Goal: Task Accomplishment & Management: Manage account settings

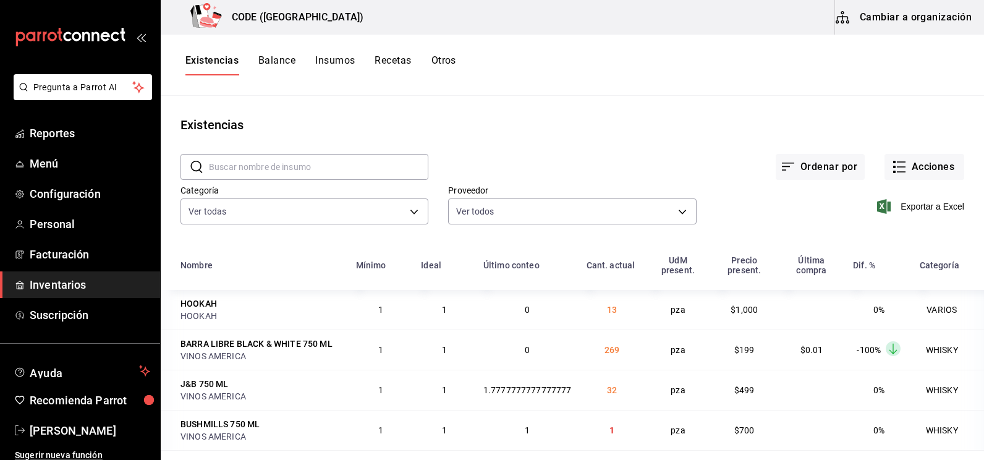
click at [78, 289] on span "Inventarios" at bounding box center [90, 284] width 120 height 17
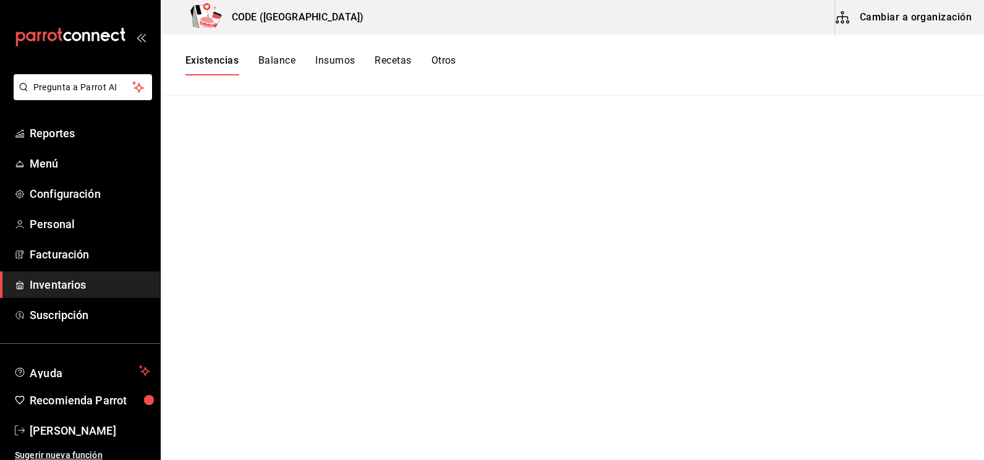
click at [282, 56] on div "Existencias Balance Insumos Recetas Otros" at bounding box center [572, 65] width 823 height 61
drag, startPoint x: 236, startPoint y: 64, endPoint x: 248, endPoint y: 61, distance: 12.6
click at [236, 62] on button "Existencias" at bounding box center [211, 64] width 53 height 21
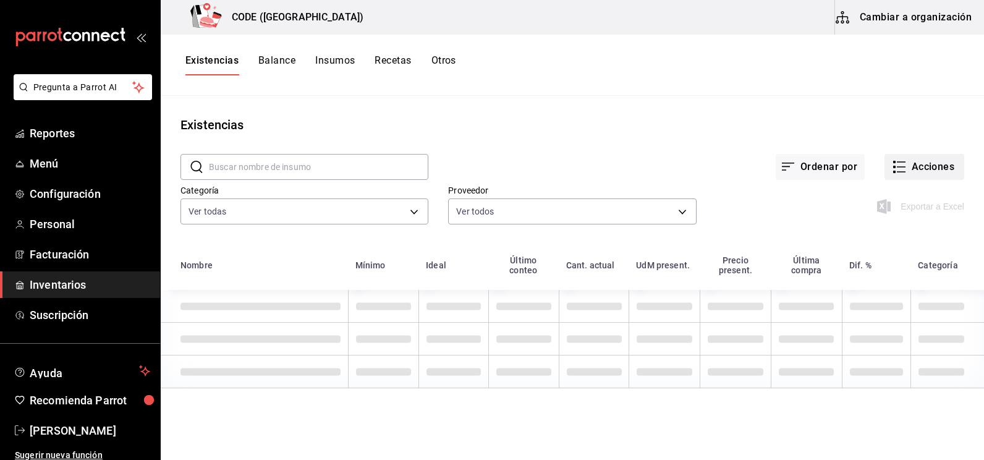
click at [904, 164] on button "Acciones" at bounding box center [924, 167] width 80 height 26
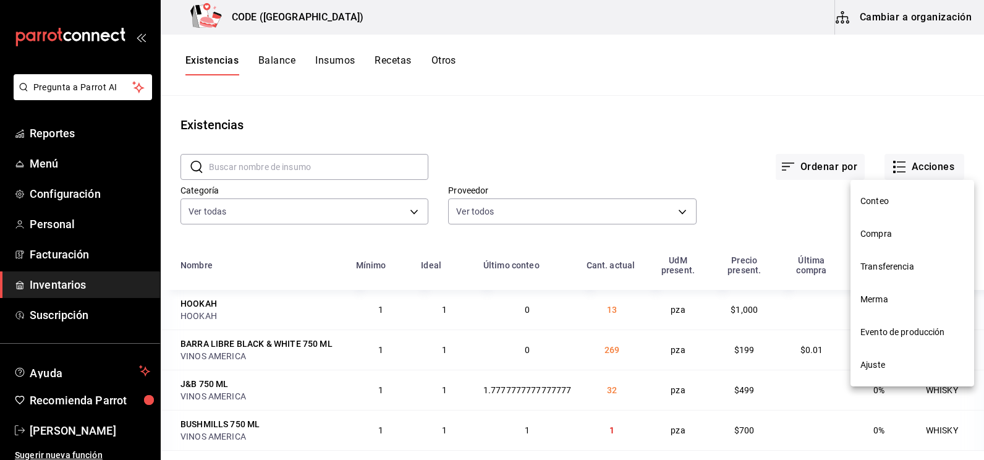
click at [885, 239] on span "Compra" at bounding box center [912, 233] width 104 height 13
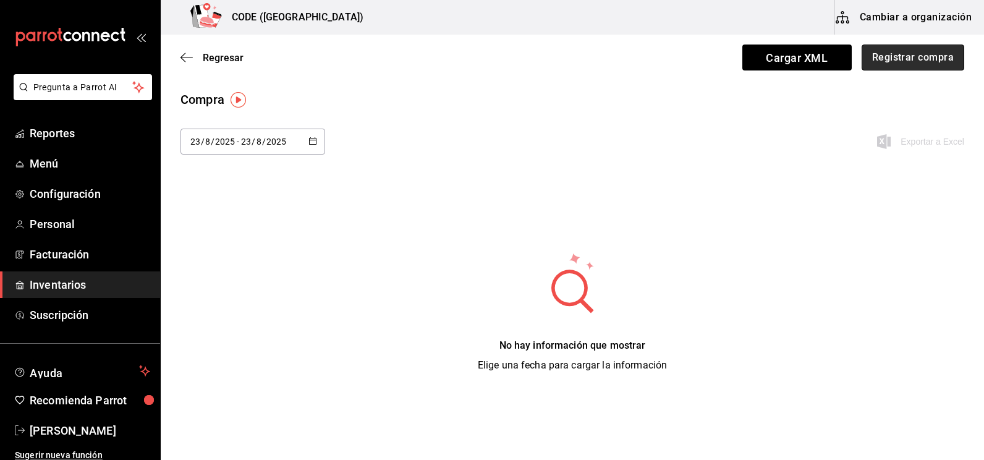
click at [900, 62] on button "Registrar compra" at bounding box center [912, 57] width 103 height 26
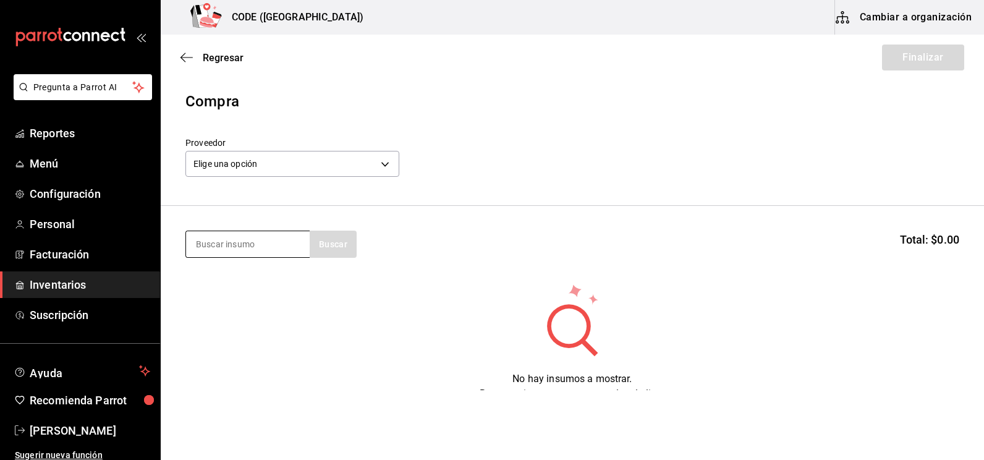
click at [260, 251] on input at bounding box center [248, 244] width 124 height 26
type input "1800"
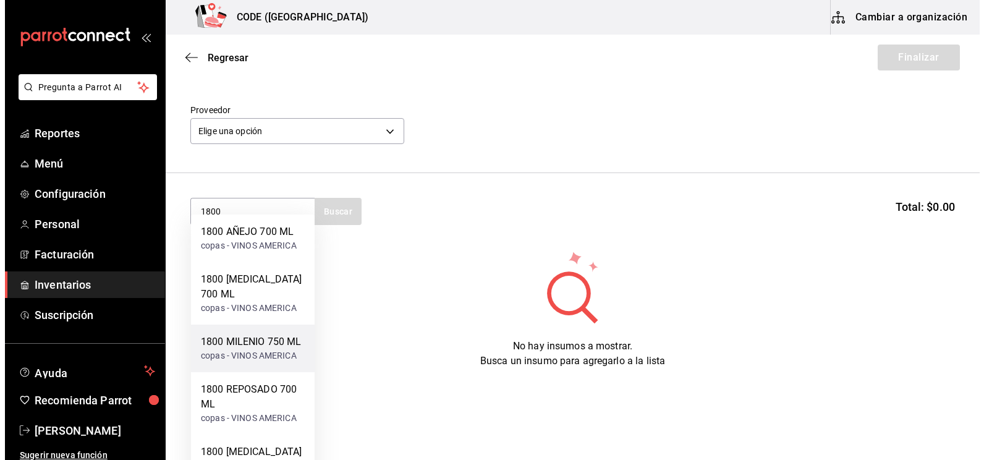
scroll to position [51, 0]
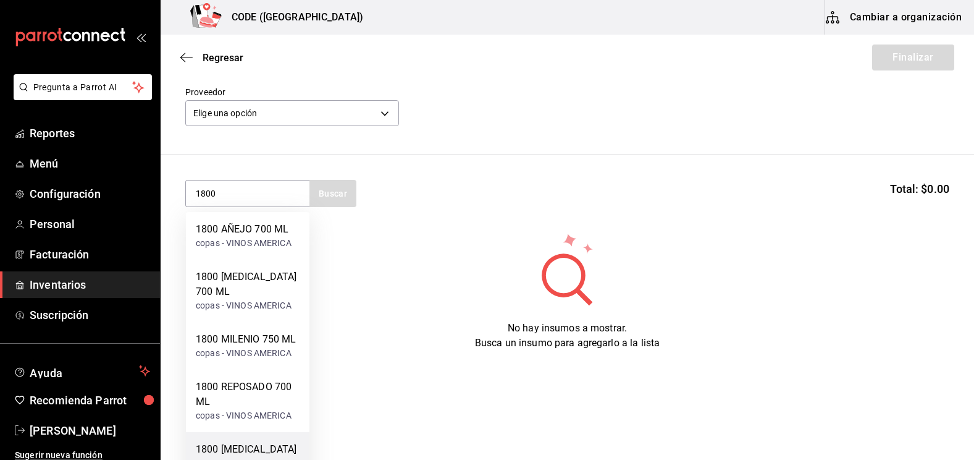
click at [261, 443] on div "1800 [MEDICAL_DATA] 1.75 LT" at bounding box center [248, 457] width 104 height 30
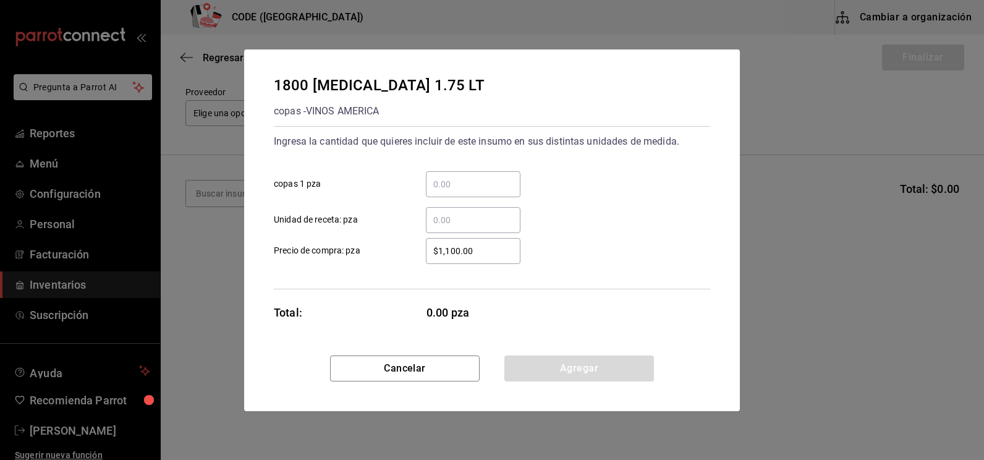
click at [446, 181] on input "​ copas 1 pza" at bounding box center [473, 184] width 95 height 15
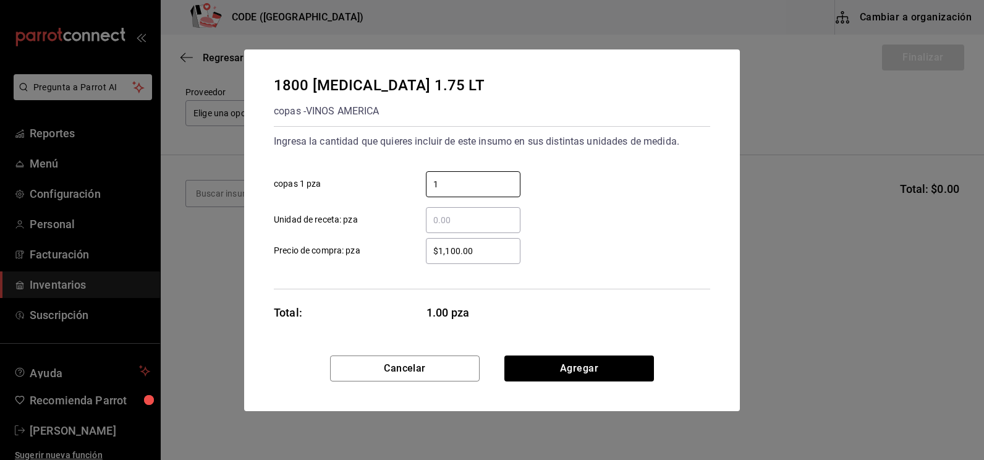
type input "1"
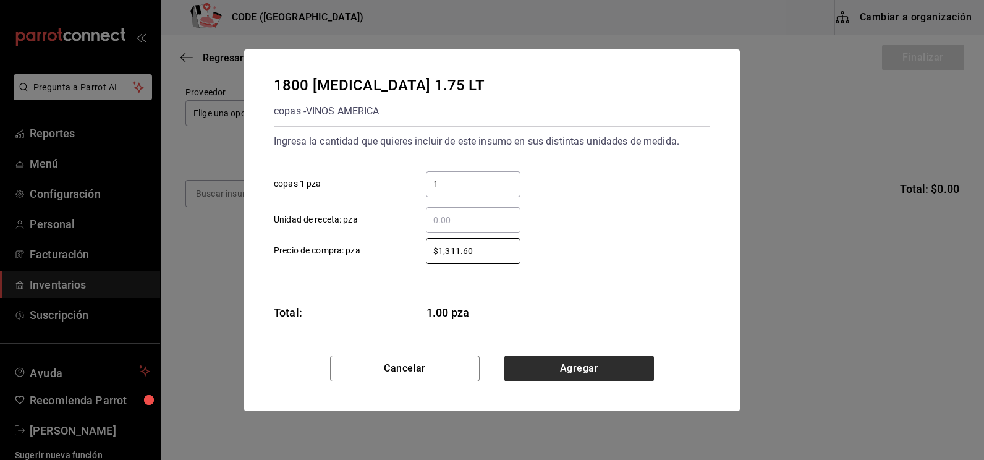
type input "$1,311.60"
click at [580, 364] on button "Agregar" at bounding box center [579, 368] width 150 height 26
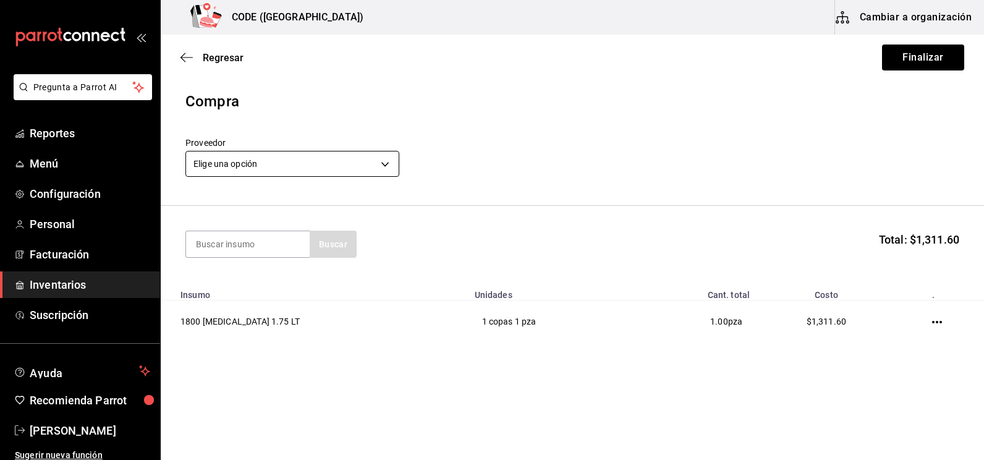
click at [386, 152] on body "Pregunta a Parrot AI Reportes Menú Configuración Personal Facturación Inventari…" at bounding box center [492, 195] width 984 height 390
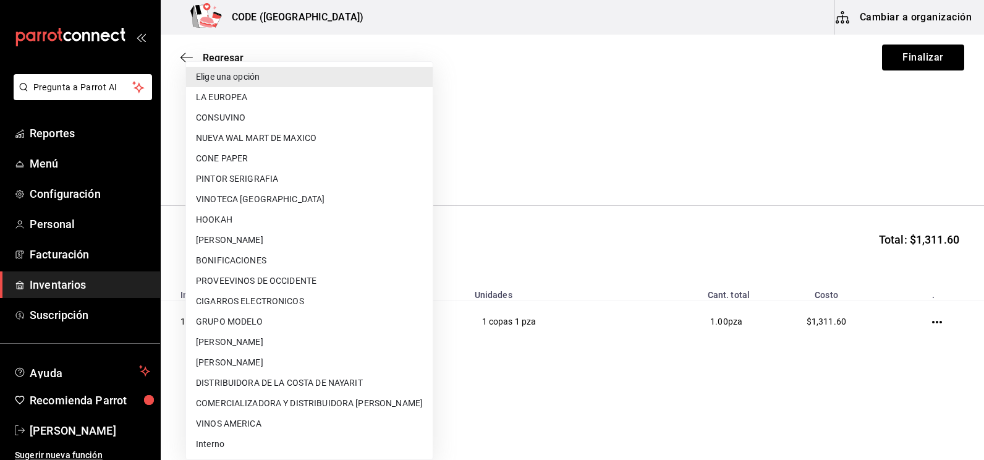
click at [261, 122] on li "CONSUVINO" at bounding box center [309, 117] width 247 height 20
type input "b972b70e-2e48-4d3d-9d2f-4854505d9fb0"
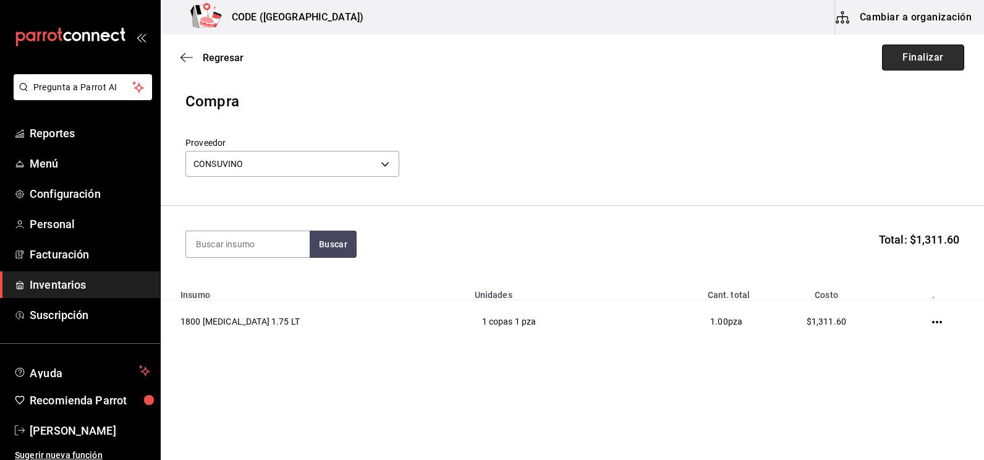
click at [914, 59] on button "Finalizar" at bounding box center [923, 57] width 82 height 26
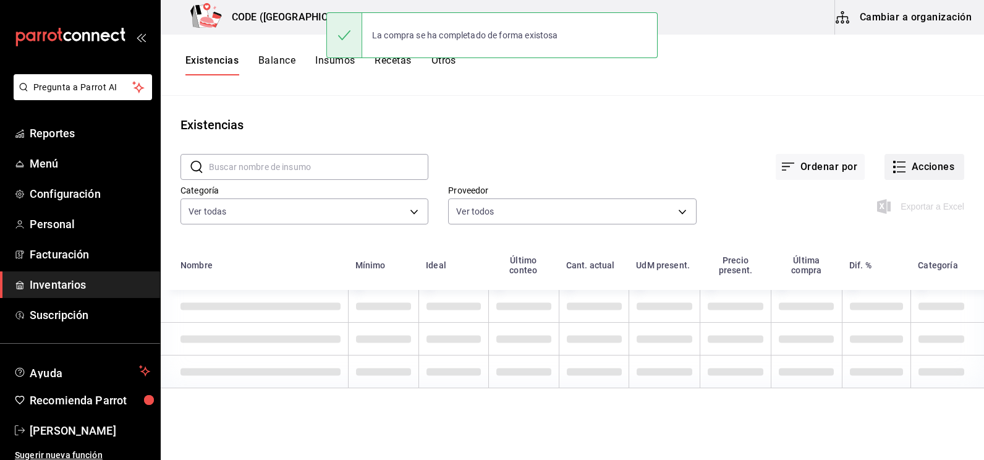
click at [910, 173] on button "Acciones" at bounding box center [924, 167] width 80 height 26
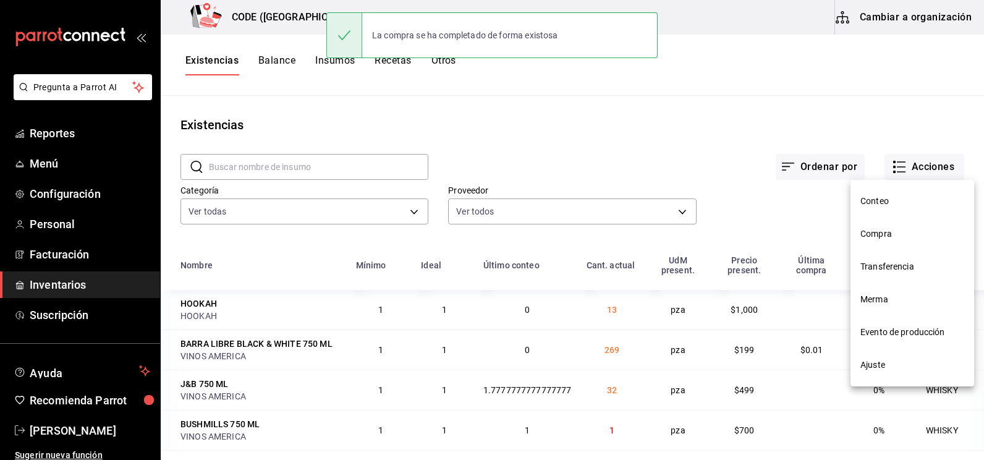
click at [880, 243] on li "Compra" at bounding box center [912, 233] width 124 height 33
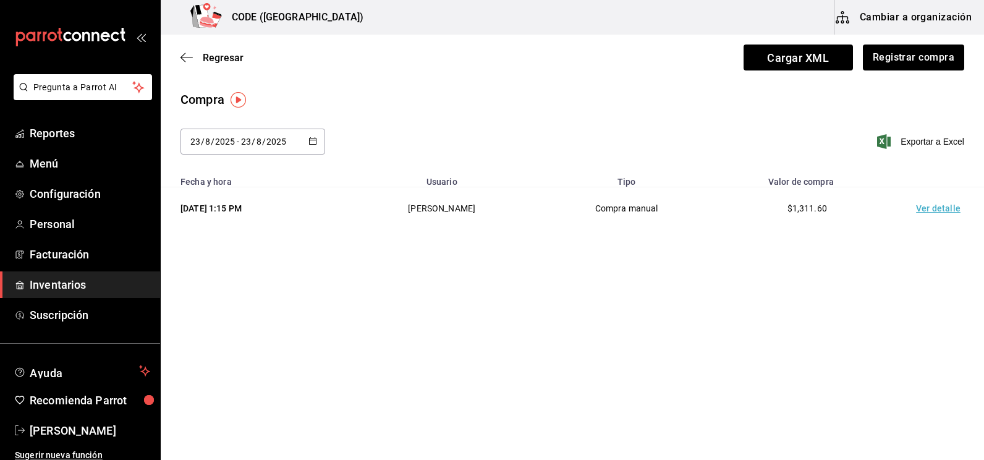
click at [930, 209] on td "Ver detalle" at bounding box center [940, 208] width 86 height 43
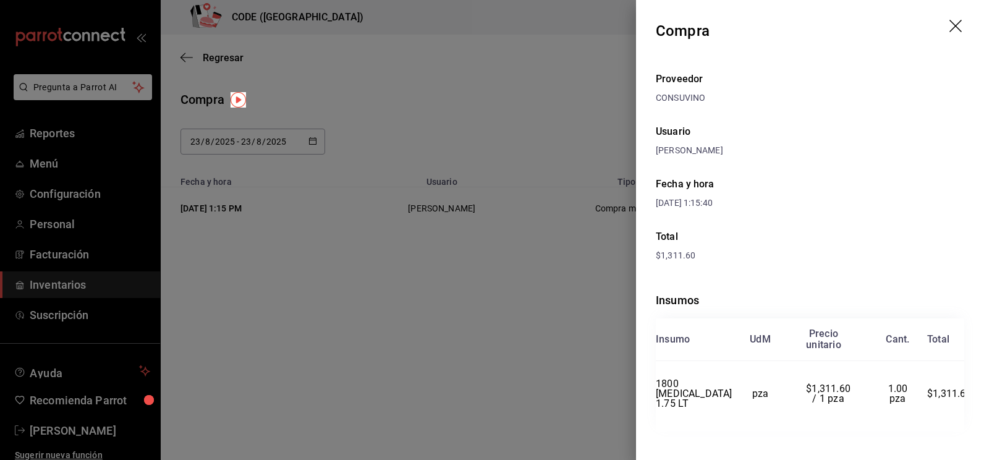
click at [497, 114] on div at bounding box center [492, 230] width 984 height 460
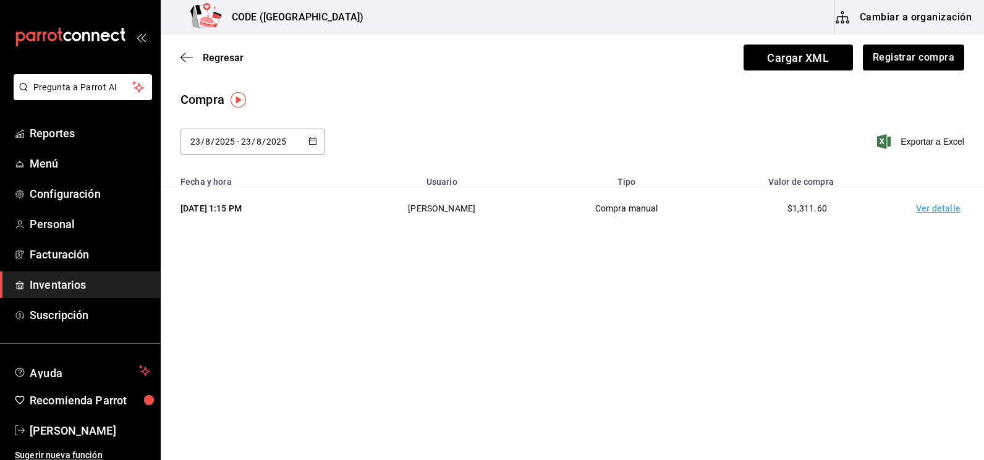
drag, startPoint x: 460, startPoint y: 140, endPoint x: 405, endPoint y: 110, distance: 62.8
click at [460, 135] on div "[DATE] [DATE] - [DATE] [DATE] Exportar a Excel" at bounding box center [572, 149] width 823 height 41
click at [60, 290] on span "Inventarios" at bounding box center [90, 284] width 120 height 17
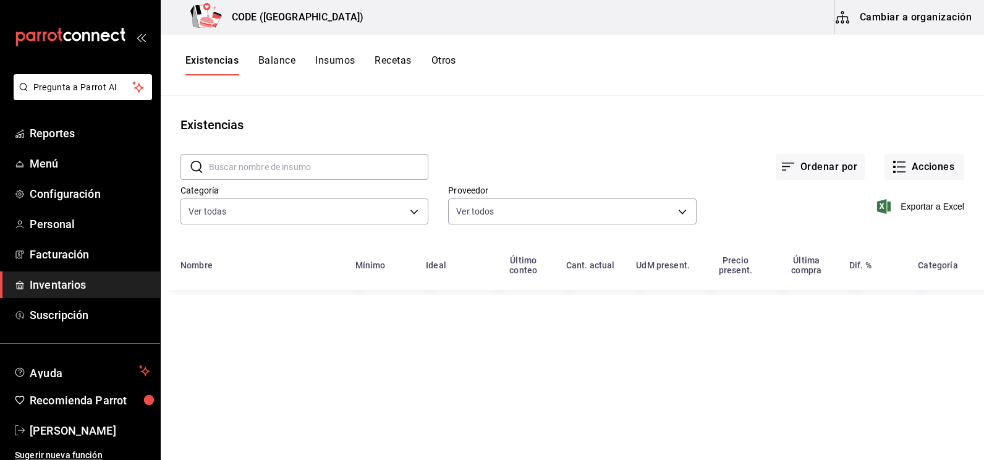
click at [550, 164] on div "​ ​ Ordenar por Acciones Categoría Ver todas 7625fb74-ce78-458f-b8a9-8910a72a30…" at bounding box center [572, 191] width 823 height 114
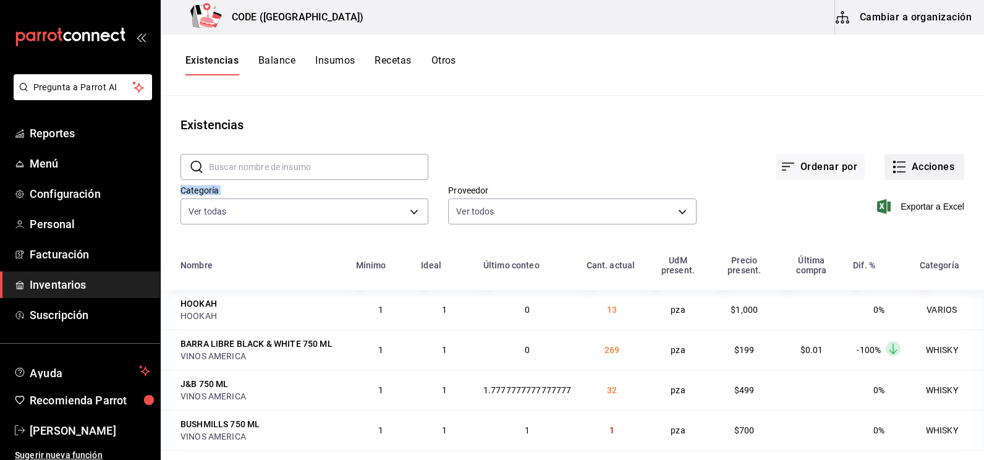
click at [903, 169] on button "Acciones" at bounding box center [924, 167] width 80 height 26
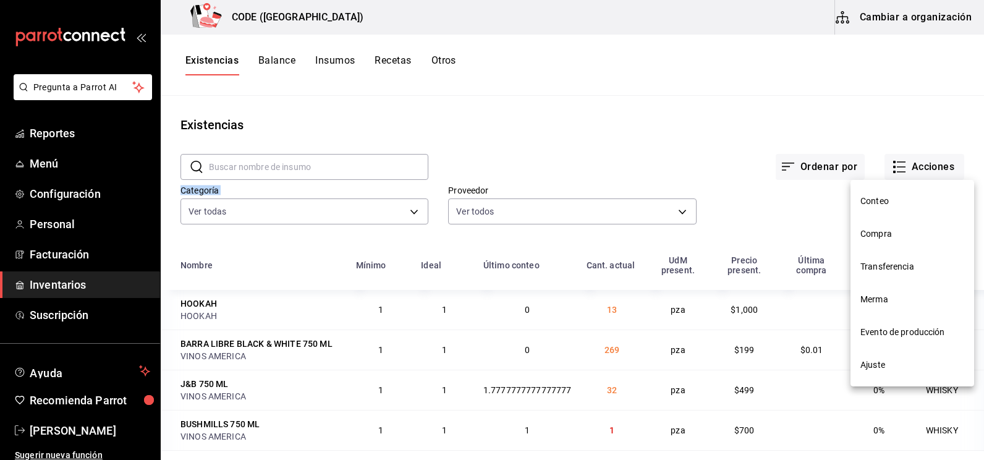
click at [869, 234] on span "Compra" at bounding box center [912, 233] width 104 height 13
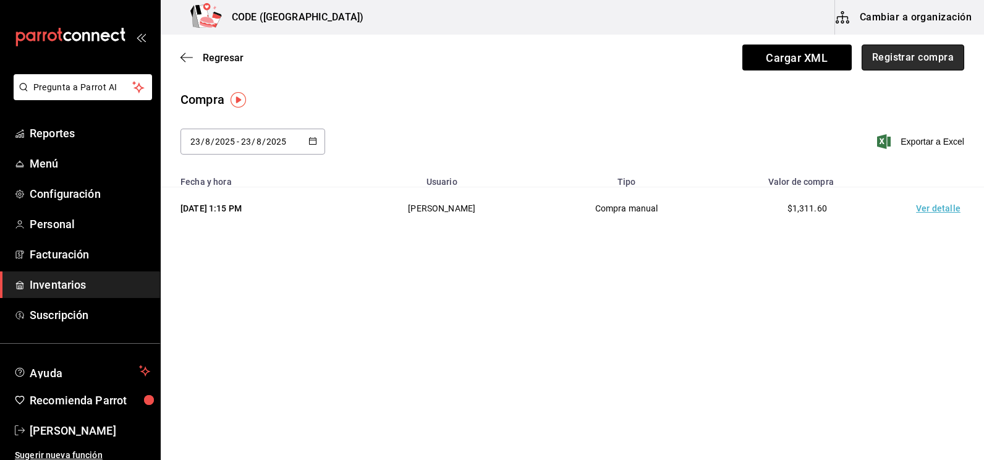
click at [900, 51] on button "Registrar compra" at bounding box center [912, 57] width 103 height 26
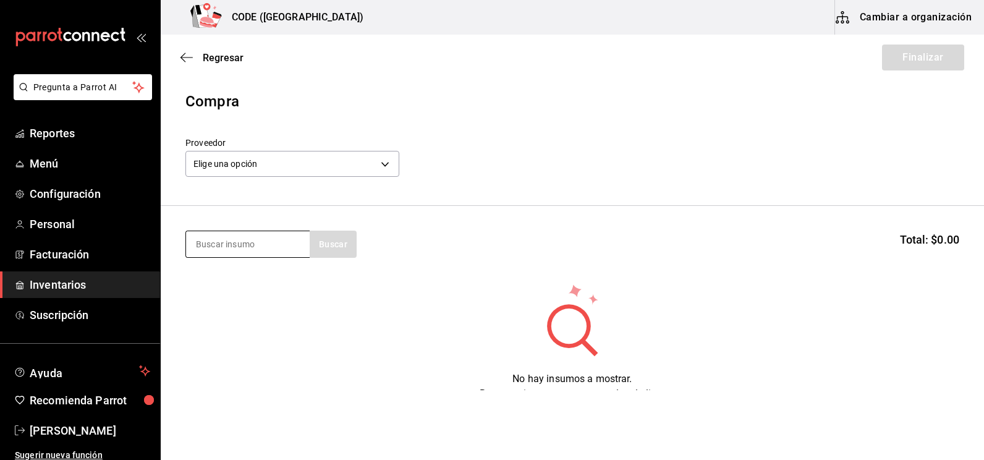
click at [255, 234] on input at bounding box center [248, 244] width 124 height 26
type input "SMIR"
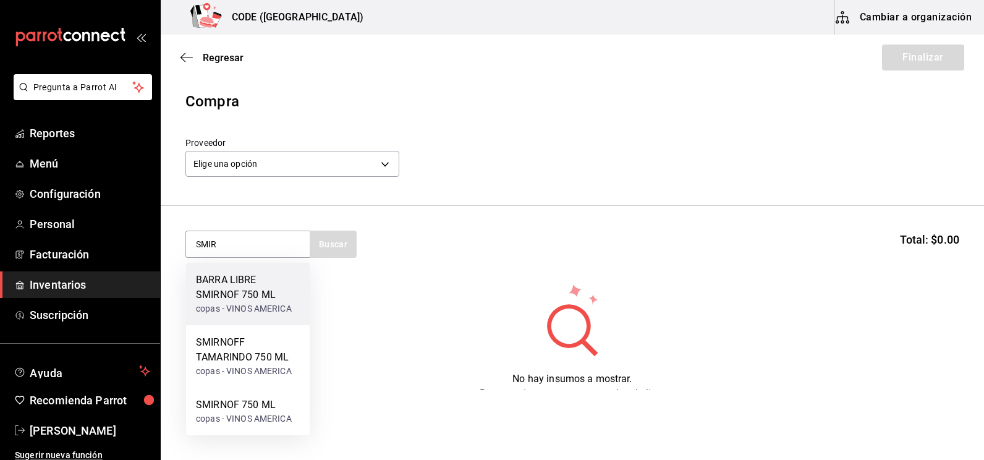
click at [243, 299] on div "BARRA LIBRE SMIRNOF 750 ML" at bounding box center [248, 287] width 104 height 30
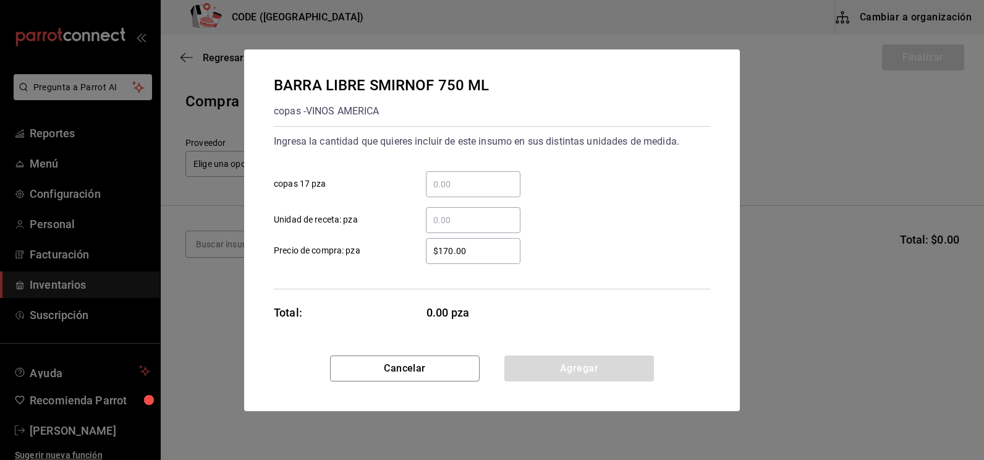
click at [447, 190] on input "​ copas 17 pza" at bounding box center [473, 184] width 95 height 15
click at [448, 216] on input "​ Unidad de receta: pza" at bounding box center [473, 220] width 95 height 15
type input "46"
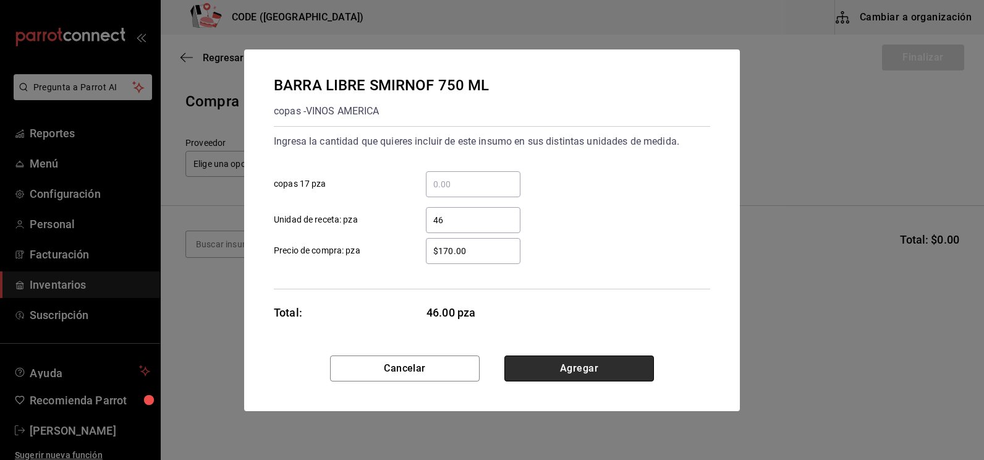
click at [554, 373] on button "Agregar" at bounding box center [579, 368] width 150 height 26
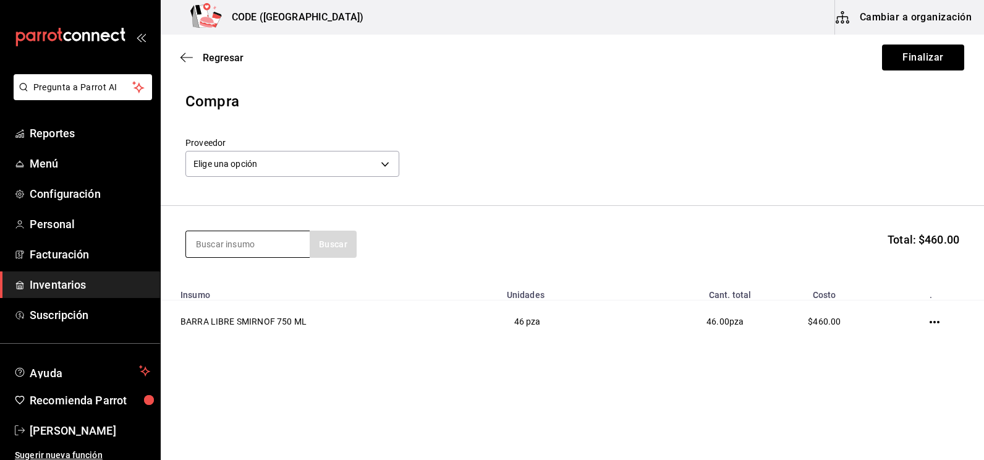
click at [242, 242] on input at bounding box center [248, 244] width 124 height 26
click at [249, 242] on input at bounding box center [248, 244] width 124 height 26
type input "REFRES"
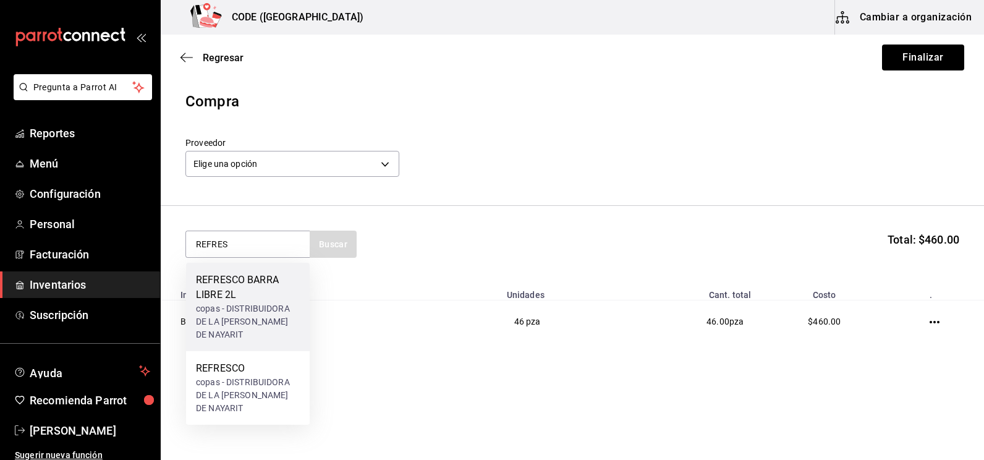
click at [233, 301] on div "REFRESCO BARRA LIBRE 2L" at bounding box center [248, 287] width 104 height 30
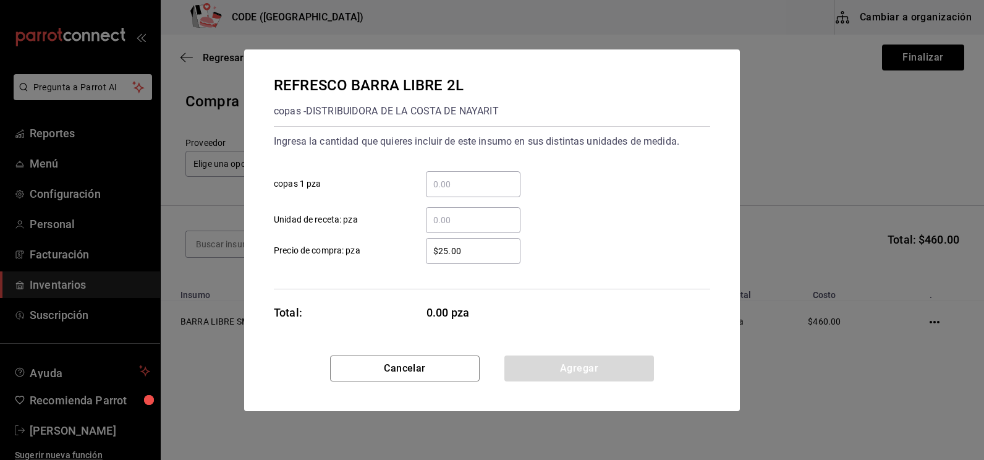
click at [438, 219] on input "​ Unidad de receta: pza" at bounding box center [473, 220] width 95 height 15
type input "4.5"
click at [574, 375] on button "Agregar" at bounding box center [579, 368] width 150 height 26
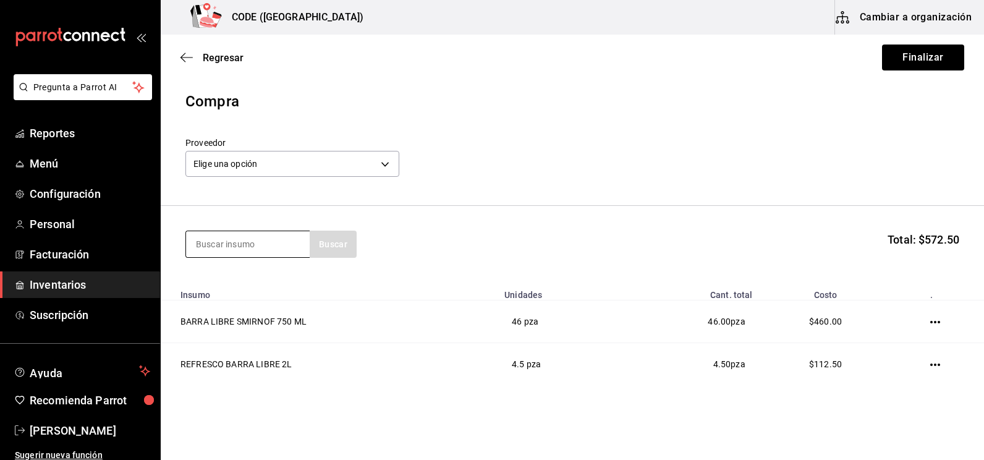
click at [271, 241] on input at bounding box center [248, 244] width 124 height 26
type input "QUIN"
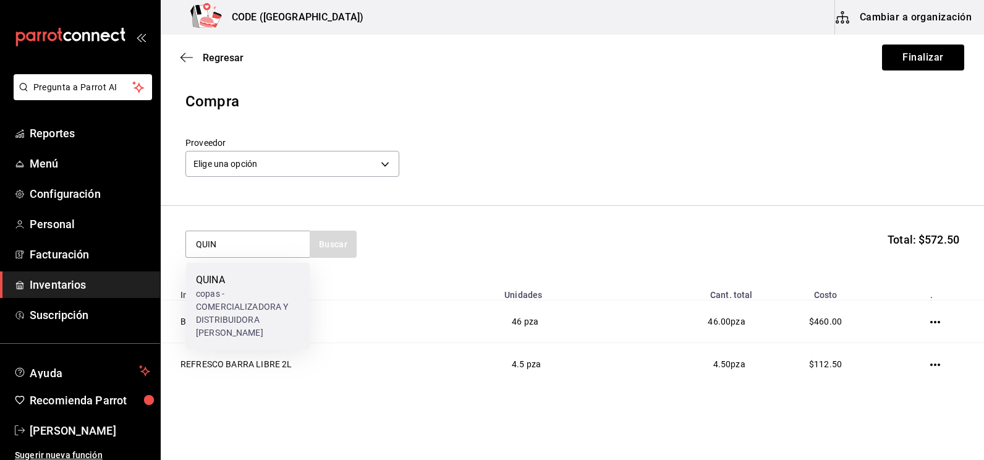
click at [259, 295] on div "copas - COMERCIALIZADORA Y DISTRIBUIDORA [PERSON_NAME]" at bounding box center [248, 313] width 104 height 52
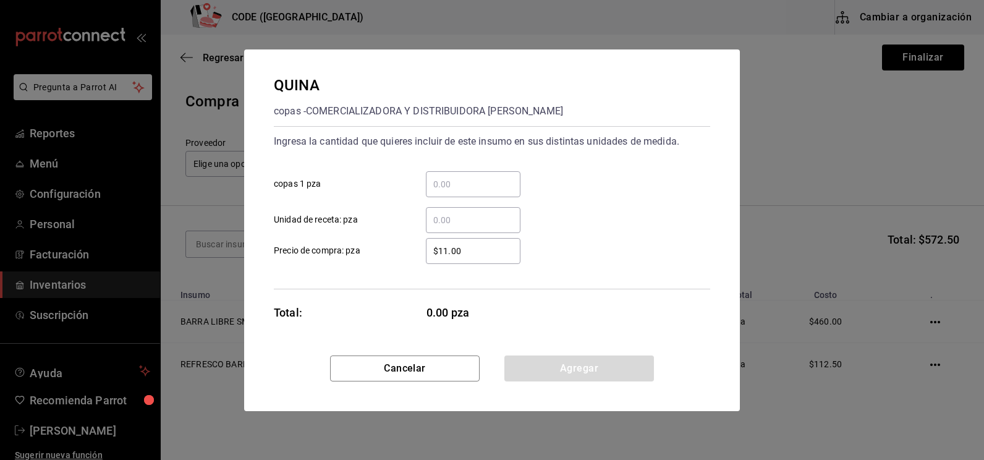
click at [450, 220] on input "​ Unidad de receta: pza" at bounding box center [473, 220] width 95 height 15
type input "1"
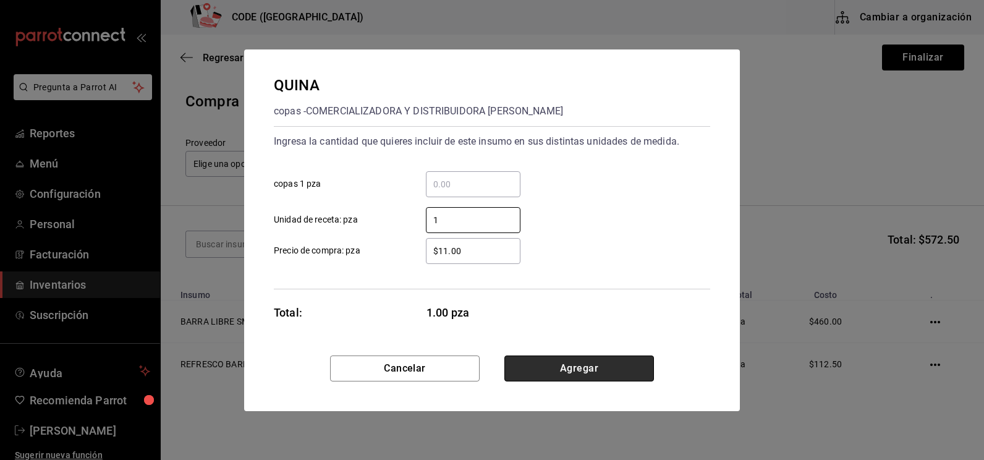
click at [580, 374] on button "Agregar" at bounding box center [579, 368] width 150 height 26
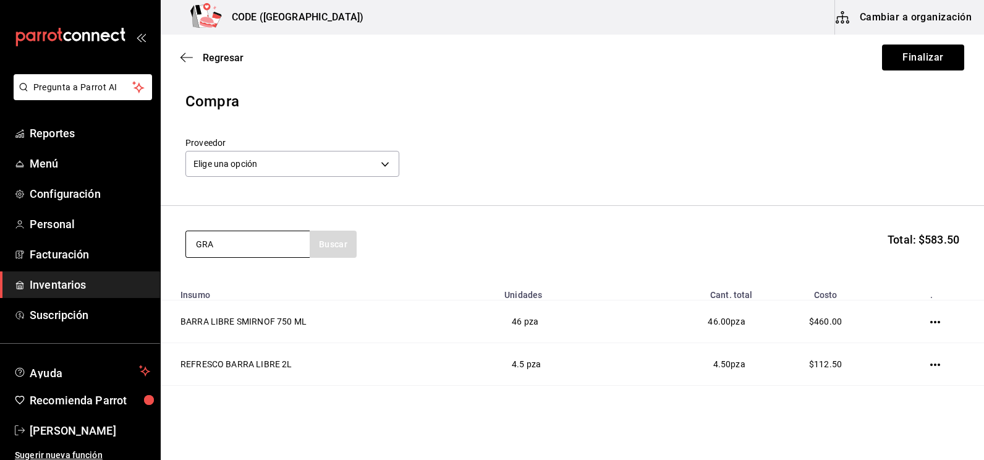
type input "GRA"
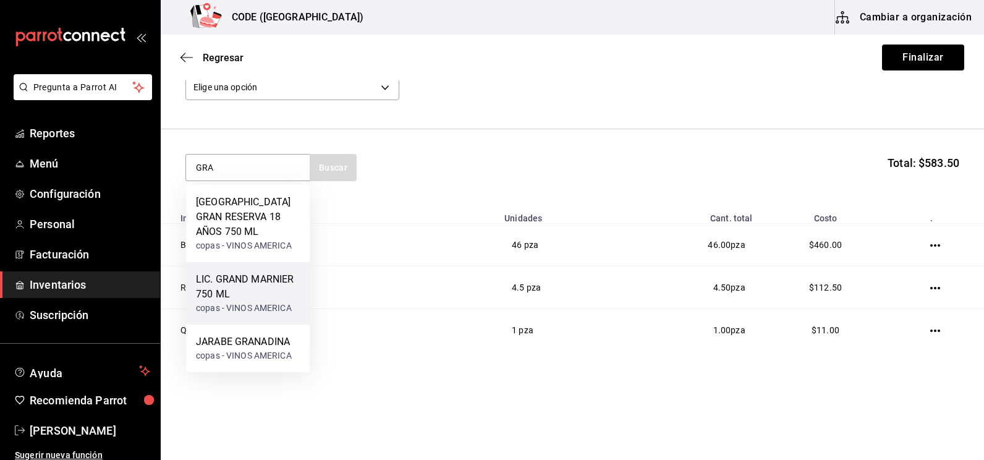
scroll to position [78, 0]
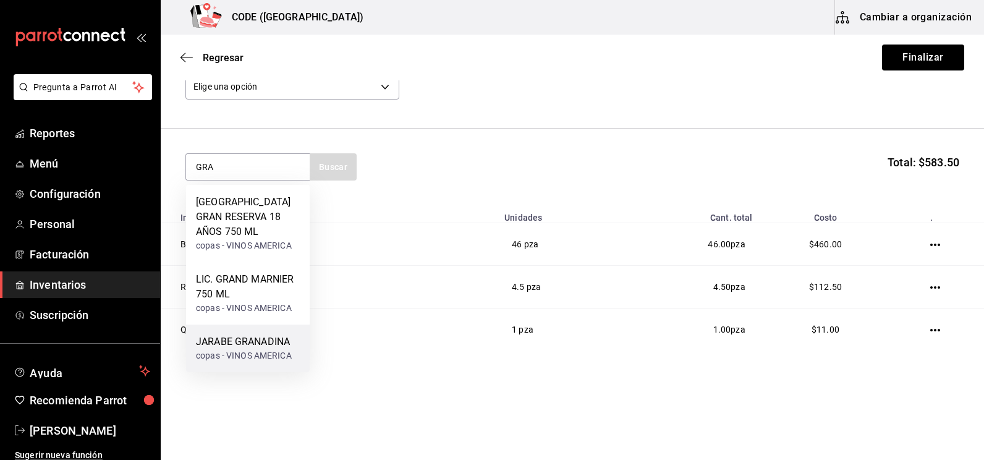
click at [233, 333] on div "JARABE GRANADINA copas - VINOS AMERICA" at bounding box center [248, 348] width 124 height 48
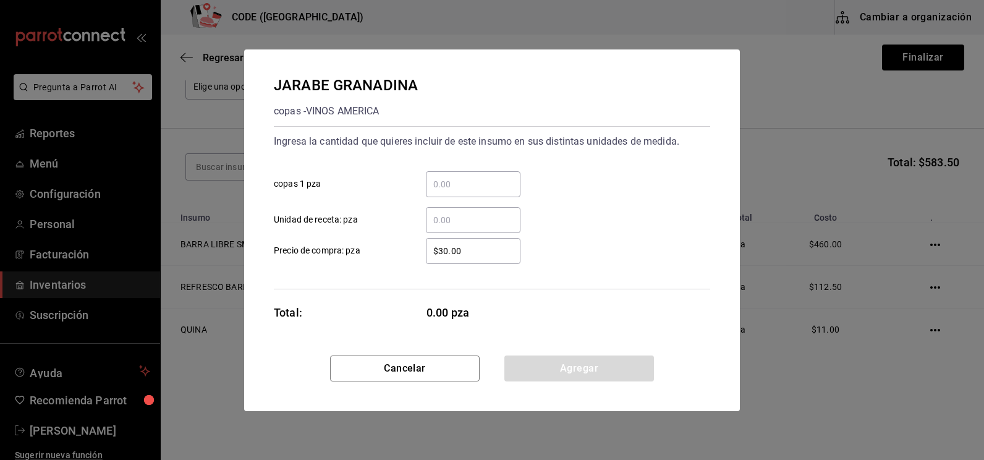
click at [451, 186] on input "​ copas 1 pza" at bounding box center [473, 184] width 95 height 15
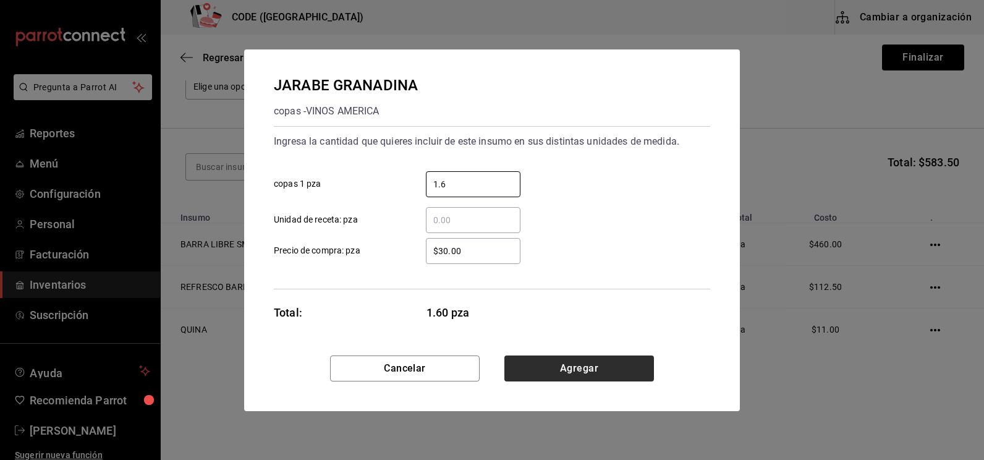
type input "1.6"
click at [541, 368] on button "Agregar" at bounding box center [579, 368] width 150 height 26
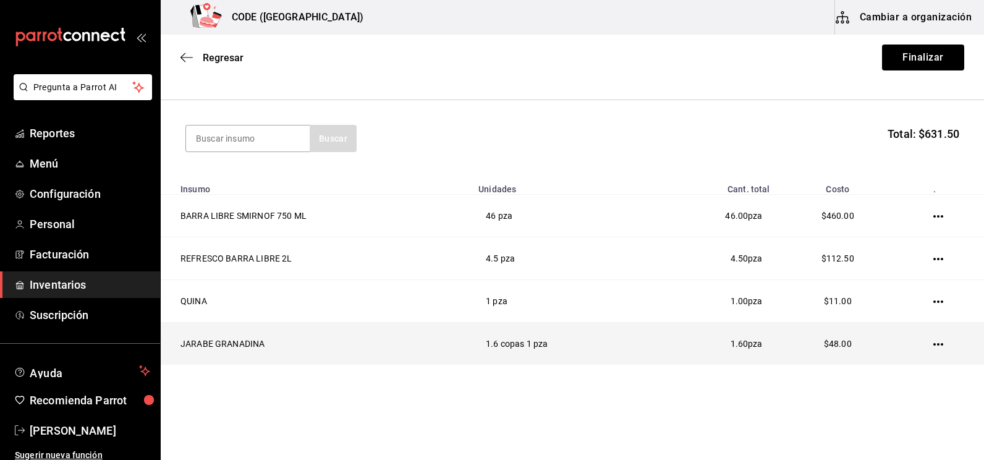
scroll to position [120, 0]
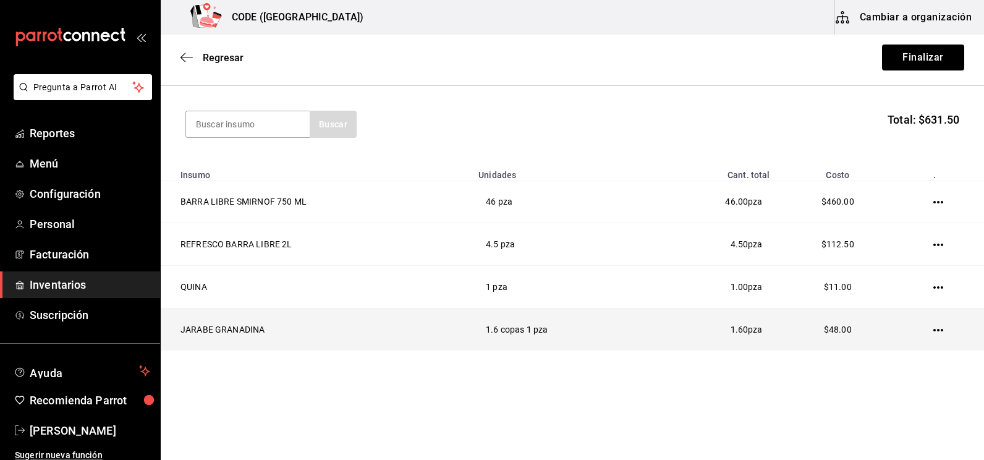
click at [447, 320] on td "JARABE GRANADINA" at bounding box center [316, 329] width 310 height 43
click at [933, 331] on icon "button" at bounding box center [938, 330] width 10 height 10
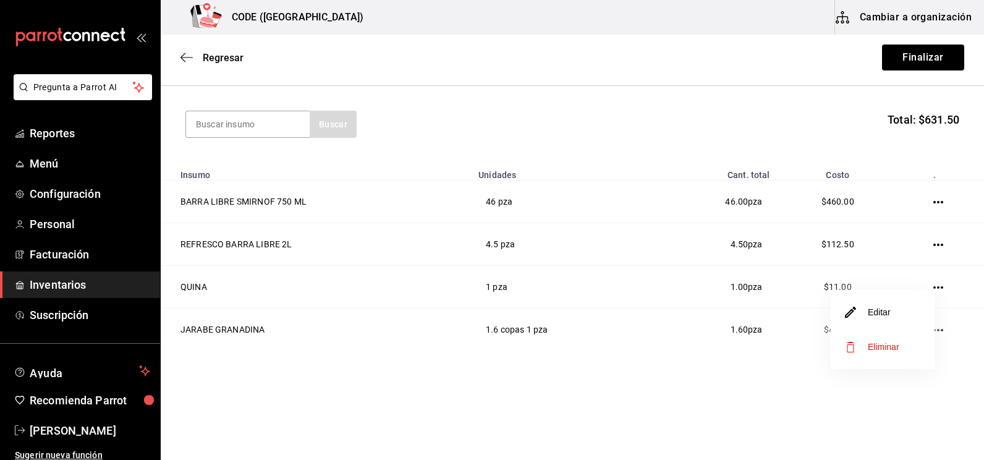
click at [887, 348] on span "Eliminar" at bounding box center [883, 347] width 32 height 10
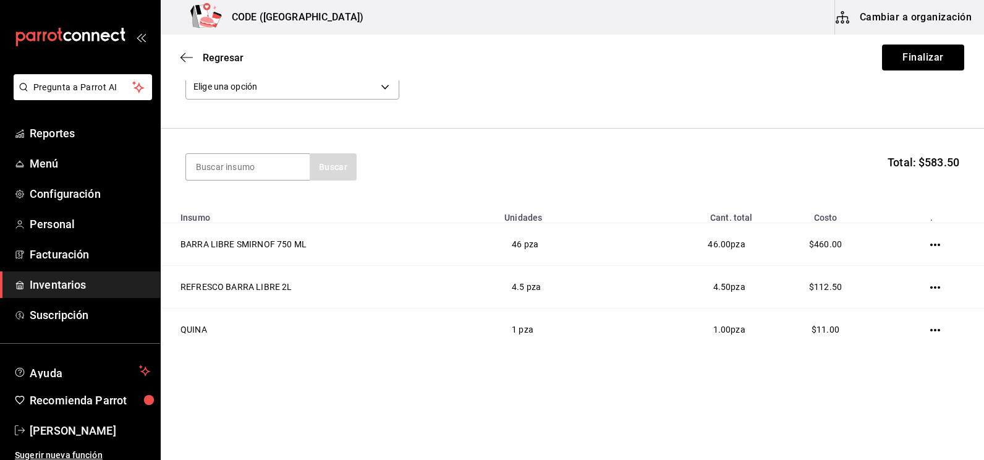
scroll to position [78, 0]
click at [251, 169] on input at bounding box center [248, 167] width 124 height 26
type input "[PERSON_NAME]"
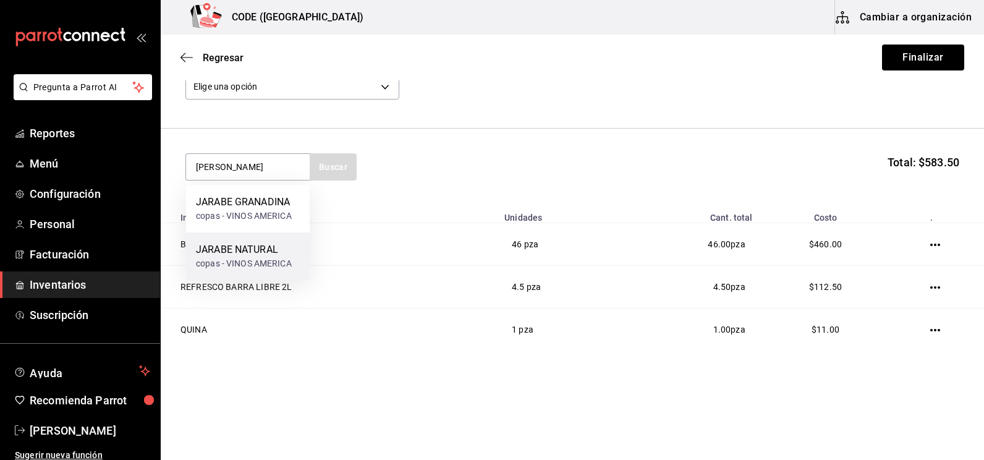
click at [234, 256] on div "JARABE NATURAL copas - VINOS AMERICA" at bounding box center [244, 256] width 96 height 28
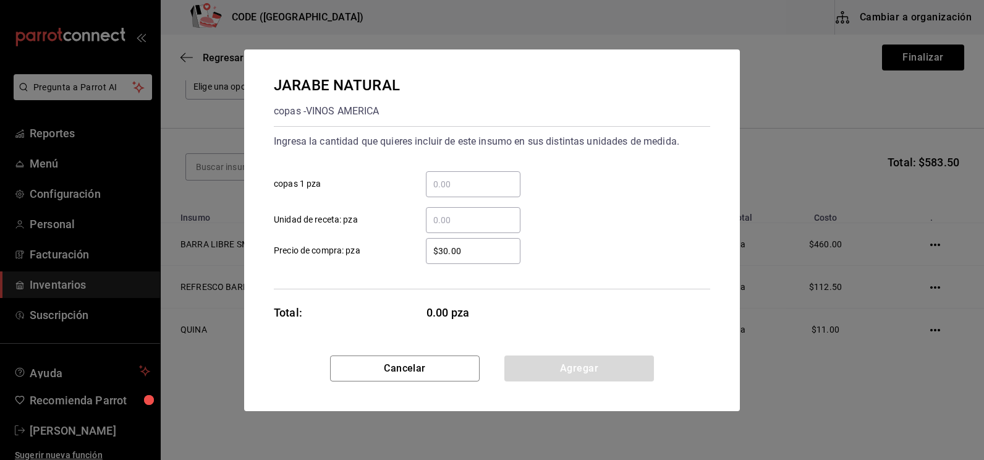
click at [450, 220] on input "​ Unidad de receta: pza" at bounding box center [473, 220] width 95 height 15
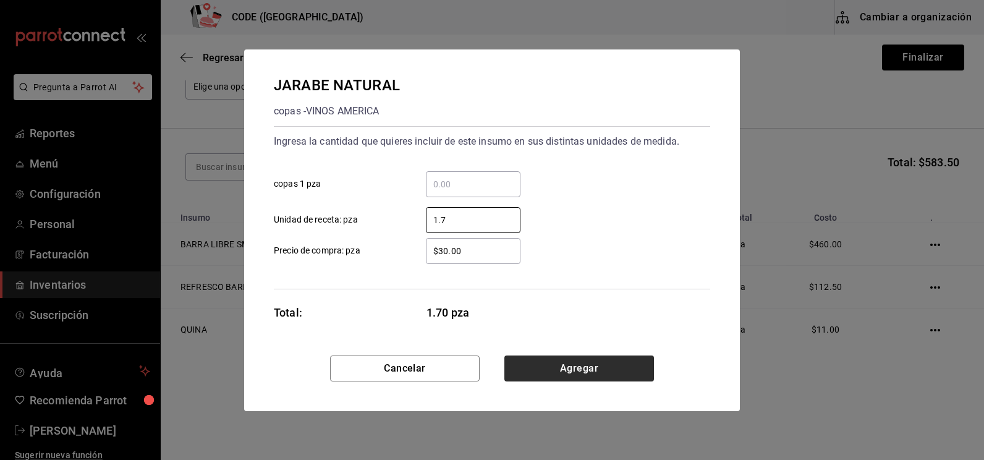
type input "1.7"
click at [587, 376] on button "Agregar" at bounding box center [579, 368] width 150 height 26
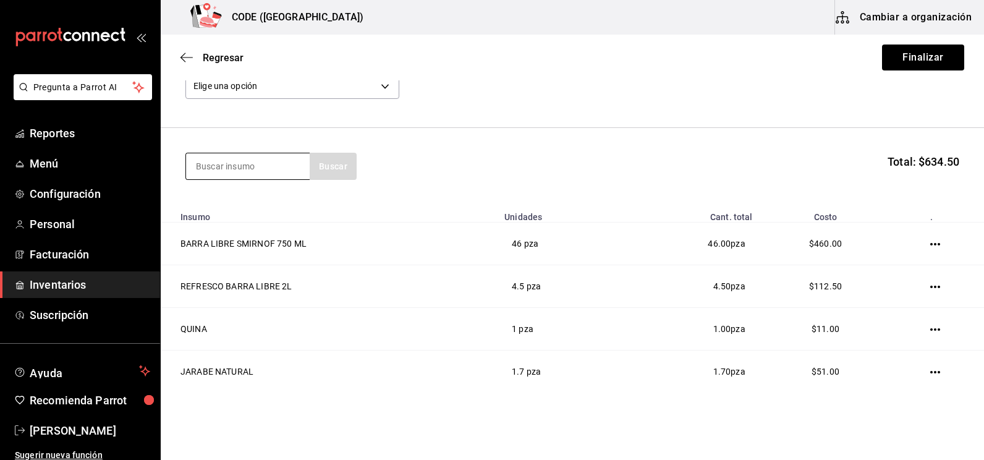
click at [243, 163] on input at bounding box center [248, 166] width 124 height 26
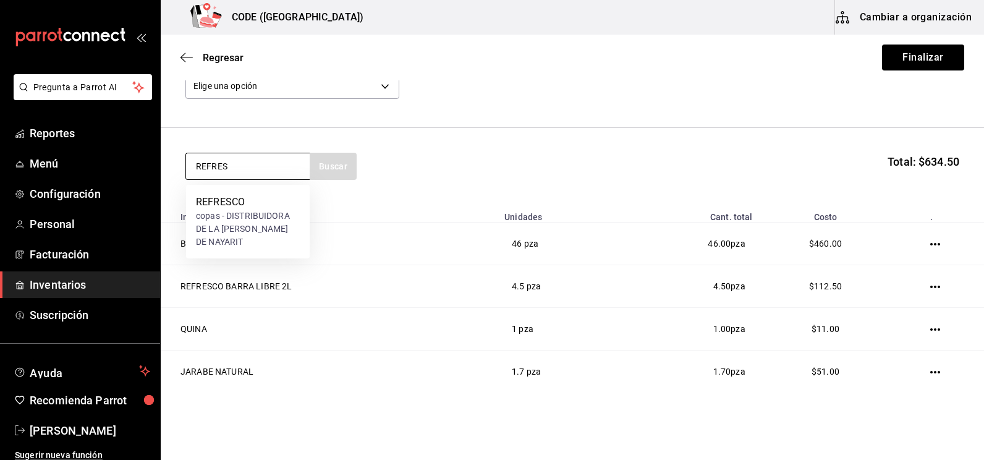
type input "REFRES"
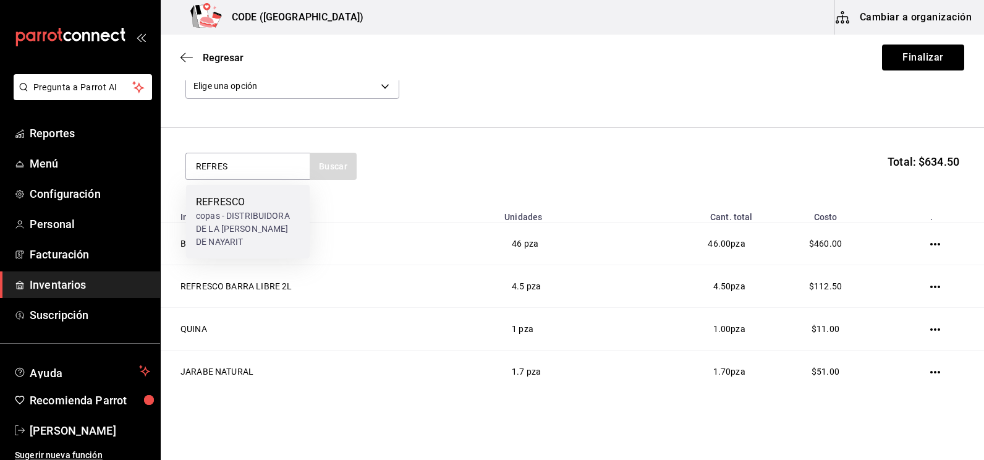
click at [240, 206] on div "REFRESCO" at bounding box center [248, 202] width 104 height 15
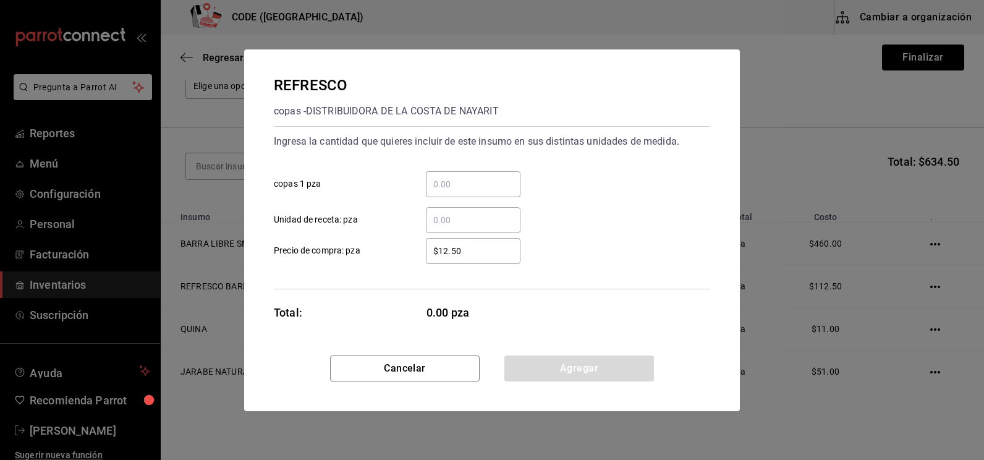
click at [458, 215] on input "​ Unidad de receta: pza" at bounding box center [473, 220] width 95 height 15
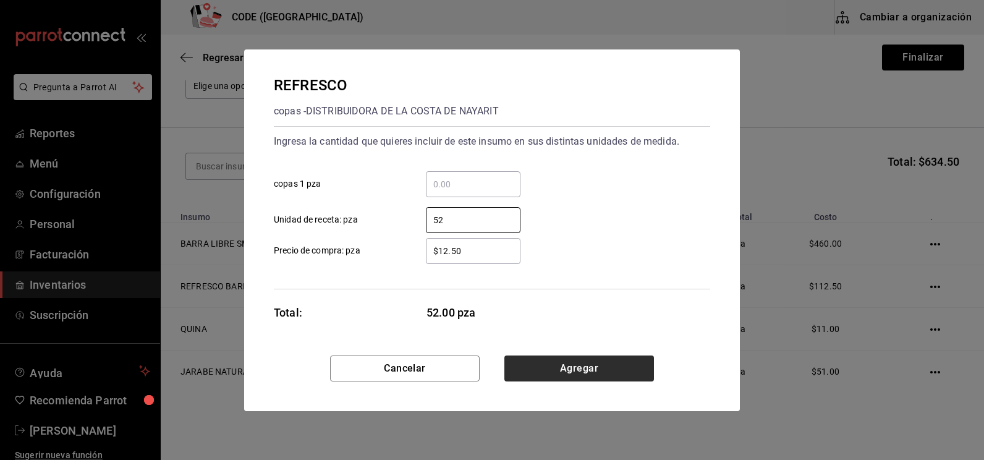
type input "52"
click at [557, 366] on button "Agregar" at bounding box center [579, 368] width 150 height 26
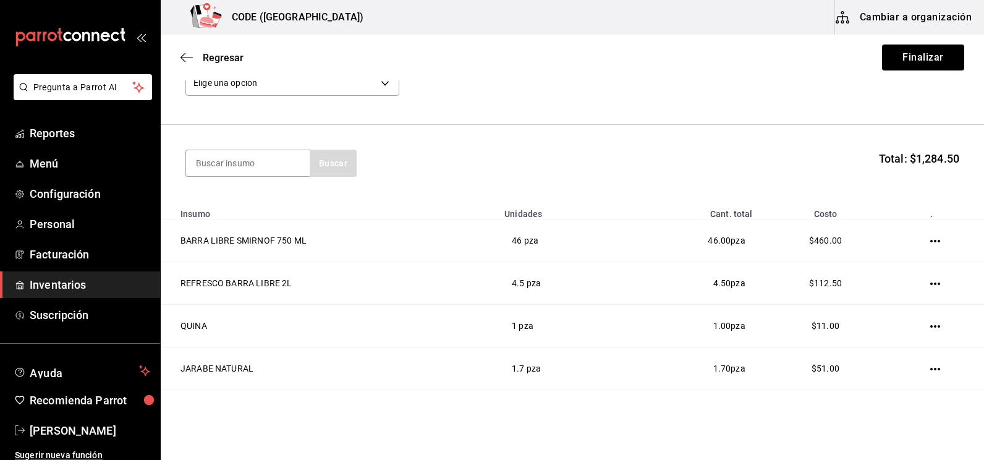
scroll to position [0, 0]
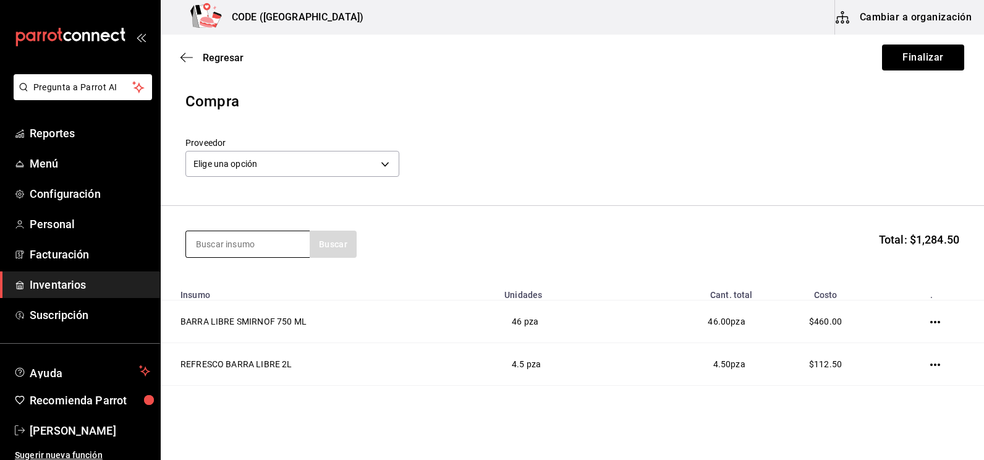
click at [235, 247] on input at bounding box center [248, 244] width 124 height 26
click at [232, 250] on input at bounding box center [248, 244] width 124 height 26
type input "RED B"
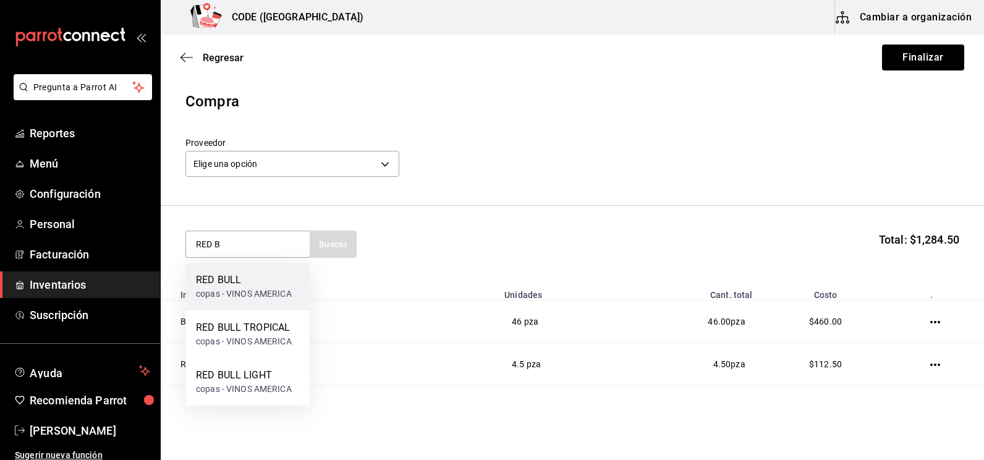
click at [266, 279] on div "RED BULL" at bounding box center [244, 279] width 96 height 15
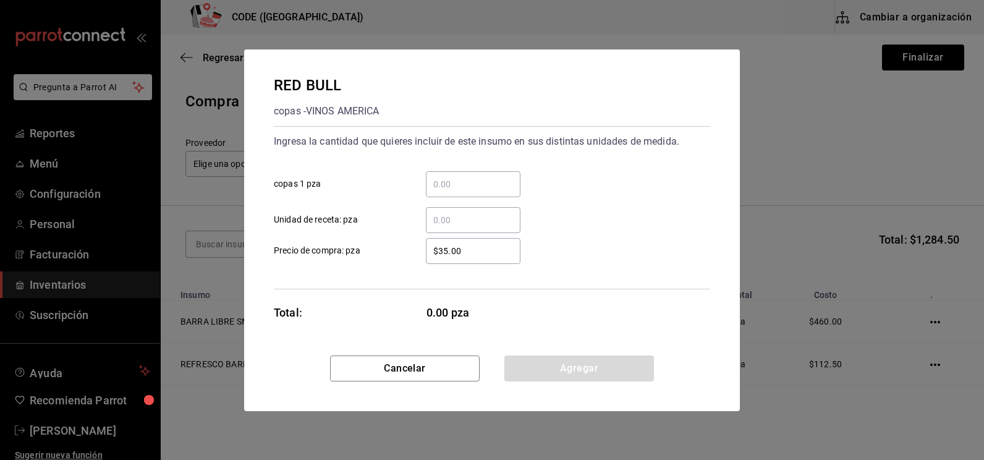
click at [465, 221] on input "​ Unidad de receta: pza" at bounding box center [473, 220] width 95 height 15
type input "1"
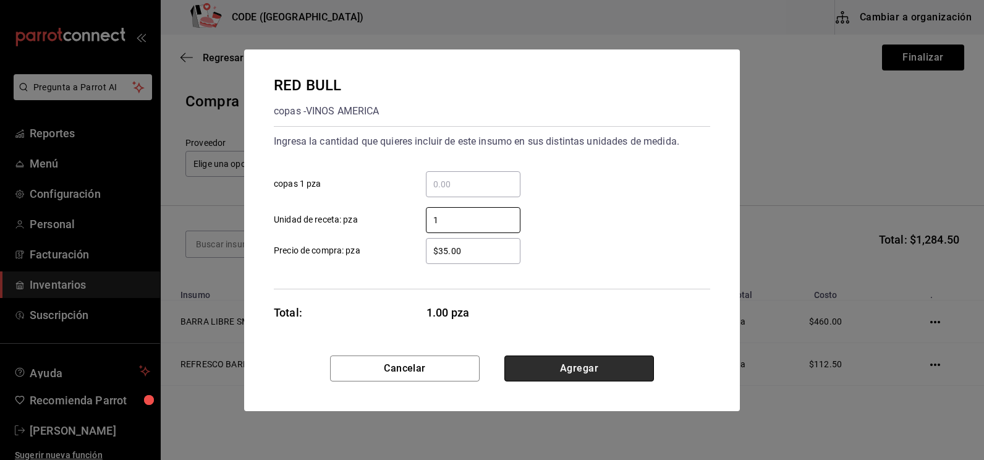
click at [569, 371] on button "Agregar" at bounding box center [579, 368] width 150 height 26
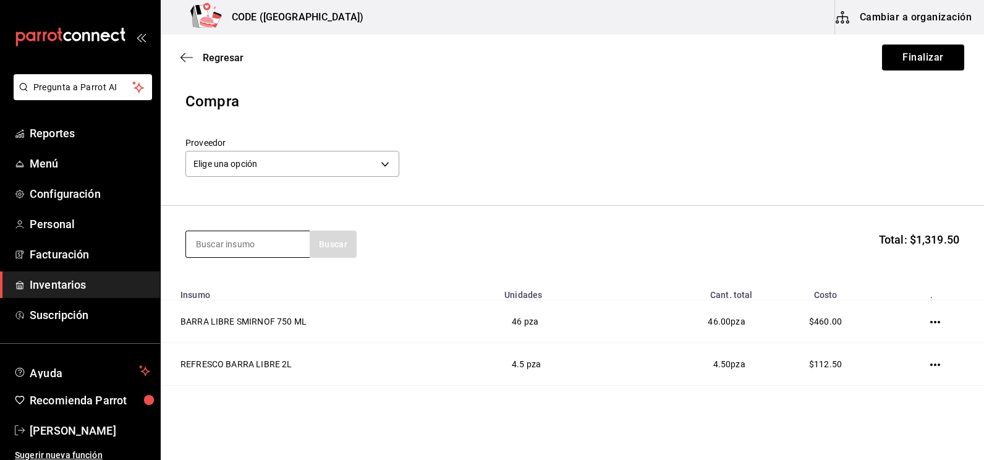
click at [218, 237] on input at bounding box center [248, 244] width 124 height 26
type input "CUER"
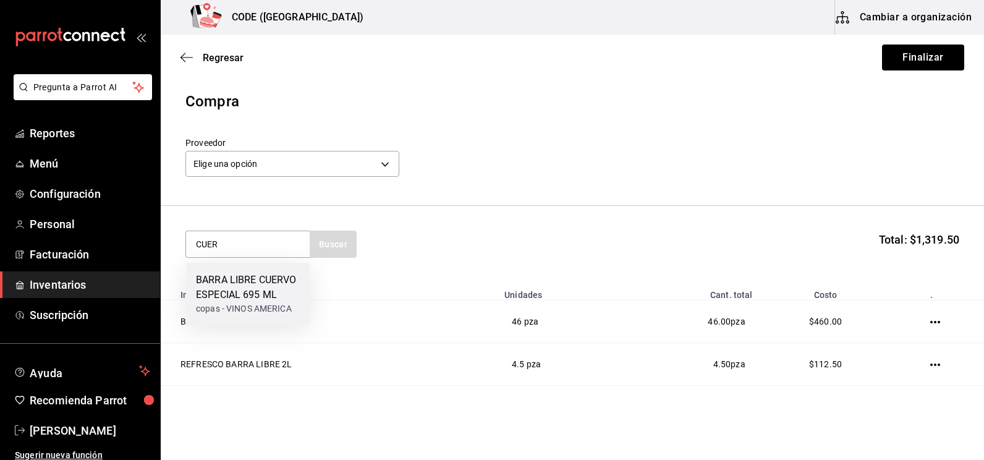
click at [243, 276] on div "BARRA LIBRE CUERVO ESPECIAL 695 ML" at bounding box center [248, 287] width 104 height 30
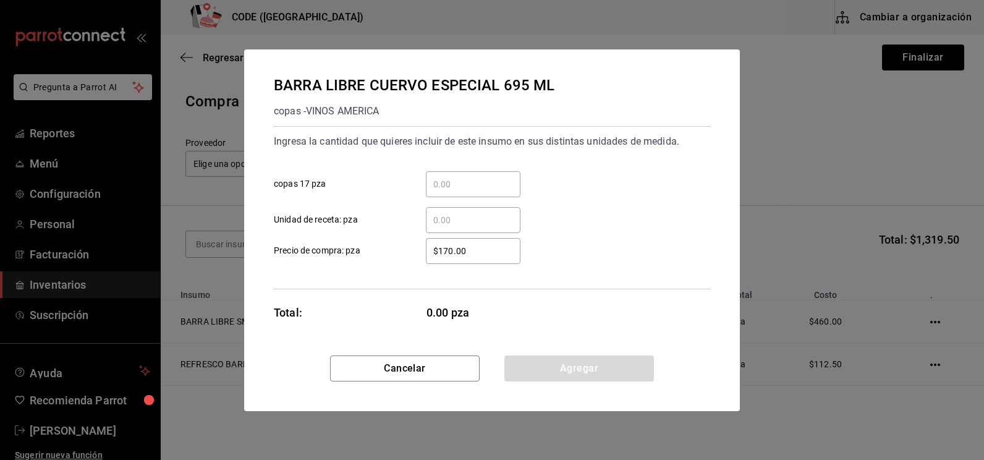
click at [442, 214] on input "​ Unidad de receta: pza" at bounding box center [473, 220] width 95 height 15
type input "19"
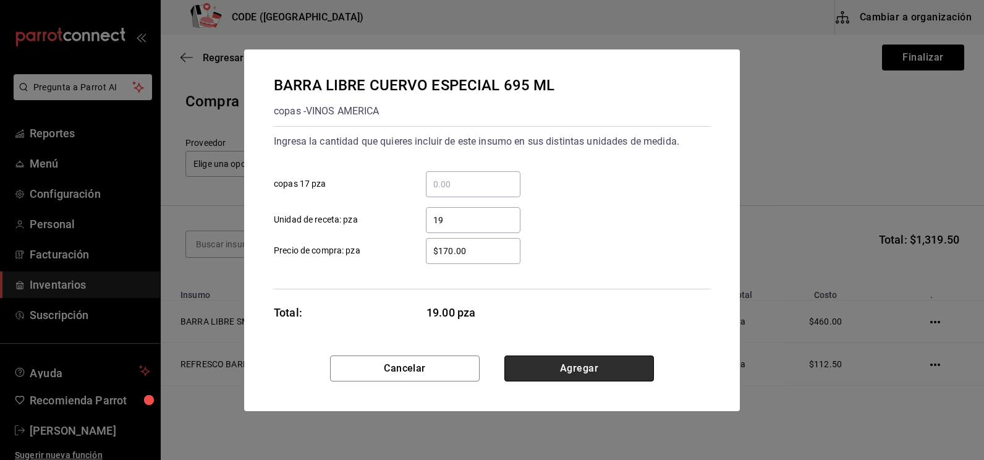
click at [566, 372] on button "Agregar" at bounding box center [579, 368] width 150 height 26
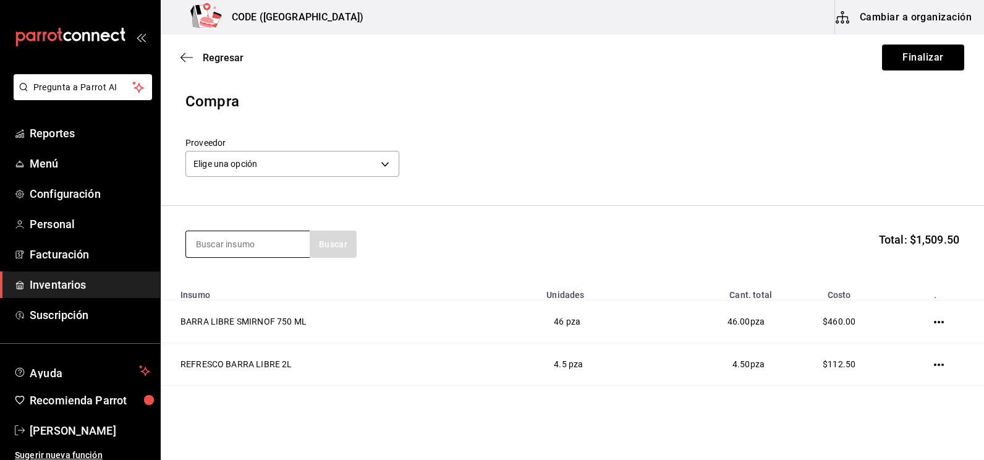
click at [238, 245] on input at bounding box center [248, 244] width 124 height 26
type input "CLAS"
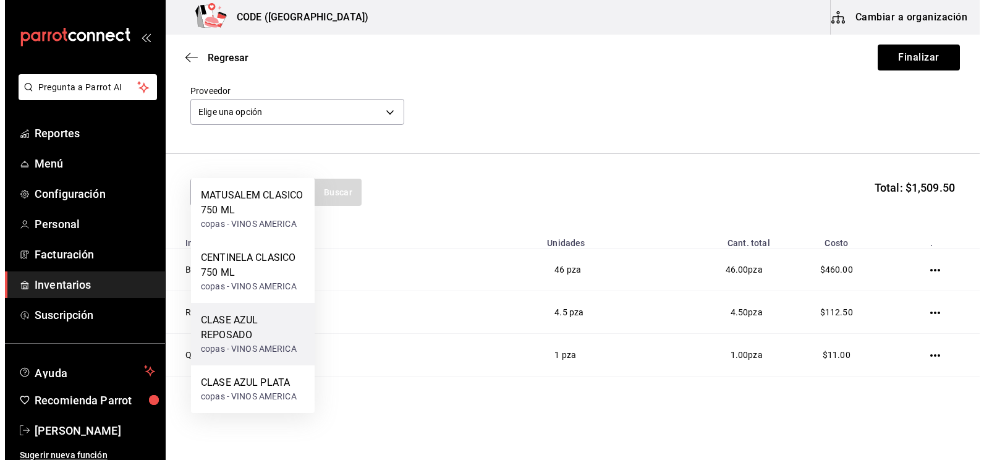
scroll to position [124, 0]
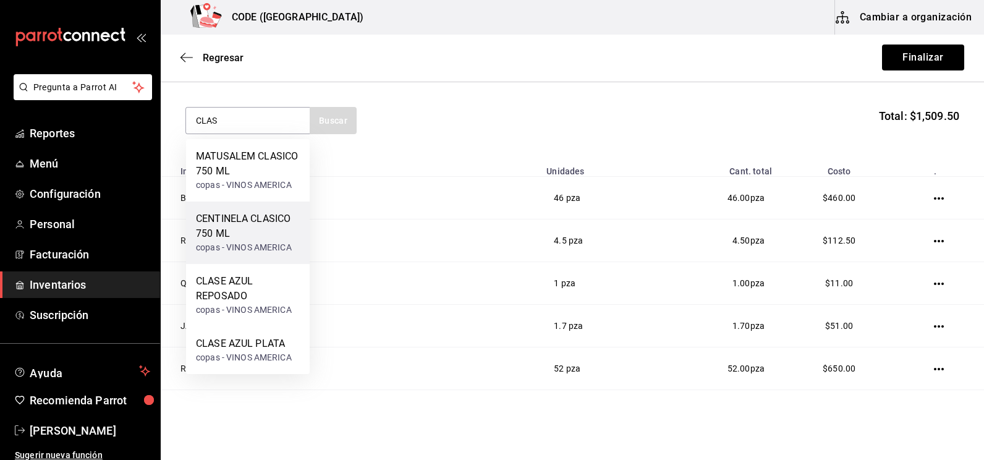
click at [255, 244] on div "copas - VINOS AMERICA" at bounding box center [248, 247] width 104 height 13
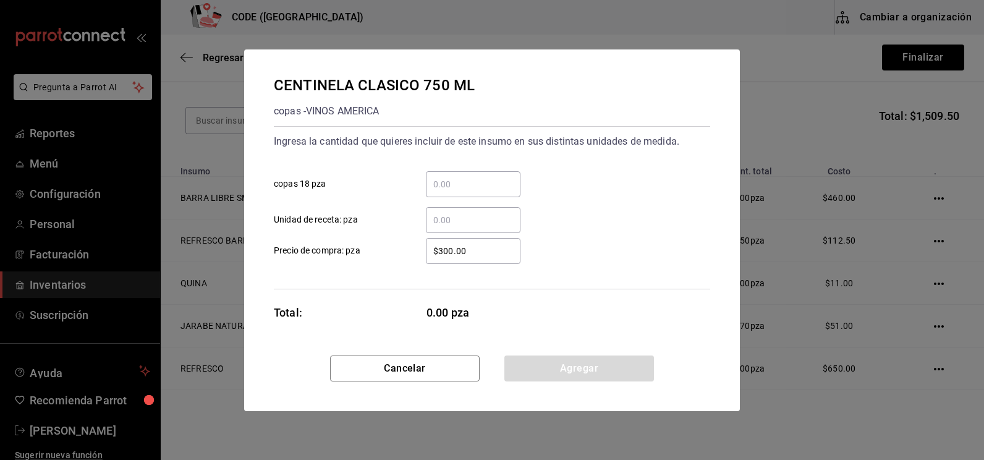
click at [447, 222] on input "​ Unidad de receta: pza" at bounding box center [473, 220] width 95 height 15
type input "0.82"
click at [564, 369] on button "Agregar" at bounding box center [579, 368] width 150 height 26
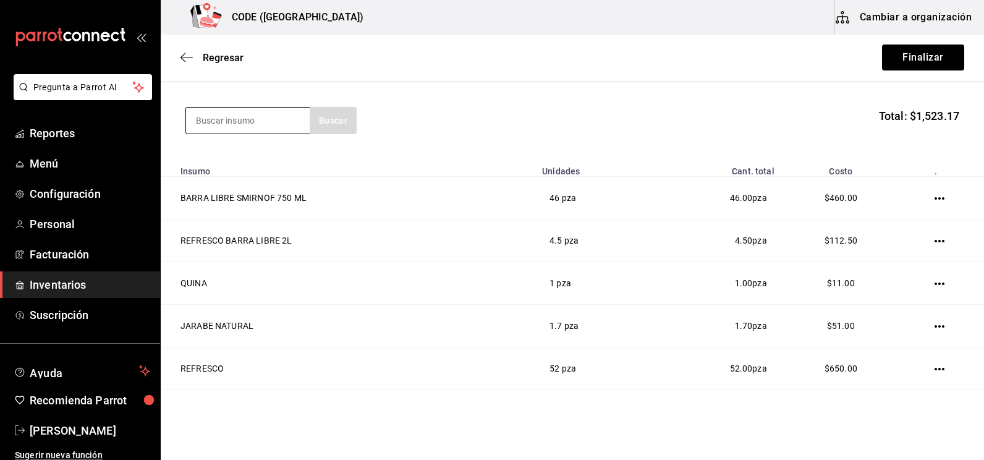
click at [230, 120] on input at bounding box center [248, 120] width 124 height 26
type input "A"
type input "BACA"
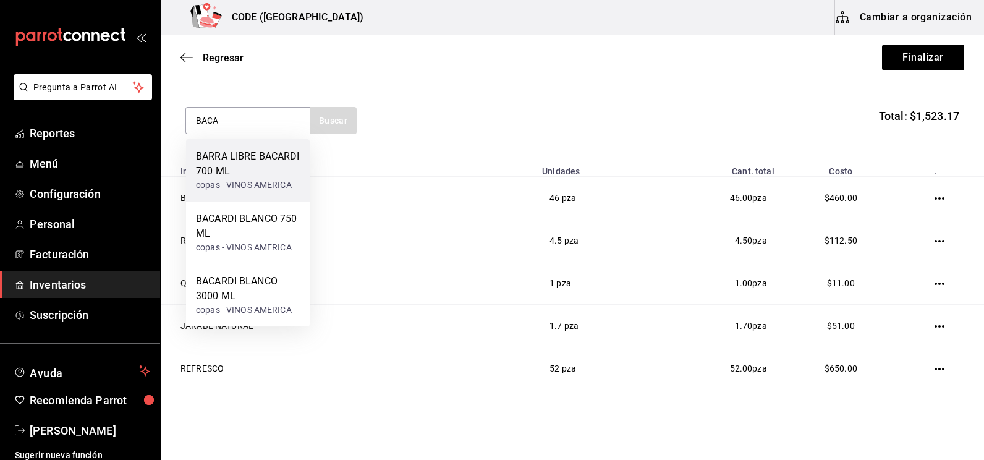
click at [258, 167] on div "BARRA LIBRE BACARDI 700 ML" at bounding box center [248, 164] width 104 height 30
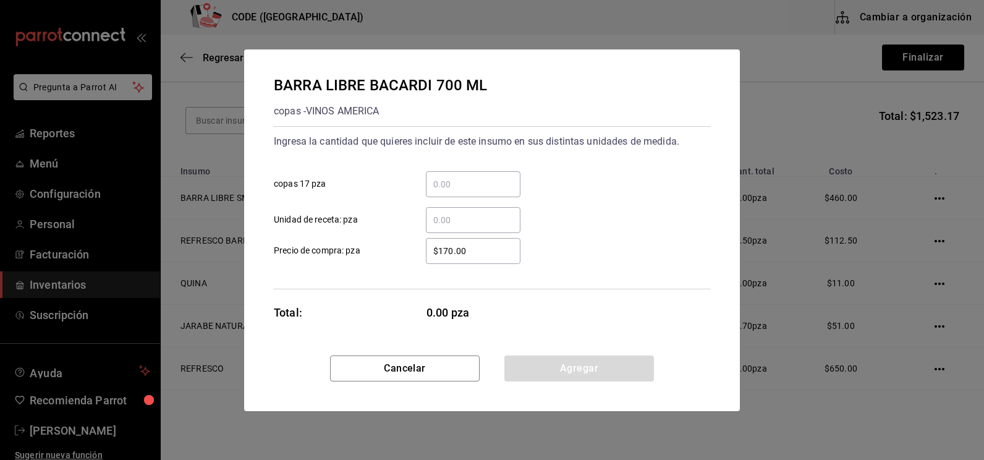
click at [452, 222] on input "​ Unidad de receta: pza" at bounding box center [473, 220] width 95 height 15
type input "1"
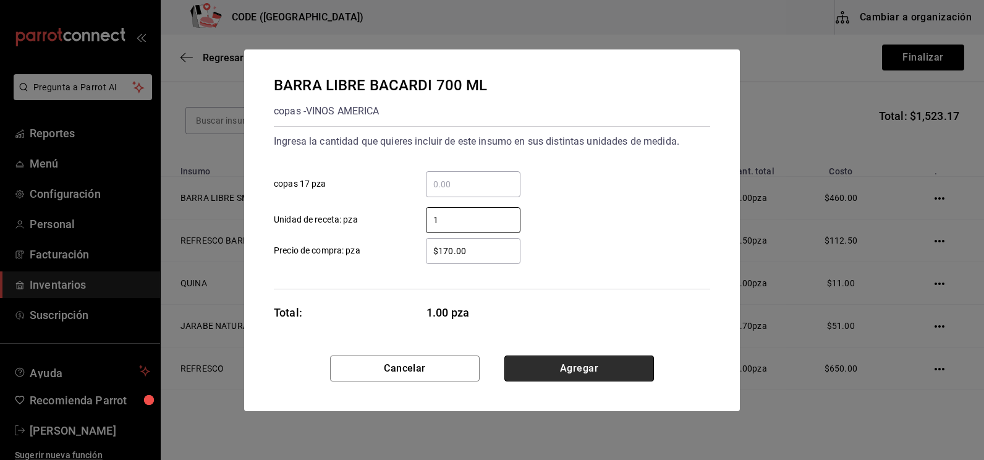
click at [578, 378] on button "Agregar" at bounding box center [579, 368] width 150 height 26
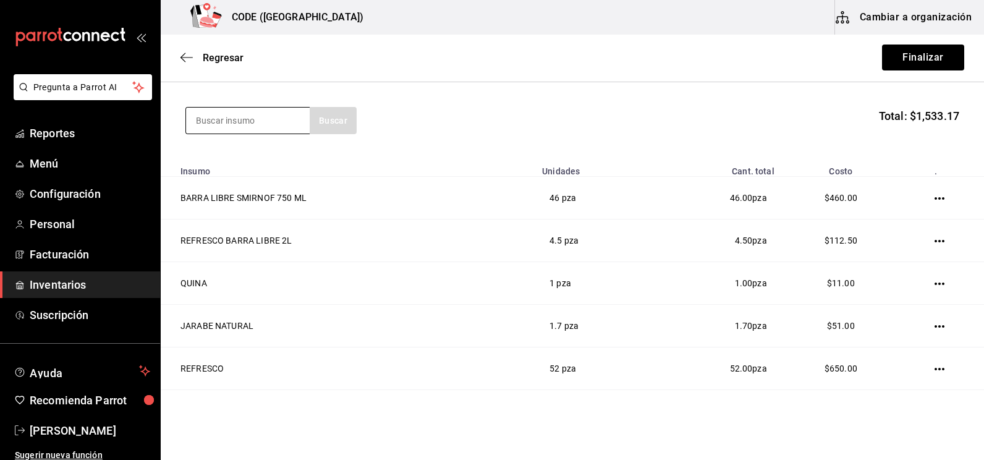
click at [235, 127] on input at bounding box center [248, 120] width 124 height 26
type input "FLAM"
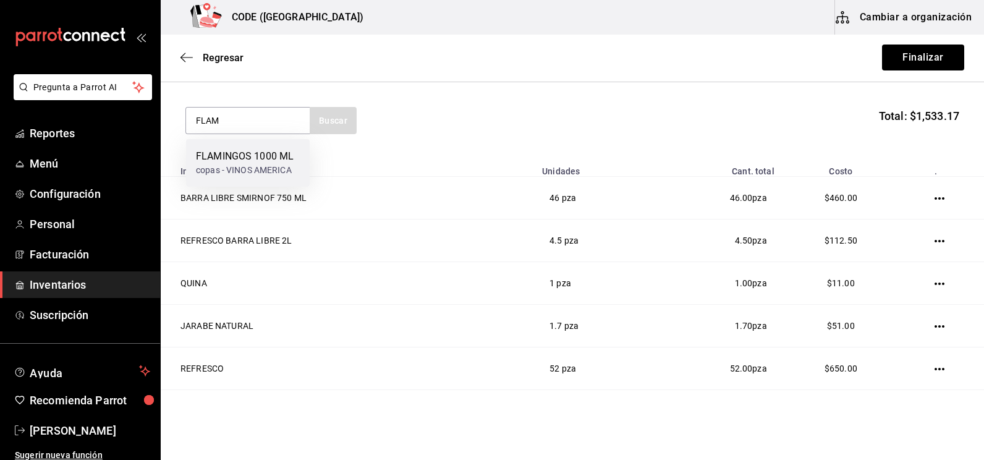
click at [250, 151] on div "FLAMINGOS 1000 ML" at bounding box center [245, 156] width 98 height 15
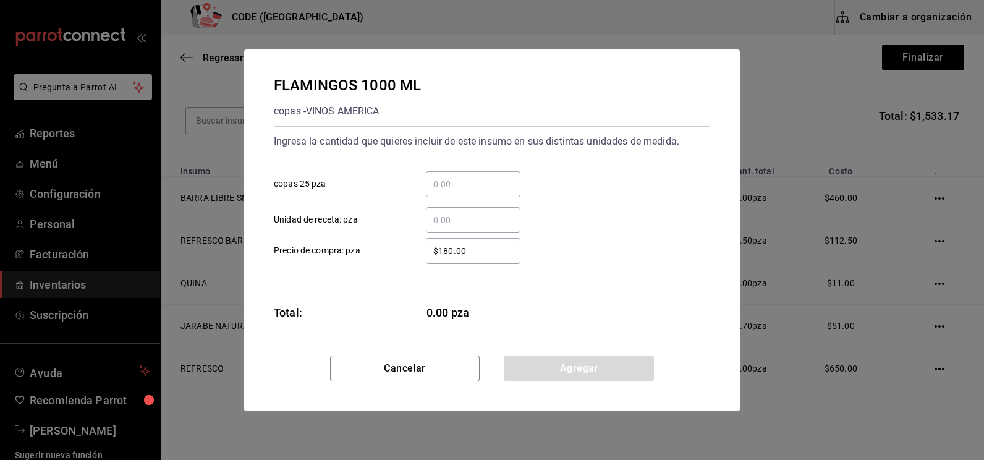
click at [452, 217] on input "​ Unidad de receta: pza" at bounding box center [473, 220] width 95 height 15
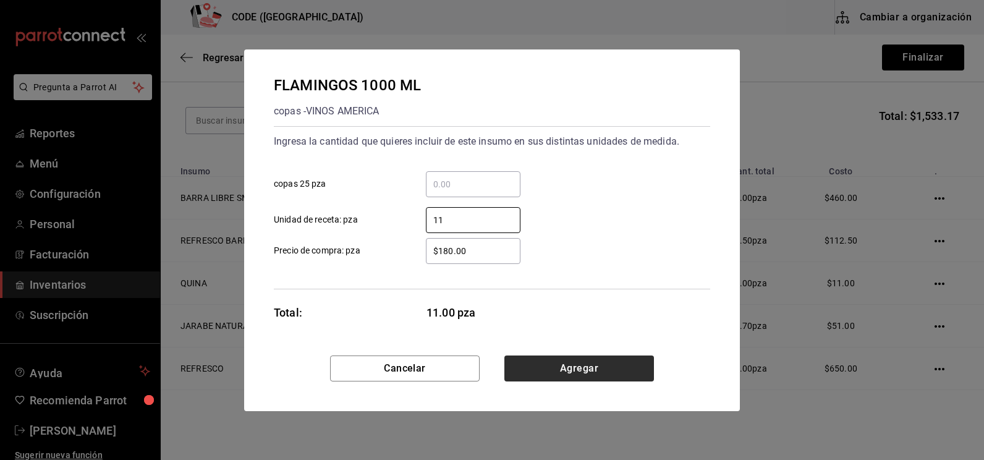
type input "11"
click at [549, 358] on button "Agregar" at bounding box center [579, 368] width 150 height 26
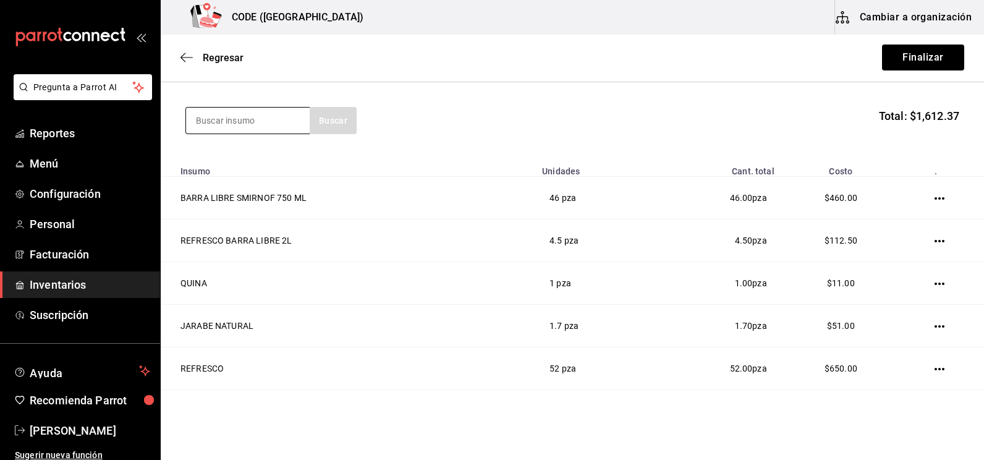
click at [248, 120] on input at bounding box center [248, 120] width 124 height 26
type input "BAI"
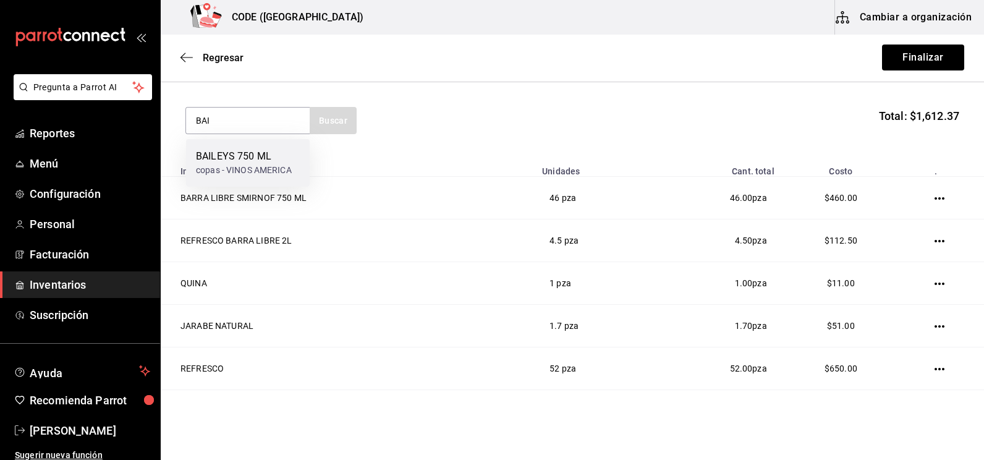
click at [245, 157] on div "BAILEYS 750 ML" at bounding box center [244, 156] width 96 height 15
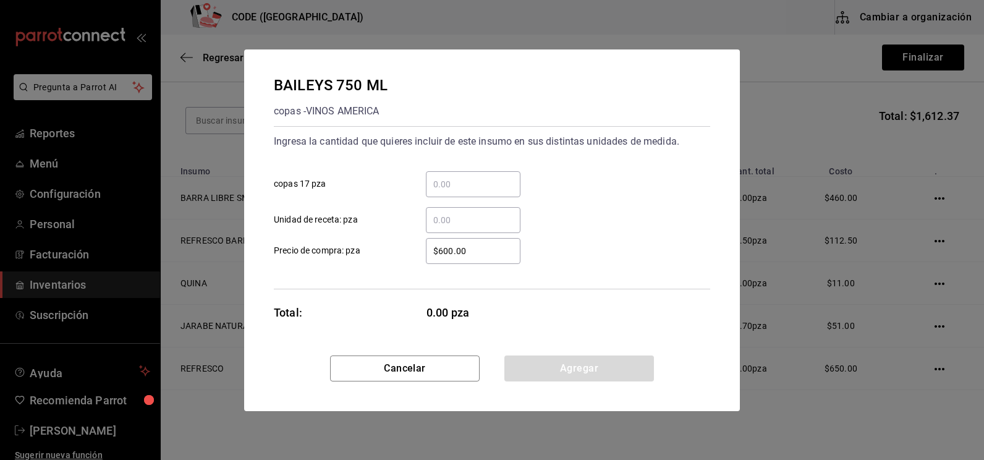
click at [460, 230] on div "​" at bounding box center [473, 220] width 95 height 26
click at [460, 227] on input "​ Unidad de receta: pza" at bounding box center [473, 220] width 95 height 15
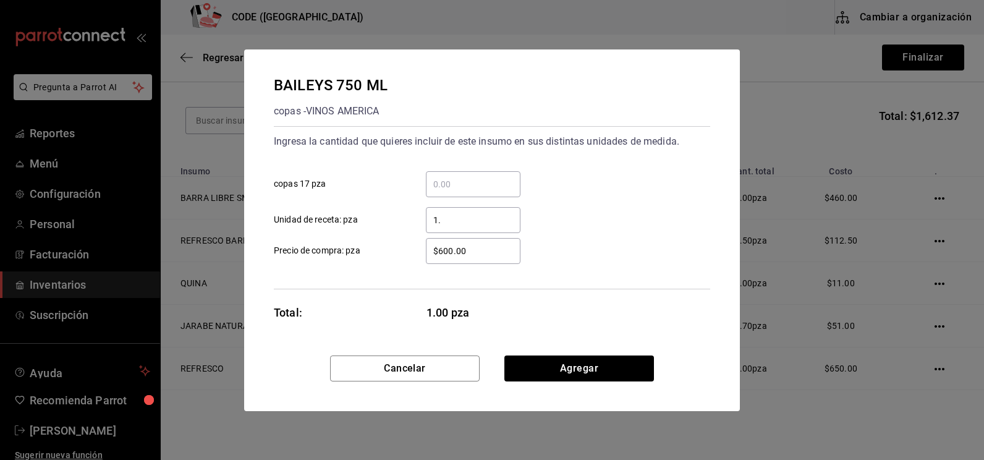
type input "1"
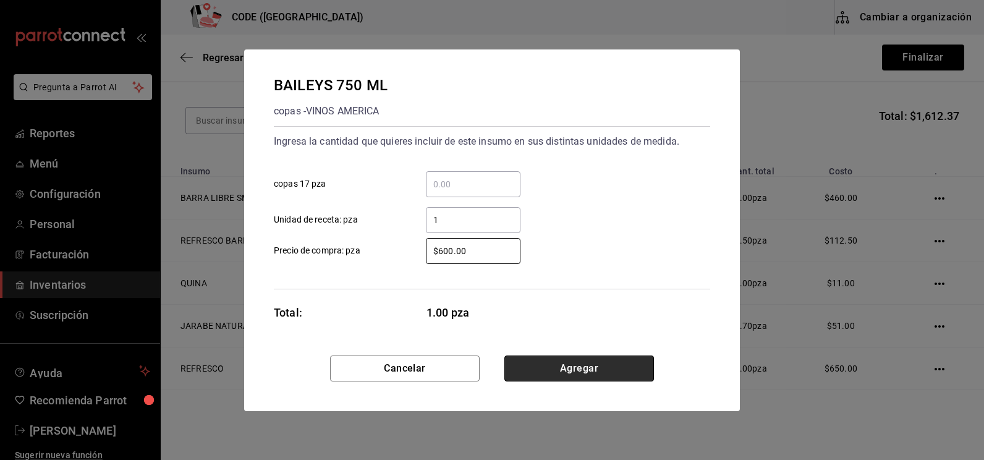
click at [584, 366] on button "Agregar" at bounding box center [579, 368] width 150 height 26
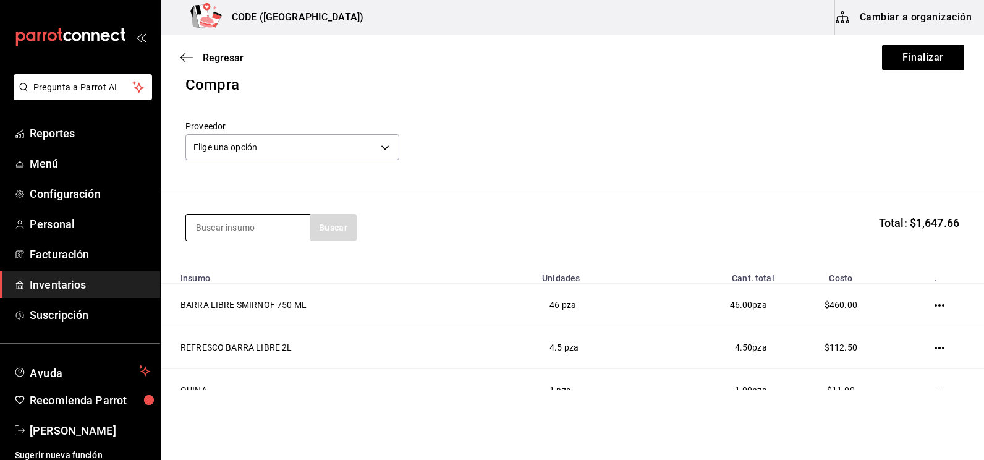
scroll to position [0, 0]
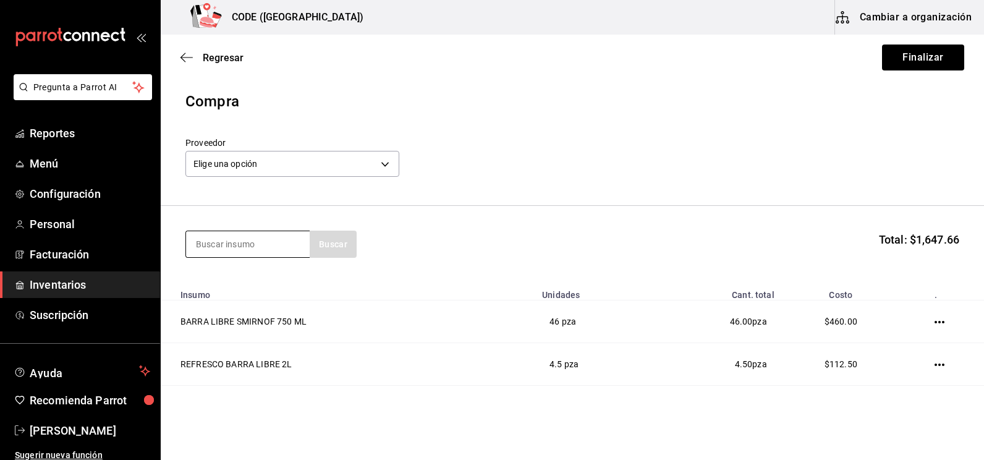
click at [229, 237] on input at bounding box center [248, 244] width 124 height 26
drag, startPoint x: 211, startPoint y: 236, endPoint x: 211, endPoint y: 244, distance: 8.1
click at [211, 243] on input at bounding box center [248, 244] width 124 height 26
type input "JAG"
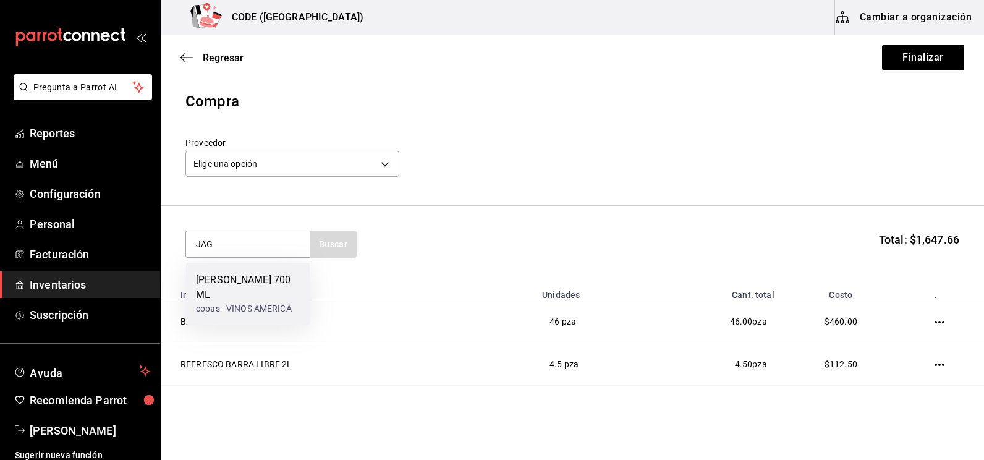
click at [222, 278] on div "[PERSON_NAME] 700 ML" at bounding box center [248, 287] width 104 height 30
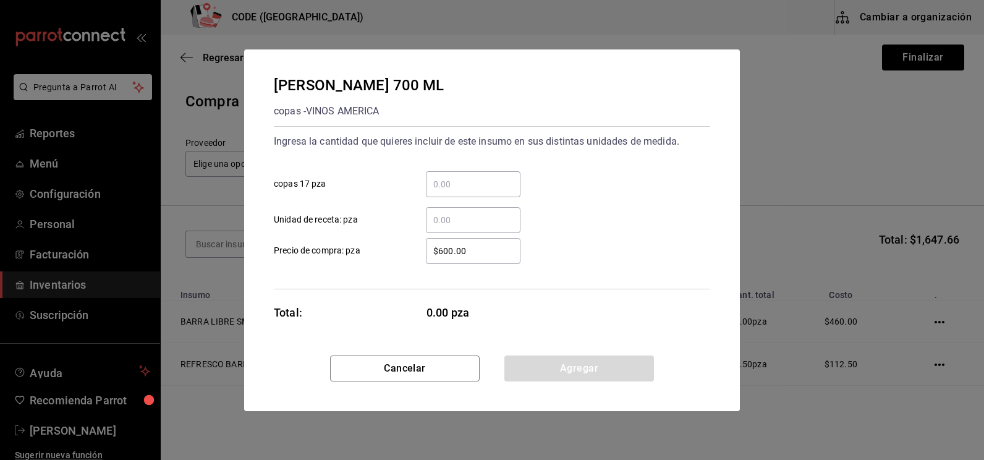
click at [470, 220] on input "​ Unidad de receta: pza" at bounding box center [473, 220] width 95 height 15
type input "18"
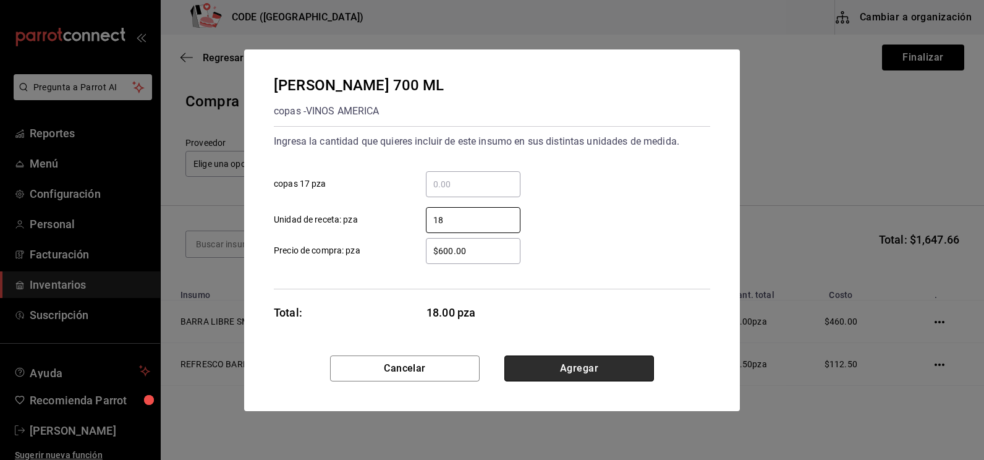
click at [570, 369] on button "Agregar" at bounding box center [579, 368] width 150 height 26
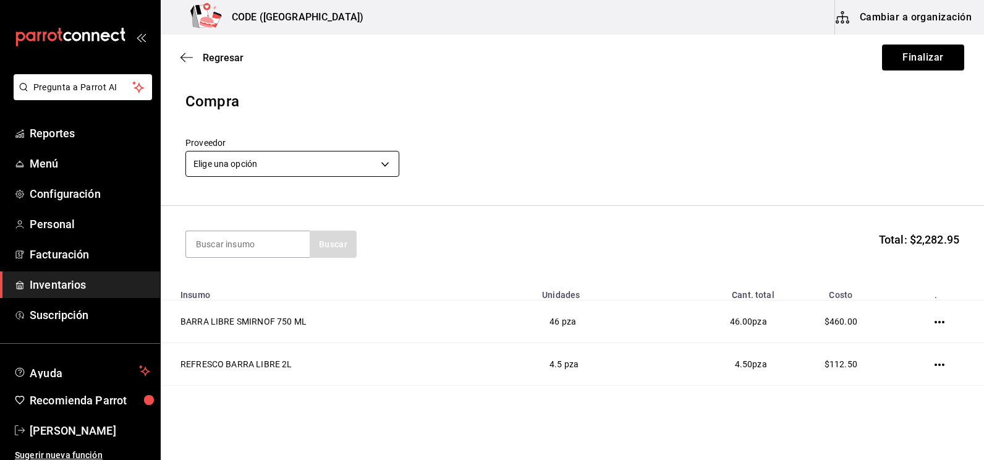
click at [298, 163] on body "Pregunta a Parrot AI Reportes Menú Configuración Personal Facturación Inventari…" at bounding box center [492, 195] width 984 height 390
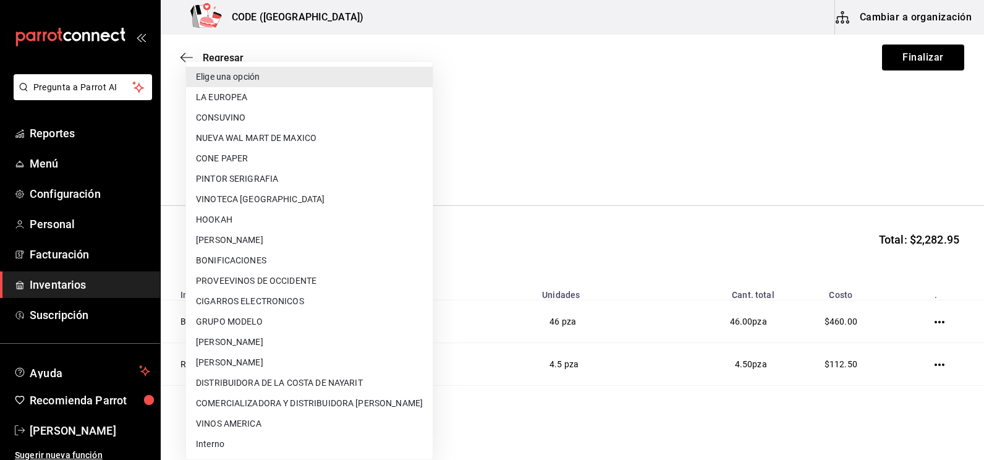
click at [264, 439] on li "Interno" at bounding box center [309, 444] width 247 height 20
type input "3a07a19e-be62-4050-a472-e8de4feefa02"
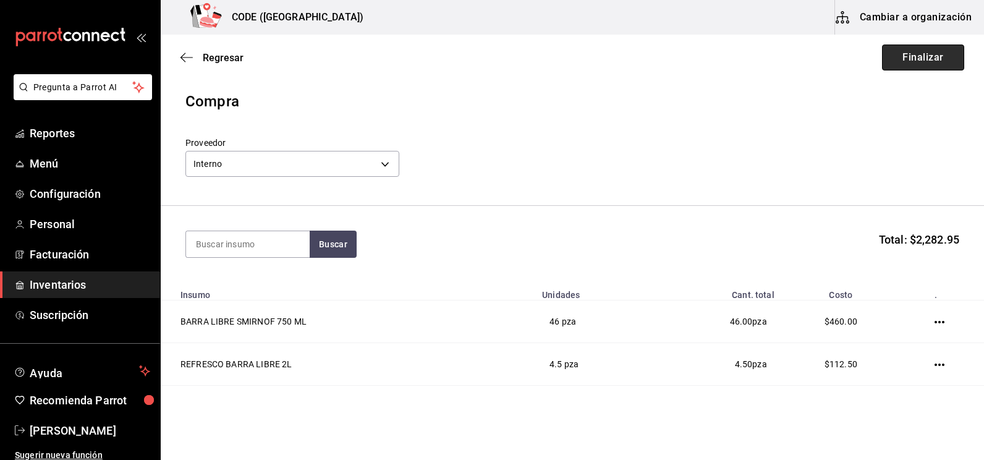
click at [915, 57] on button "Finalizar" at bounding box center [923, 57] width 82 height 26
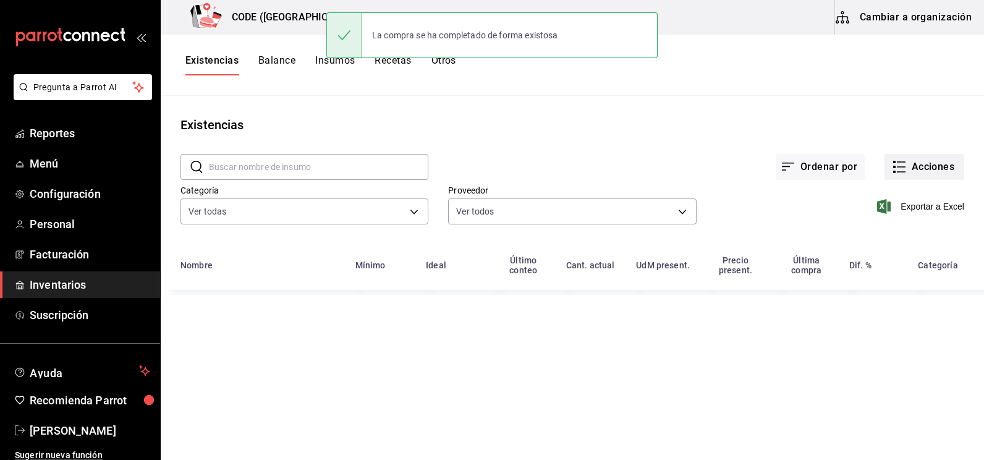
click at [901, 166] on icon "button" at bounding box center [899, 166] width 15 height 15
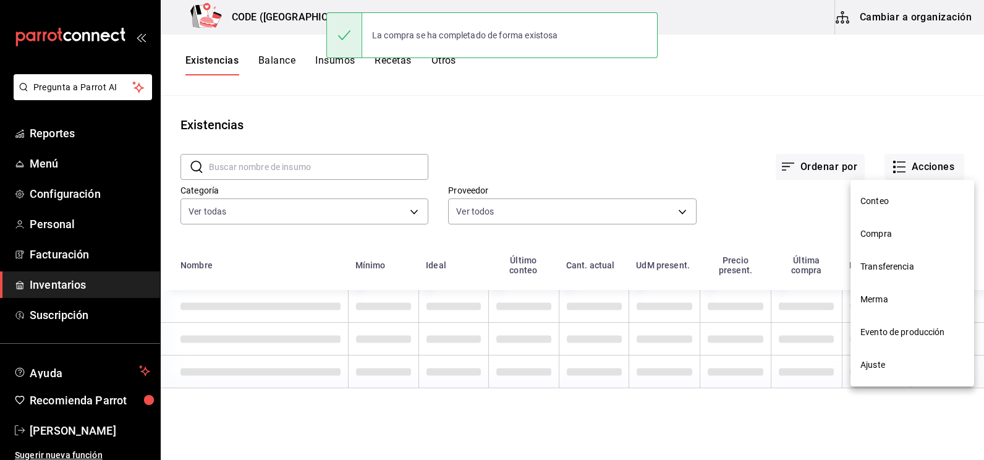
click at [884, 307] on li "Merma" at bounding box center [912, 299] width 124 height 33
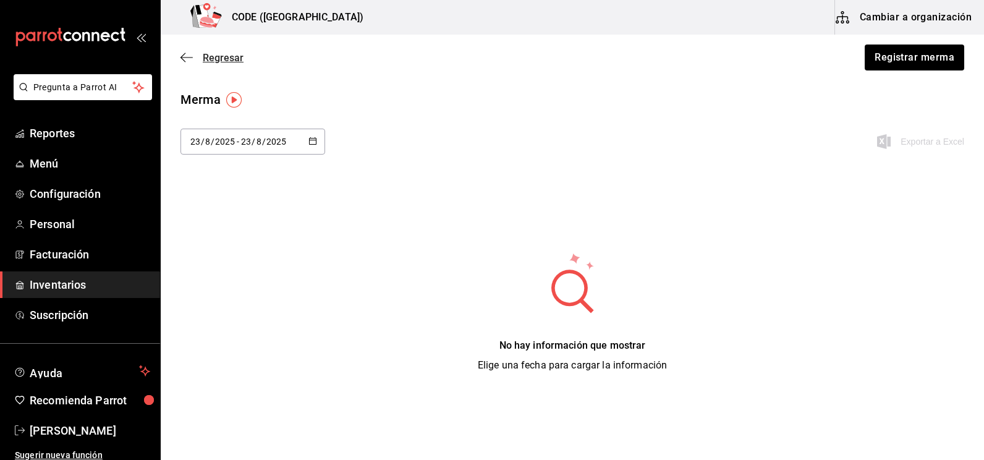
click at [208, 59] on span "Regresar" at bounding box center [223, 58] width 41 height 12
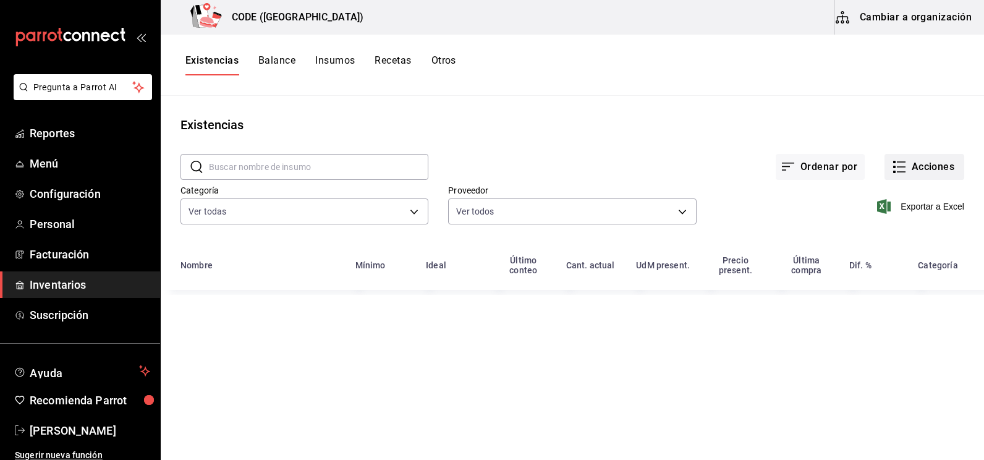
click at [908, 167] on button "Acciones" at bounding box center [924, 167] width 80 height 26
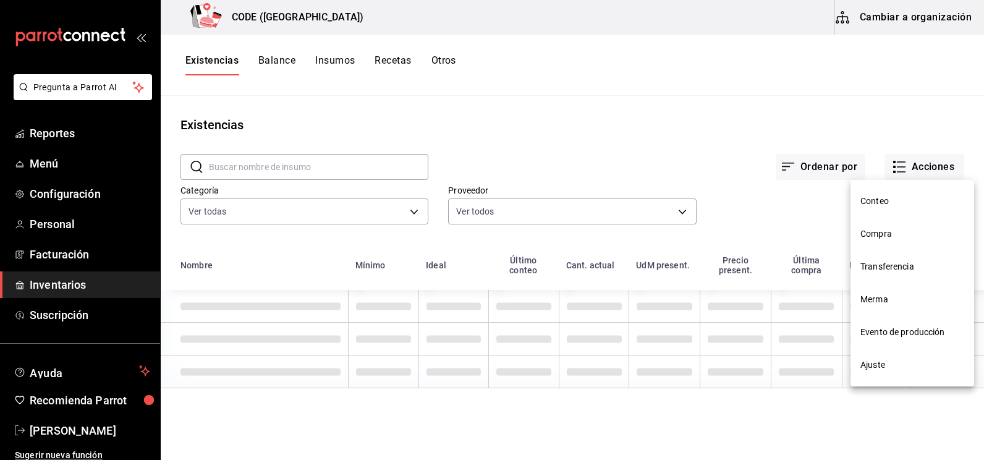
click at [895, 239] on span "Compra" at bounding box center [912, 233] width 104 height 13
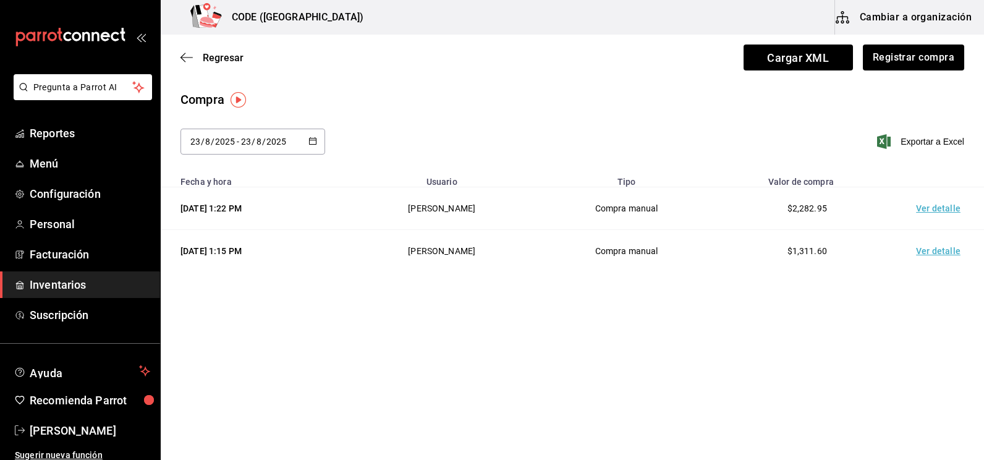
click at [926, 211] on td "Ver detalle" at bounding box center [940, 208] width 86 height 43
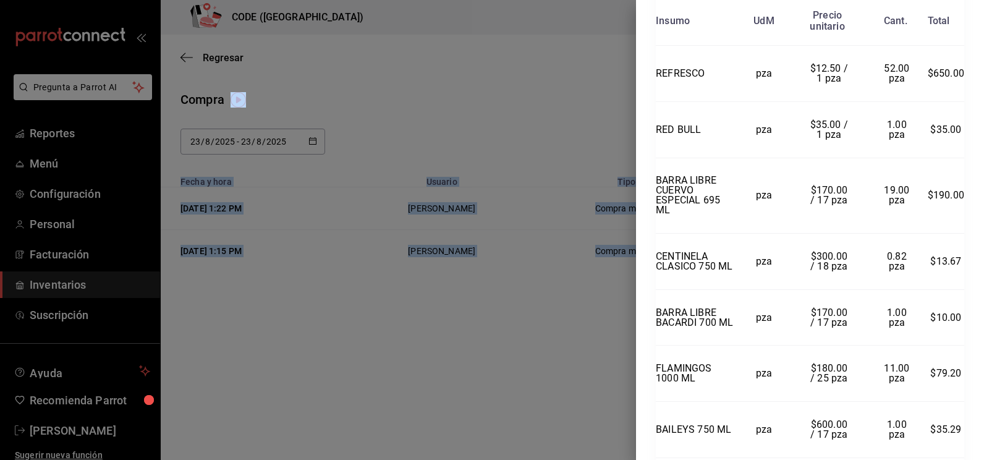
scroll to position [676, 0]
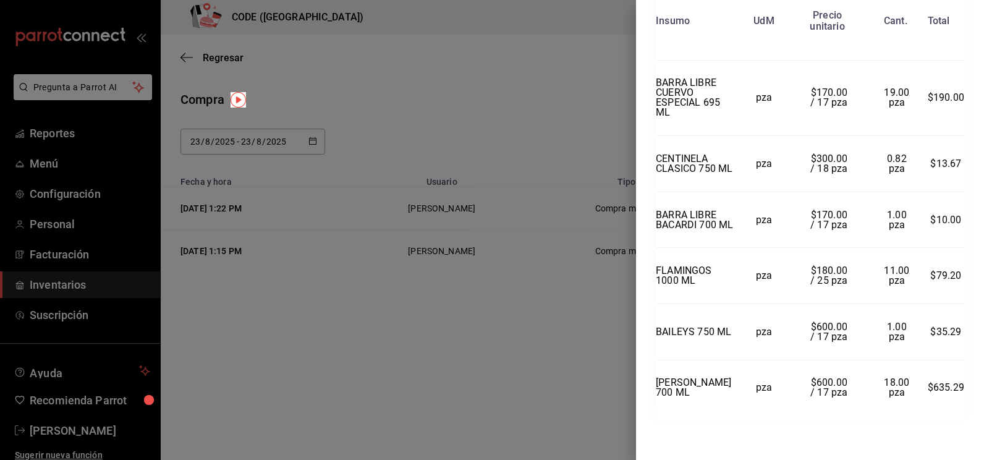
drag, startPoint x: 656, startPoint y: 31, endPoint x: 958, endPoint y: 394, distance: 472.4
click at [958, 394] on div "Compra Proveedor Interno Usuario [PERSON_NAME] y hora [DATE] 1:22:57 Total $2,2…" at bounding box center [810, 230] width 348 height 460
click at [486, 123] on div at bounding box center [492, 230] width 984 height 460
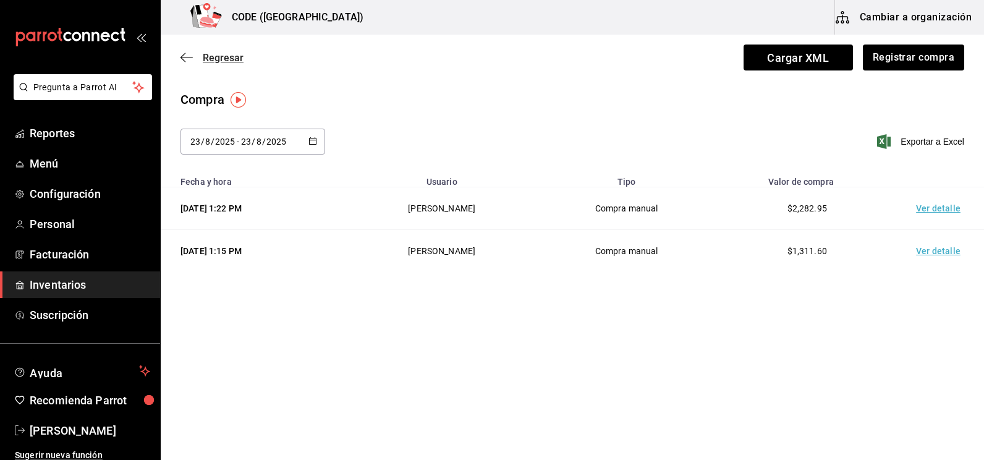
click at [223, 58] on span "Regresar" at bounding box center [223, 58] width 41 height 12
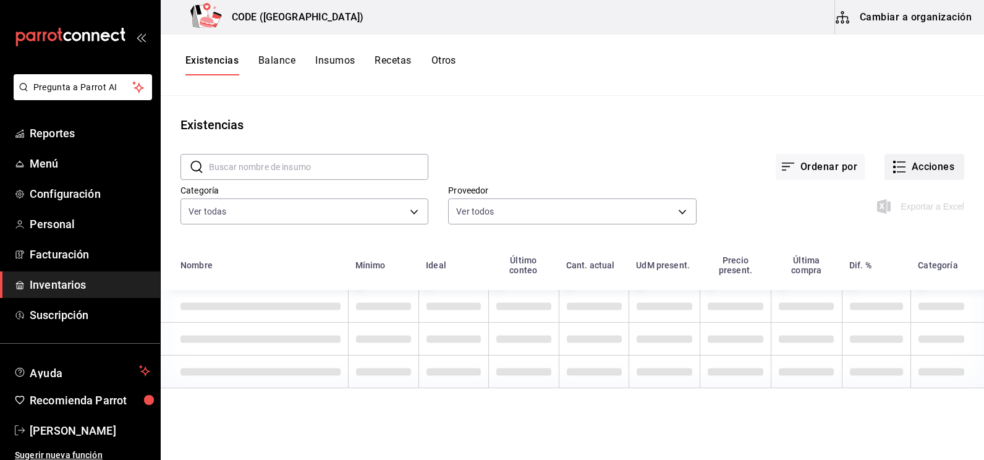
click at [900, 174] on button "Acciones" at bounding box center [924, 167] width 80 height 26
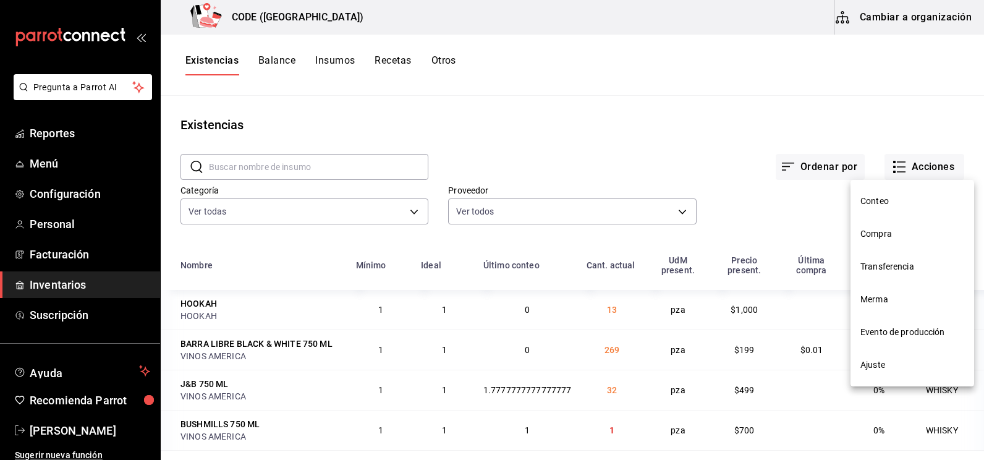
click at [887, 298] on span "Merma" at bounding box center [912, 299] width 104 height 13
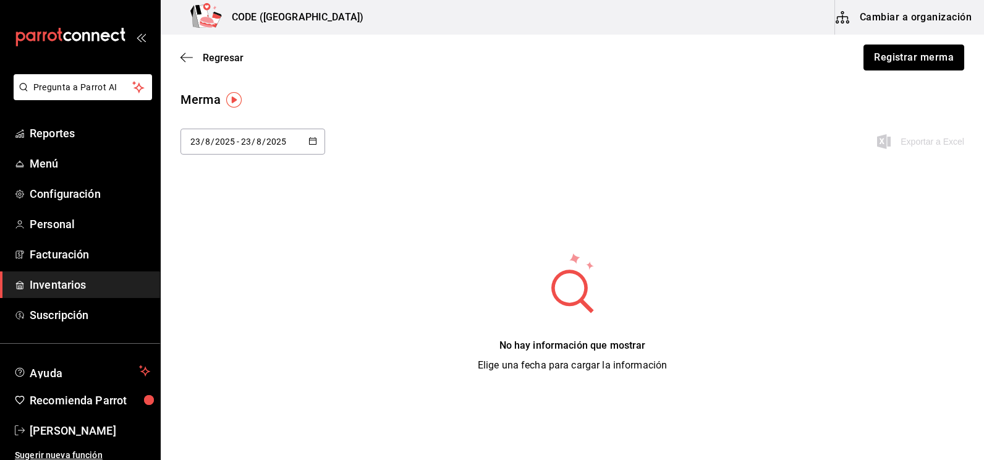
drag, startPoint x: 909, startPoint y: 55, endPoint x: 824, endPoint y: 98, distance: 95.9
click at [909, 55] on button "Registrar merma" at bounding box center [913, 57] width 101 height 26
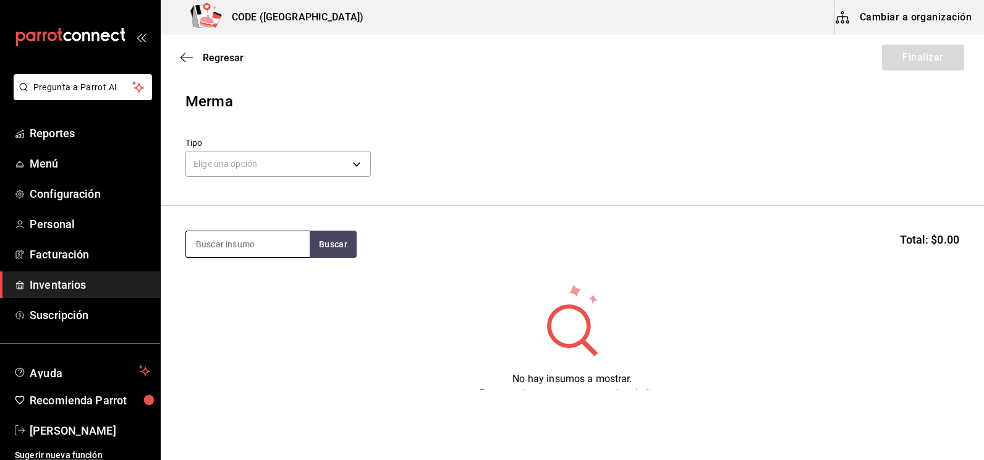
click at [240, 248] on input at bounding box center [248, 244] width 124 height 26
click at [260, 242] on input at bounding box center [248, 244] width 124 height 26
click at [247, 243] on input at bounding box center [248, 244] width 124 height 26
type input "BLACK"
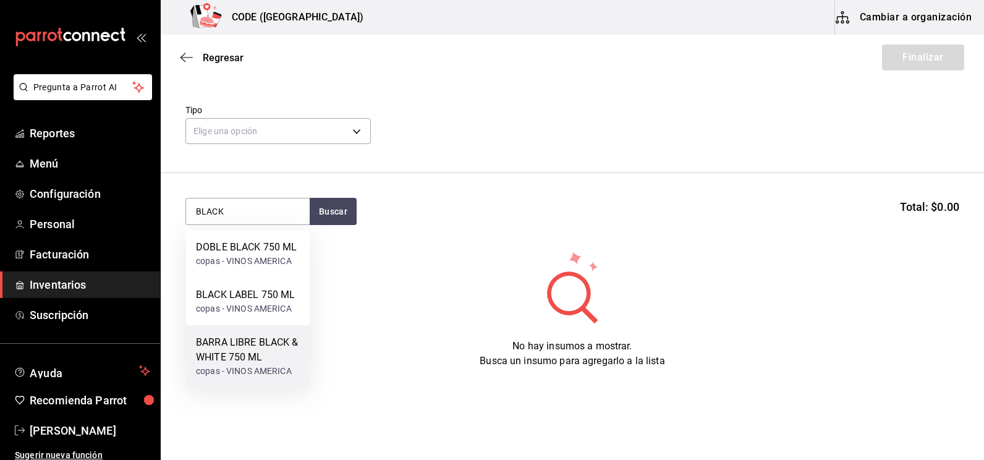
scroll to position [51, 0]
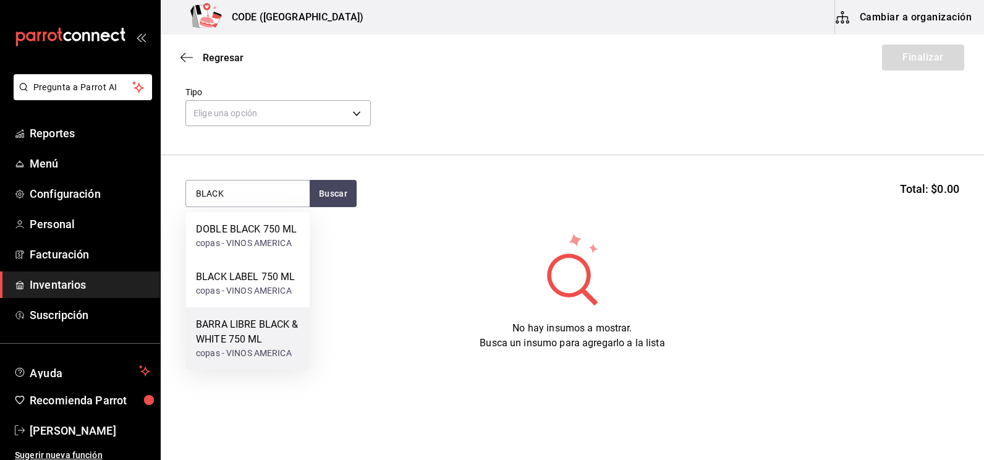
click at [246, 331] on div "BARRA LIBRE BLACK & WHITE 750 ML" at bounding box center [248, 332] width 104 height 30
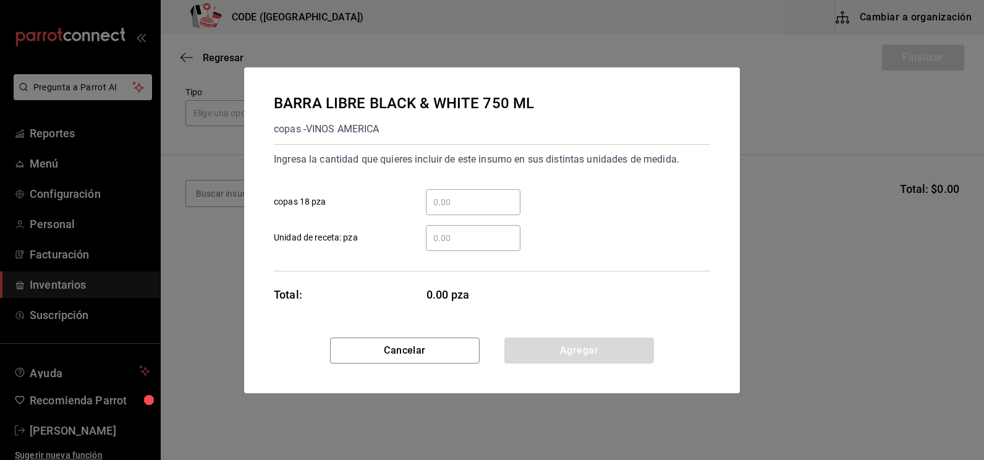
click at [455, 240] on input "​ Unidad de receta: pza" at bounding box center [473, 237] width 95 height 15
type input "1"
click at [545, 348] on button "Agregar" at bounding box center [579, 350] width 150 height 26
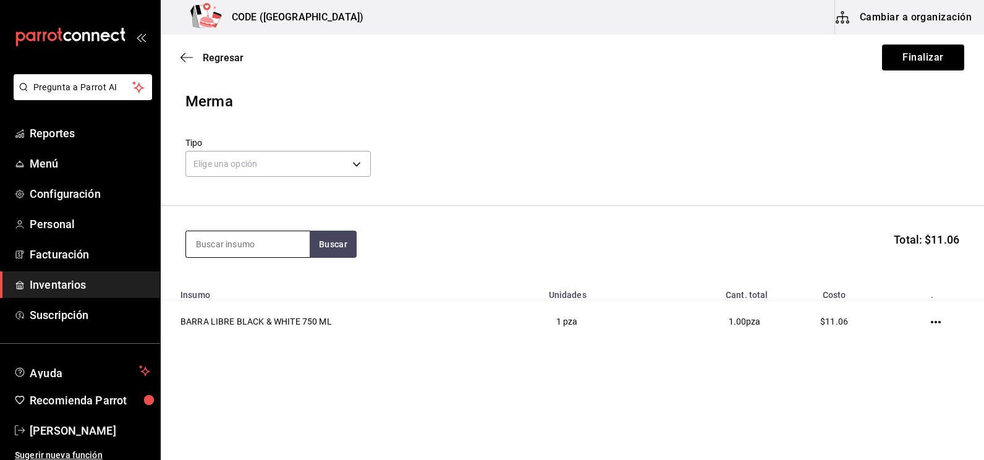
click at [247, 243] on input at bounding box center [248, 244] width 124 height 26
type input "CALAH"
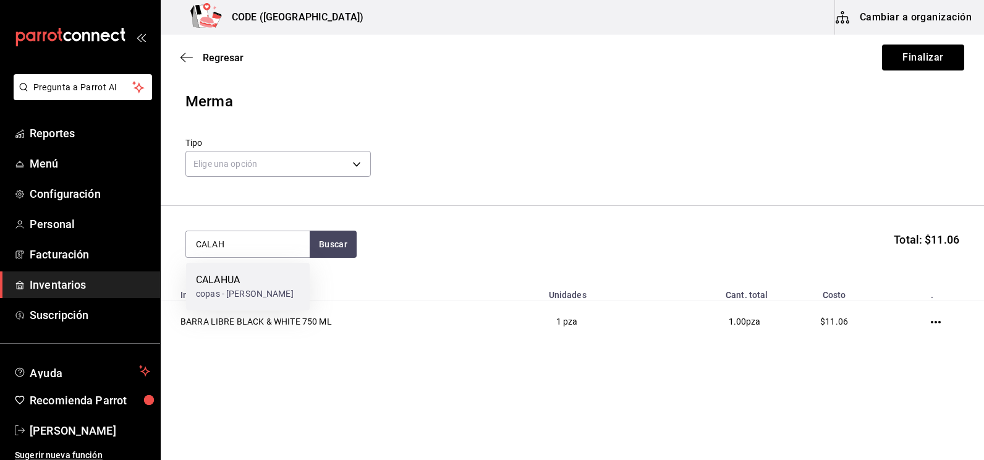
click at [232, 266] on div "CALAHUA copas - [PERSON_NAME]" at bounding box center [248, 287] width 124 height 48
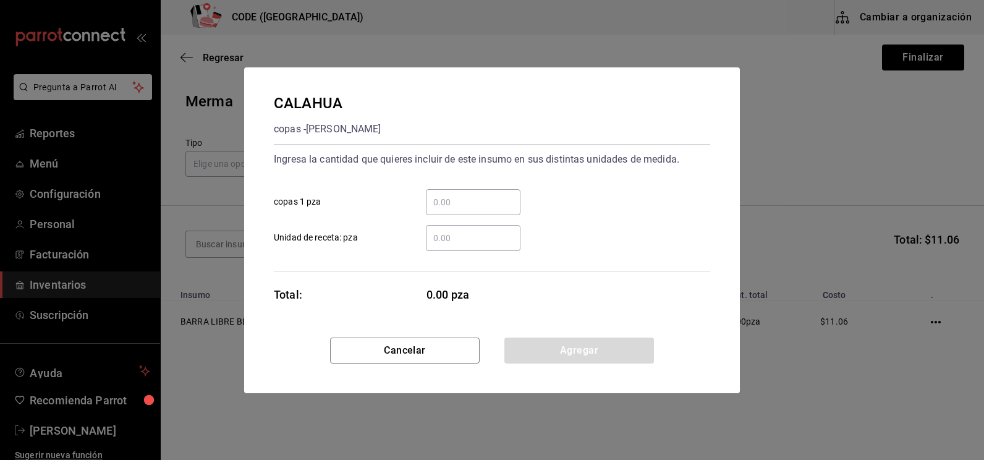
click at [451, 240] on input "​ Unidad de receta: pza" at bounding box center [473, 237] width 95 height 15
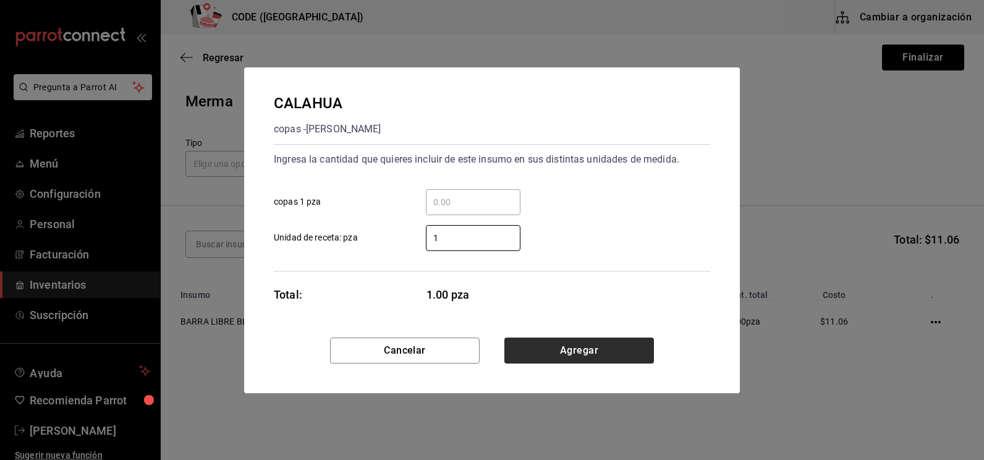
type input "1"
click at [577, 353] on button "Agregar" at bounding box center [579, 350] width 150 height 26
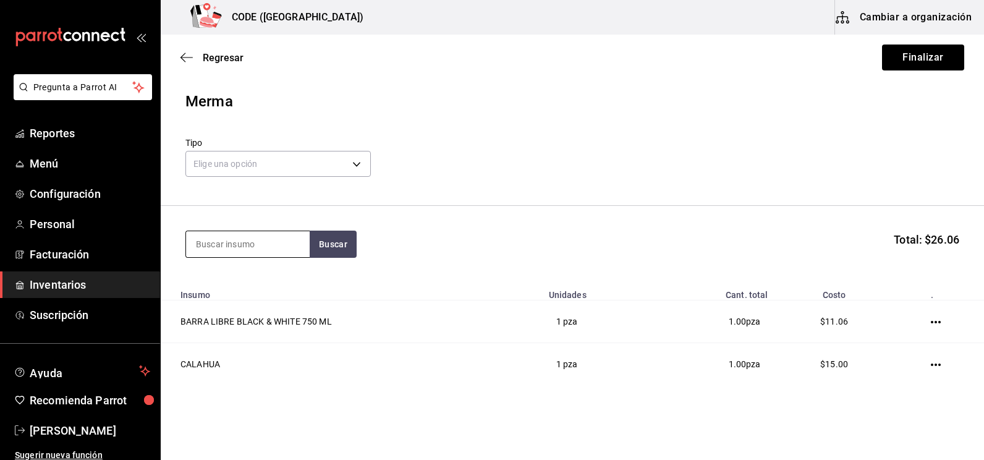
click at [245, 247] on input at bounding box center [248, 244] width 124 height 26
type input "GRAN"
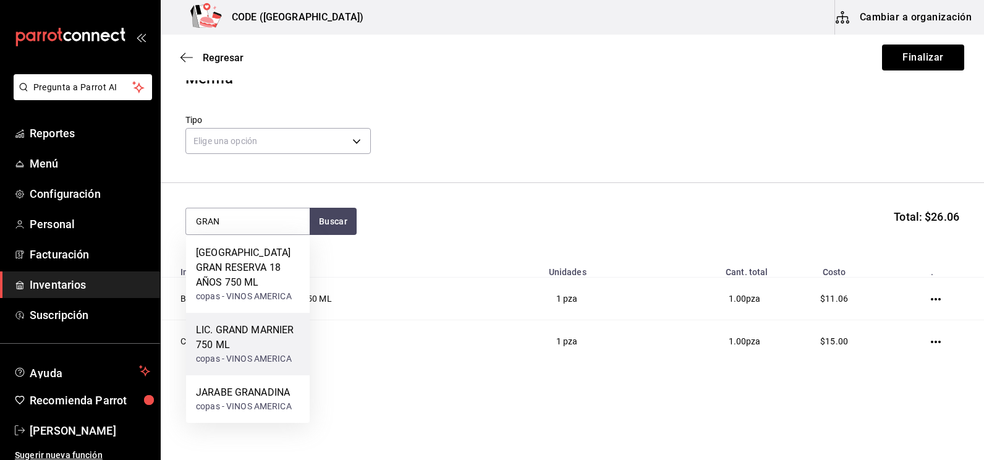
scroll to position [35, 0]
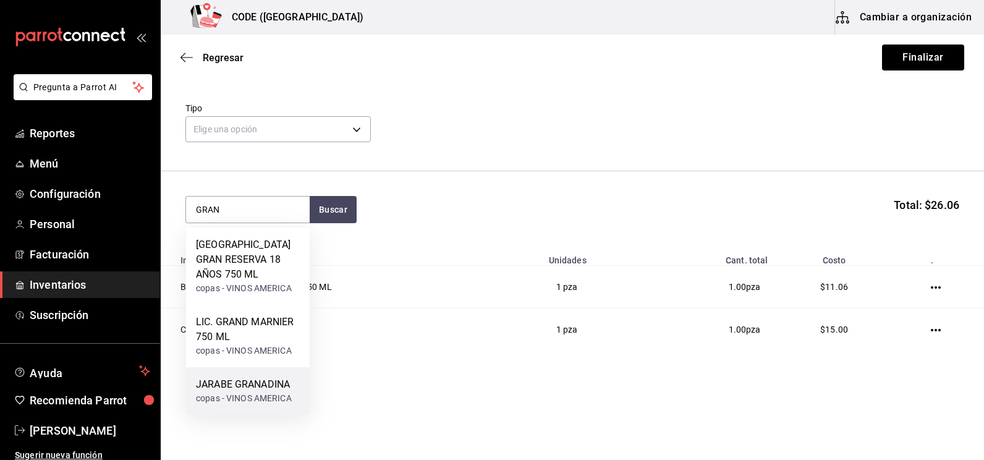
click at [245, 393] on div "copas - VINOS AMERICA" at bounding box center [244, 398] width 96 height 13
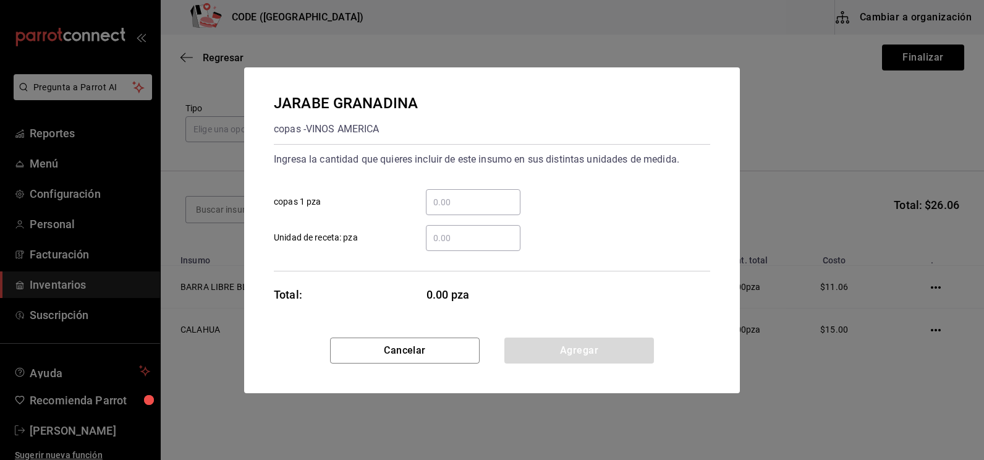
click at [449, 230] on div "​" at bounding box center [473, 238] width 95 height 26
click at [449, 230] on input "​ Unidad de receta: pza" at bounding box center [473, 237] width 95 height 15
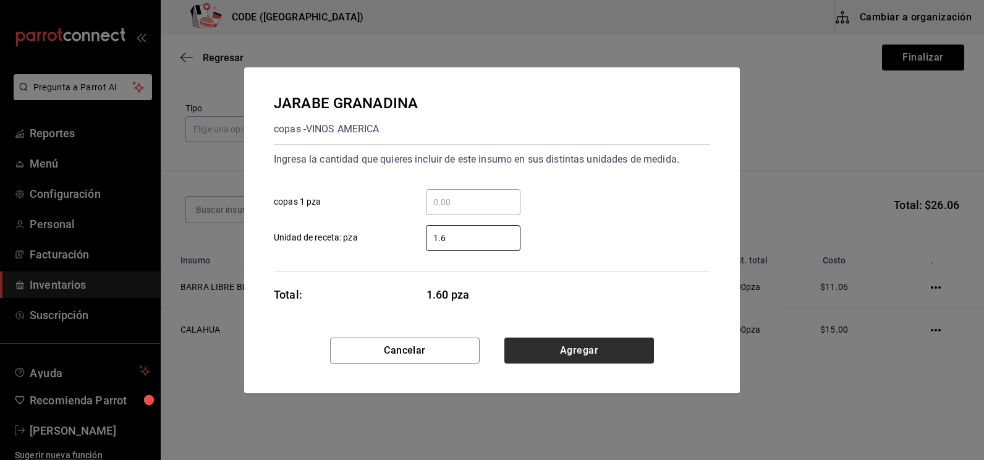
type input "1.6"
click at [553, 350] on button "Agregar" at bounding box center [579, 350] width 150 height 26
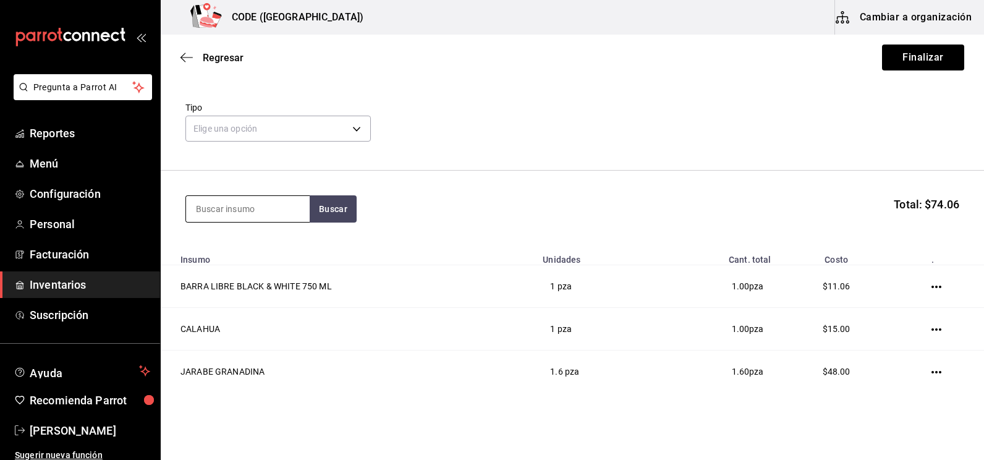
click at [235, 212] on input at bounding box center [248, 209] width 124 height 26
type input "JUG"
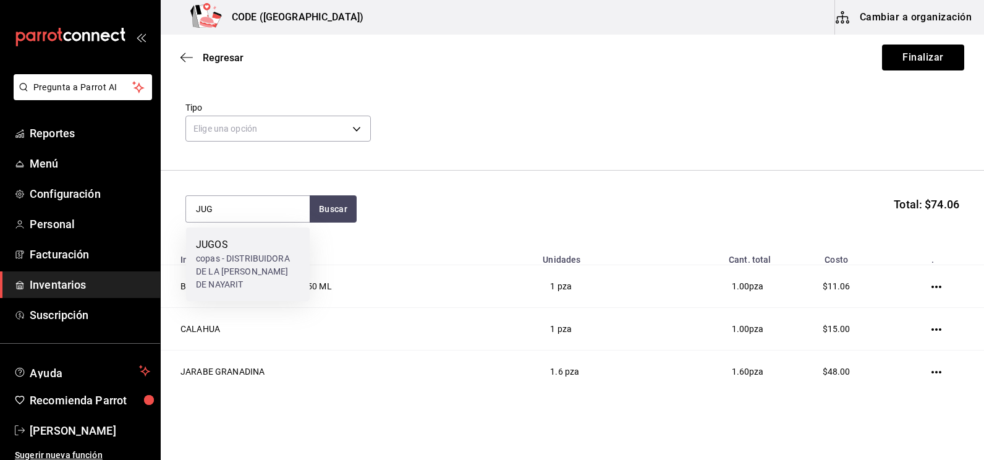
click at [225, 261] on div "copas - DISTRIBUIDORA DE LA [PERSON_NAME] DE NAYARIT" at bounding box center [248, 271] width 104 height 39
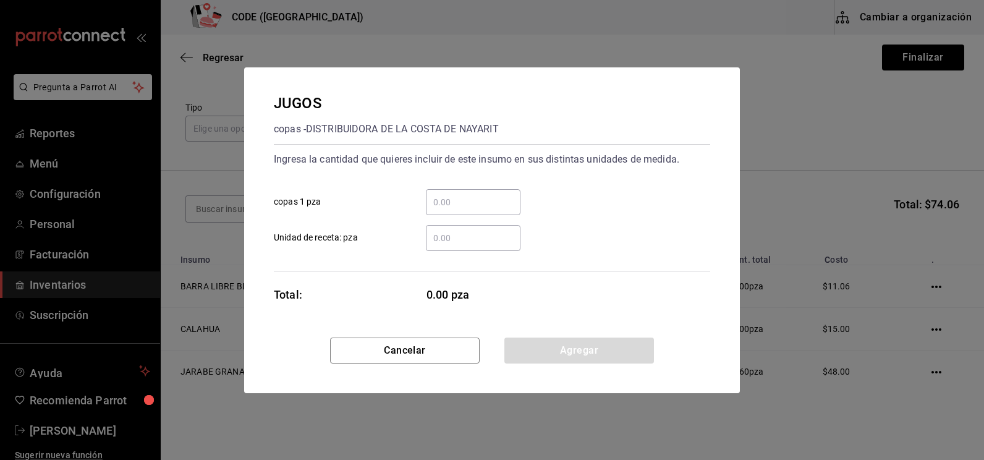
click at [456, 240] on input "​ Unidad de receta: pza" at bounding box center [473, 237] width 95 height 15
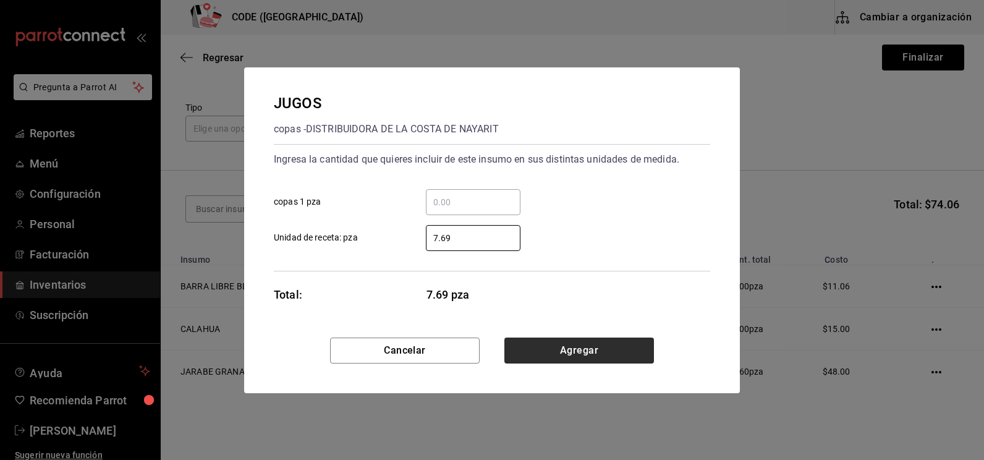
type input "7.69"
click at [546, 344] on button "Agregar" at bounding box center [579, 350] width 150 height 26
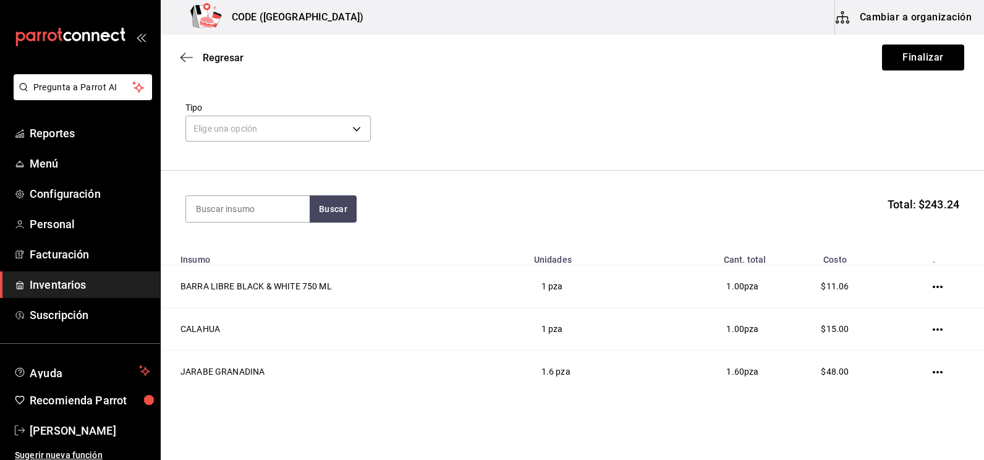
click at [678, 220] on div "Buscar Total: $243.24" at bounding box center [572, 208] width 774 height 27
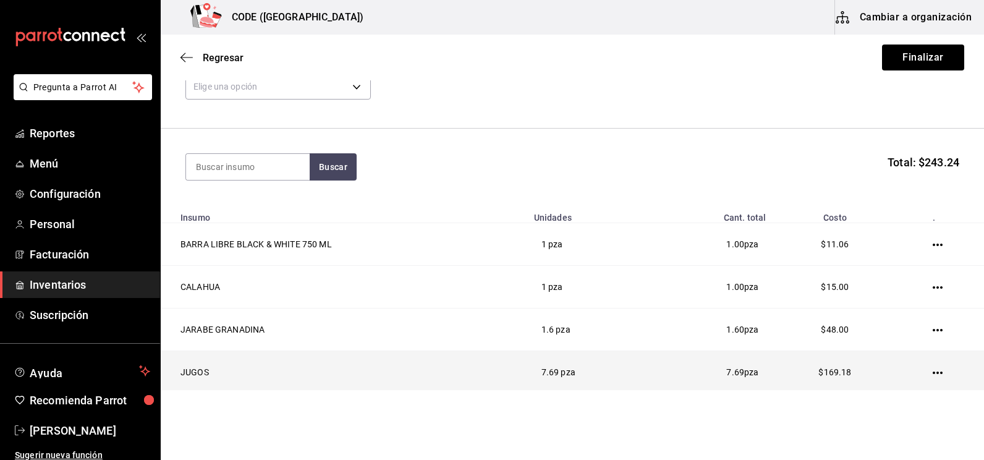
scroll to position [120, 0]
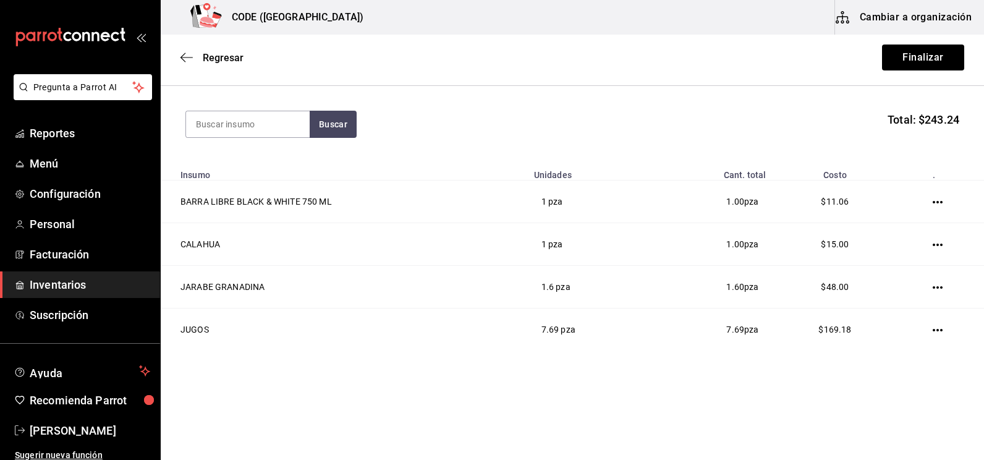
click at [465, 387] on main "Regresar Finalizar Merma Tipo Elige una opción default Buscar Total: $243.24 In…" at bounding box center [572, 152] width 823 height 475
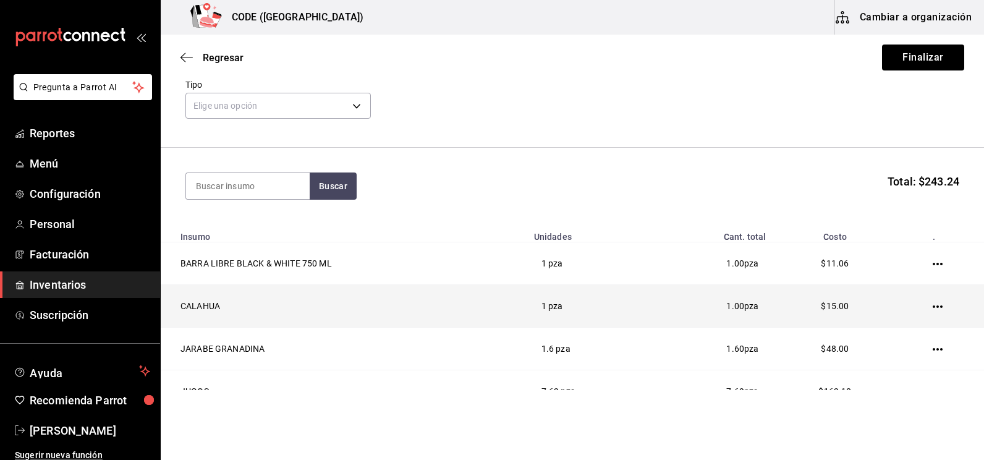
scroll to position [0, 0]
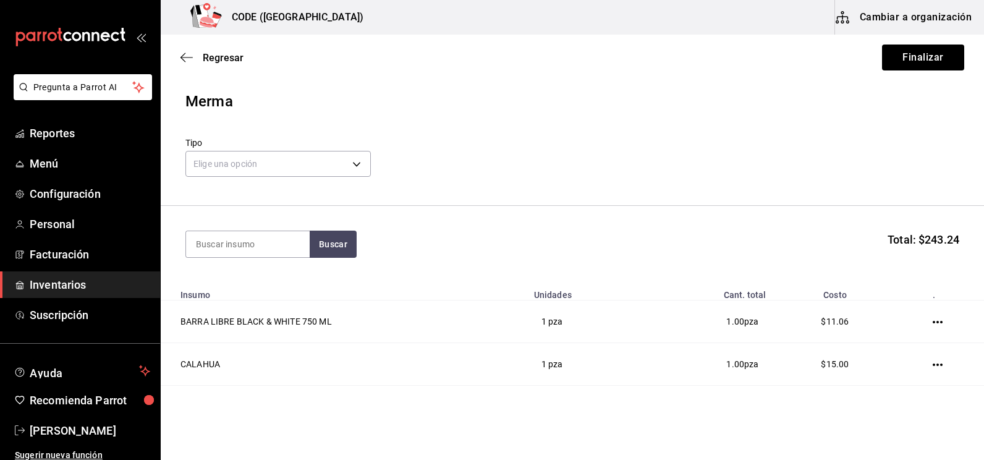
click at [303, 150] on div "Elige una opción default" at bounding box center [277, 162] width 185 height 33
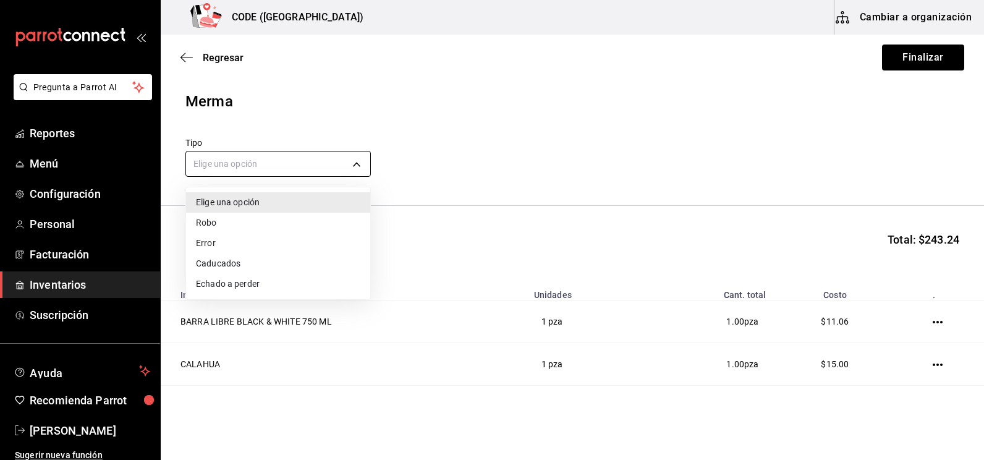
click at [298, 161] on body "Pregunta a Parrot AI Reportes Menú Configuración Personal Facturación Inventari…" at bounding box center [492, 195] width 984 height 390
click at [231, 243] on li "Error" at bounding box center [278, 243] width 184 height 20
type input "ERROR"
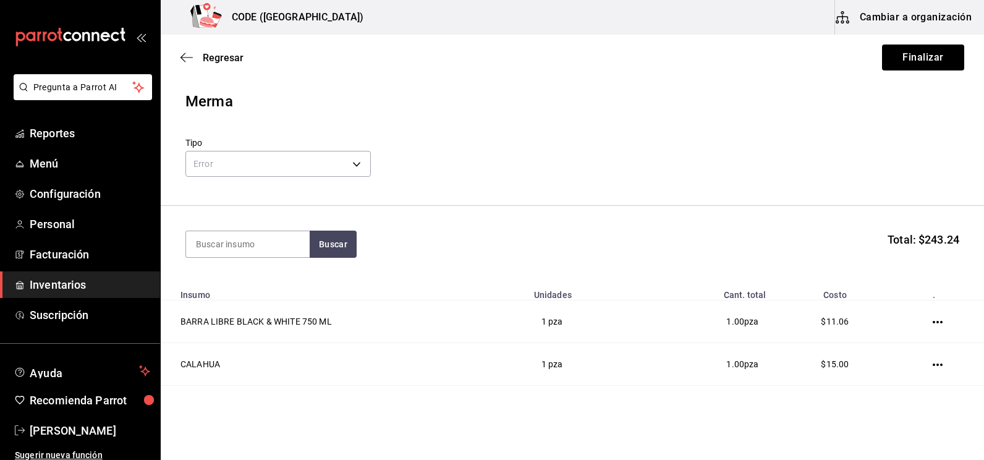
click at [672, 188] on header "Merma Tipo Error ERROR" at bounding box center [572, 148] width 823 height 116
click at [895, 58] on button "Finalizar" at bounding box center [923, 57] width 82 height 26
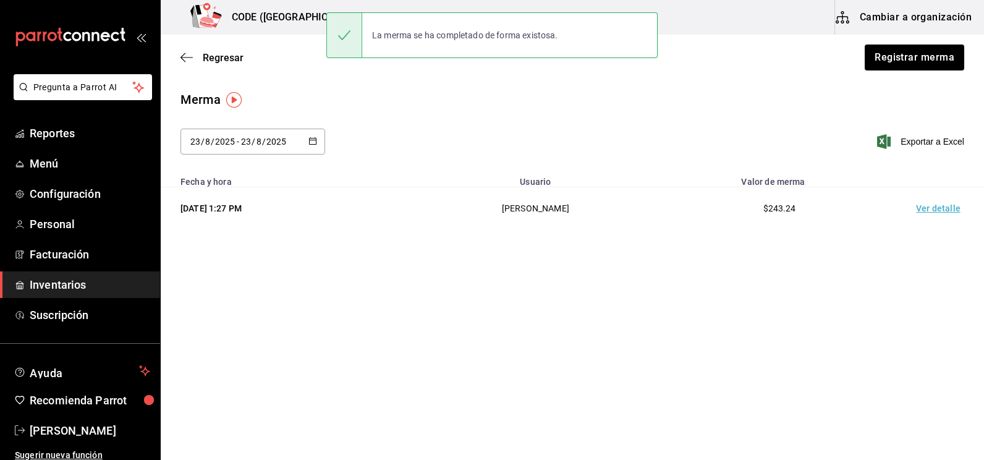
click at [931, 214] on td "Ver detalle" at bounding box center [940, 208] width 86 height 43
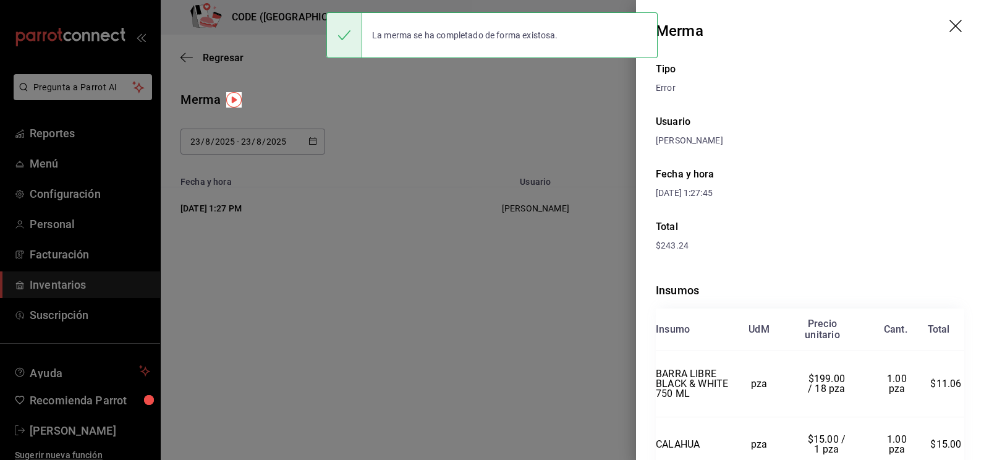
click at [796, 265] on div "Insumos Insumo UdM Precio unitario Cant. Total BARRA LIBRE BLACK & [PERSON_NAME…" at bounding box center [810, 435] width 308 height 347
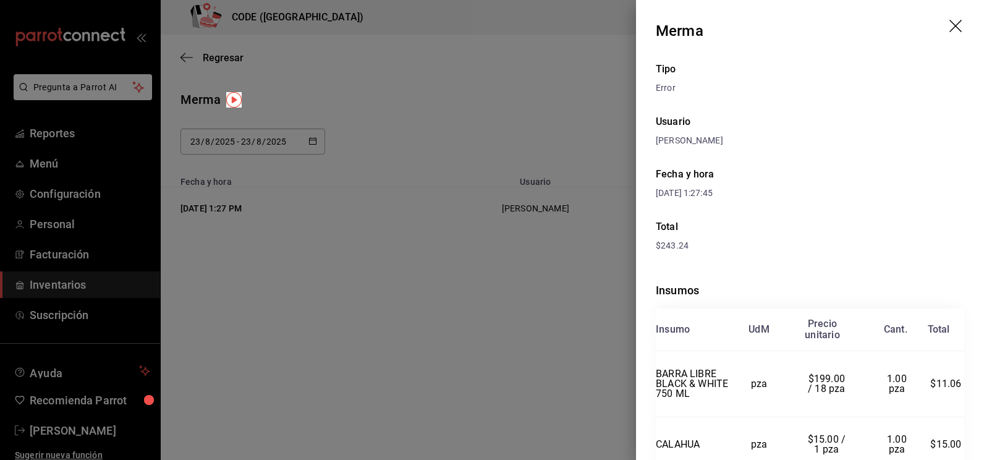
click at [456, 161] on div at bounding box center [492, 230] width 984 height 460
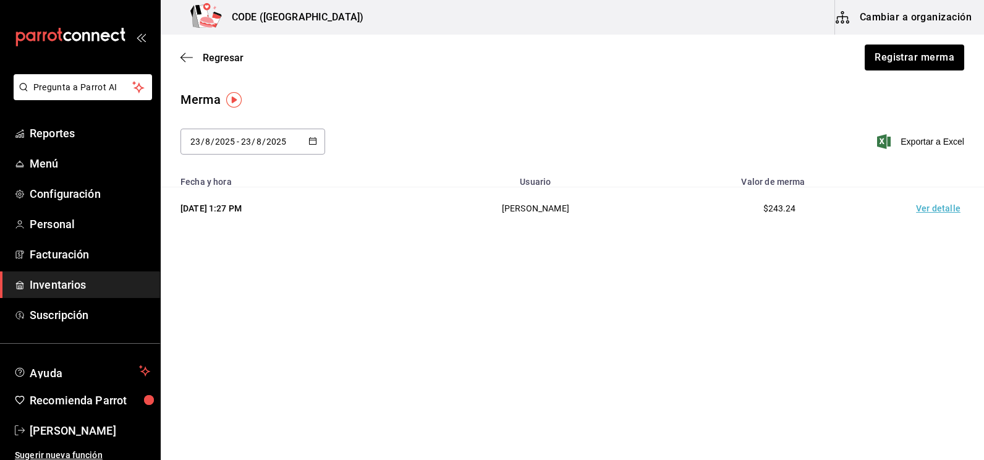
click at [637, 145] on div "[DATE] [DATE] - [DATE] [DATE] Exportar a Excel" at bounding box center [572, 149] width 823 height 41
click at [70, 292] on span "Inventarios" at bounding box center [90, 284] width 120 height 17
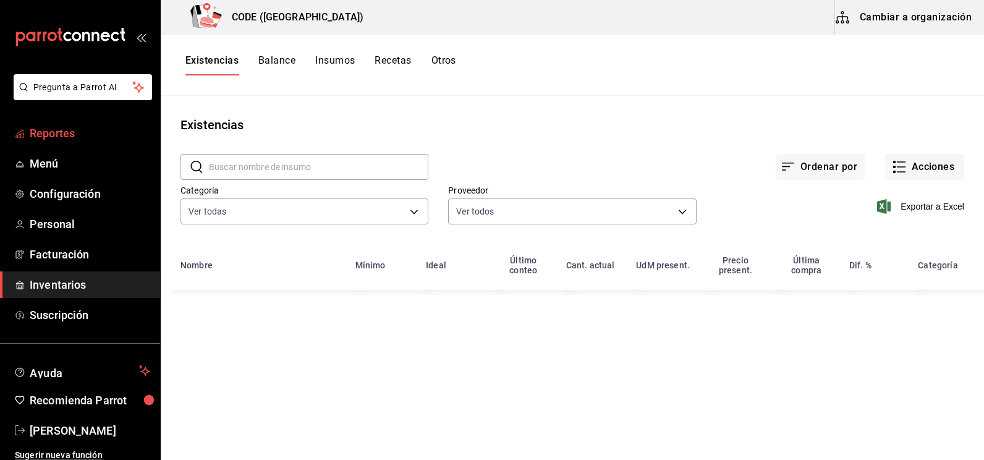
click at [54, 130] on span "Reportes" at bounding box center [90, 133] width 120 height 17
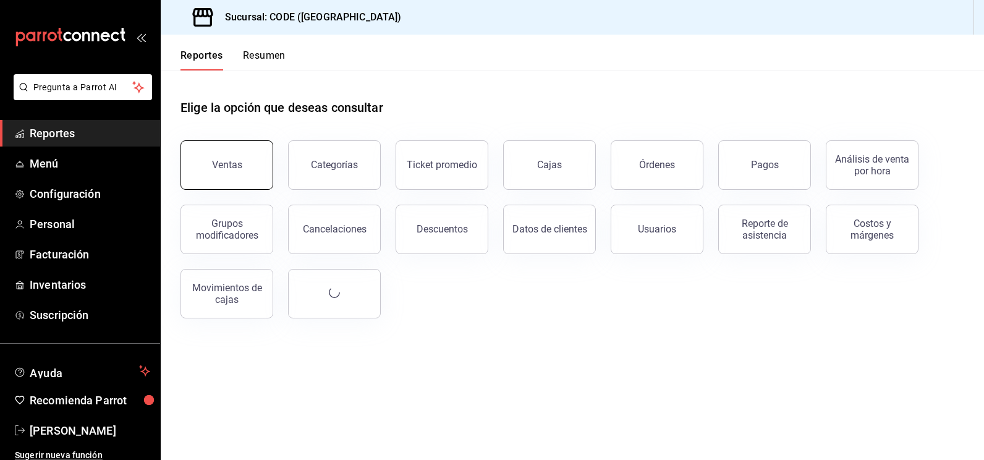
click at [243, 162] on button "Ventas" at bounding box center [226, 164] width 93 height 49
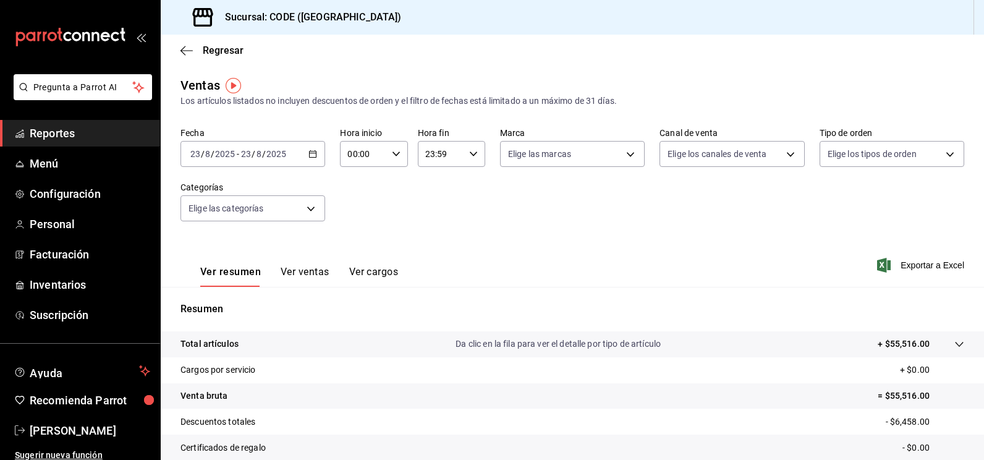
click at [411, 238] on div "Ver resumen Ver ventas Ver cargos Exportar a Excel" at bounding box center [572, 261] width 823 height 51
click at [300, 154] on div "[DATE] [DATE] - [DATE] [DATE]" at bounding box center [252, 154] width 145 height 26
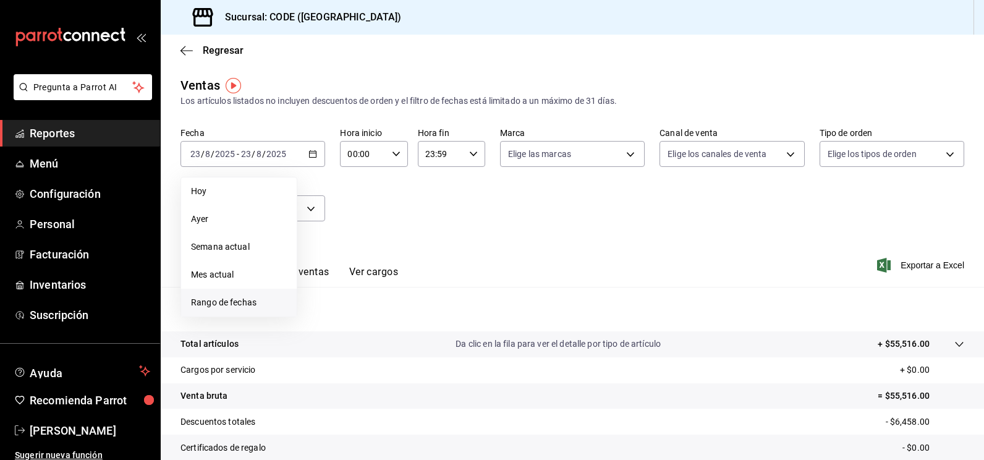
click at [247, 297] on span "Rango de fechas" at bounding box center [239, 302] width 96 height 13
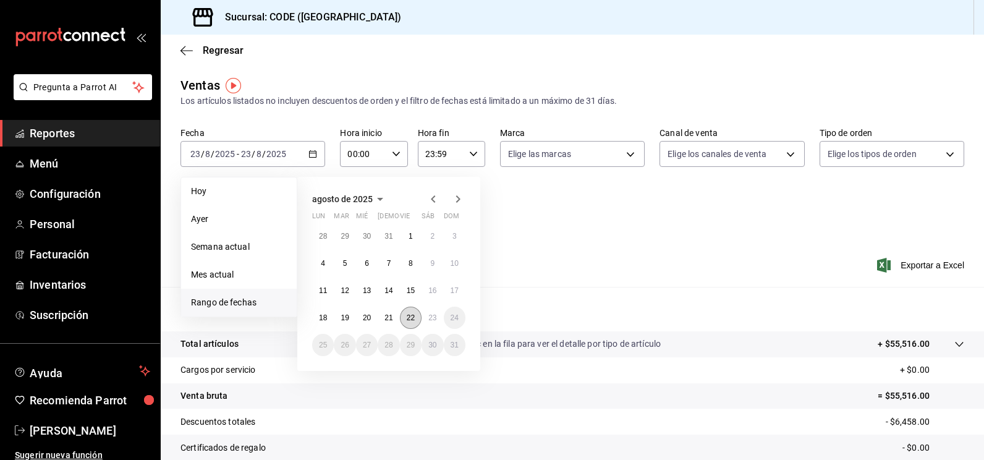
click at [415, 319] on abbr "22" at bounding box center [411, 317] width 8 height 9
click at [428, 318] on abbr "23" at bounding box center [432, 317] width 8 height 9
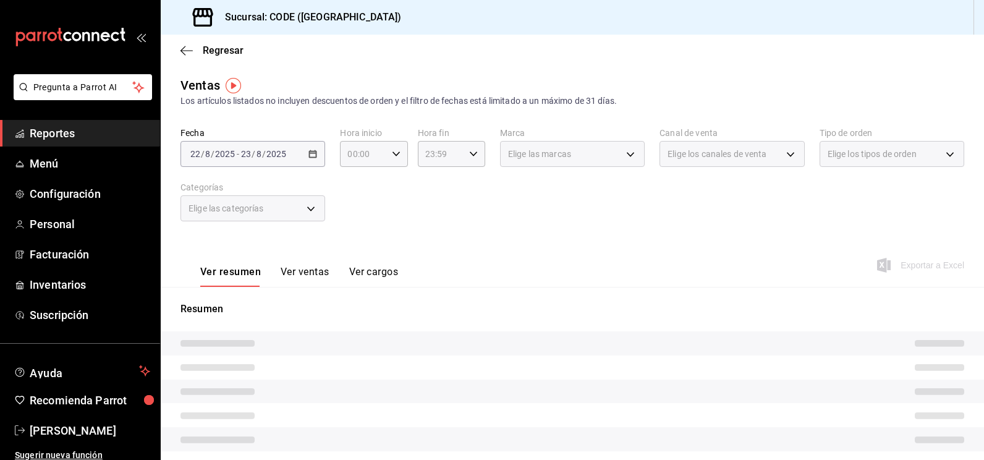
click at [477, 243] on div "Ver resumen Ver ventas Ver cargos Exportar a Excel" at bounding box center [572, 261] width 823 height 51
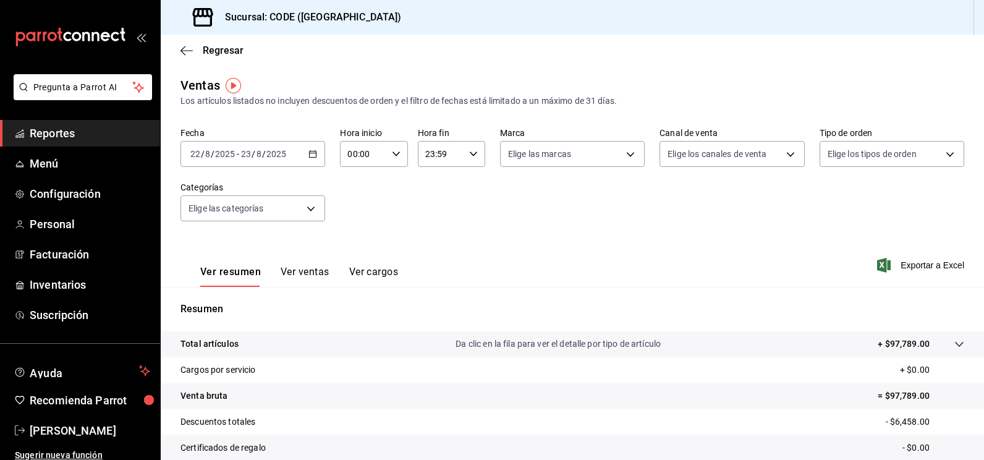
click at [393, 150] on icon "button" at bounding box center [396, 154] width 9 height 9
click at [348, 196] on button "21" at bounding box center [354, 195] width 28 height 25
type input "21:00"
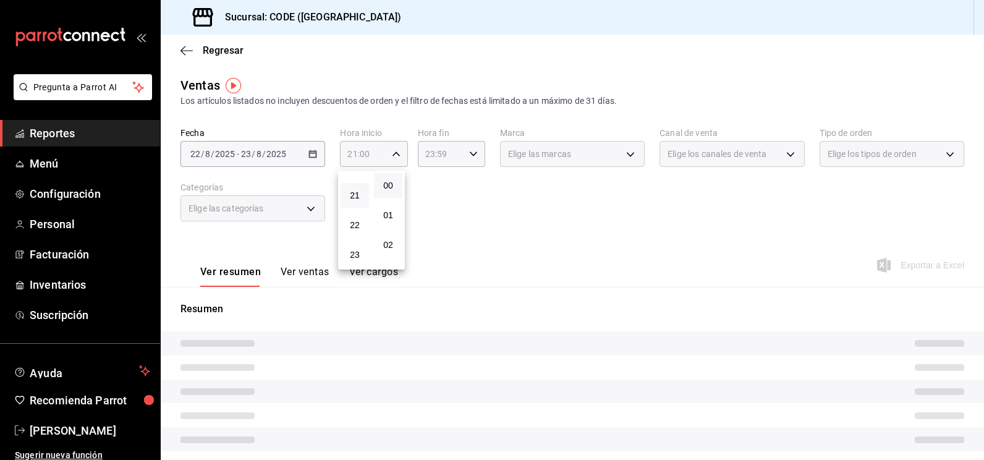
click at [478, 231] on div at bounding box center [492, 230] width 984 height 460
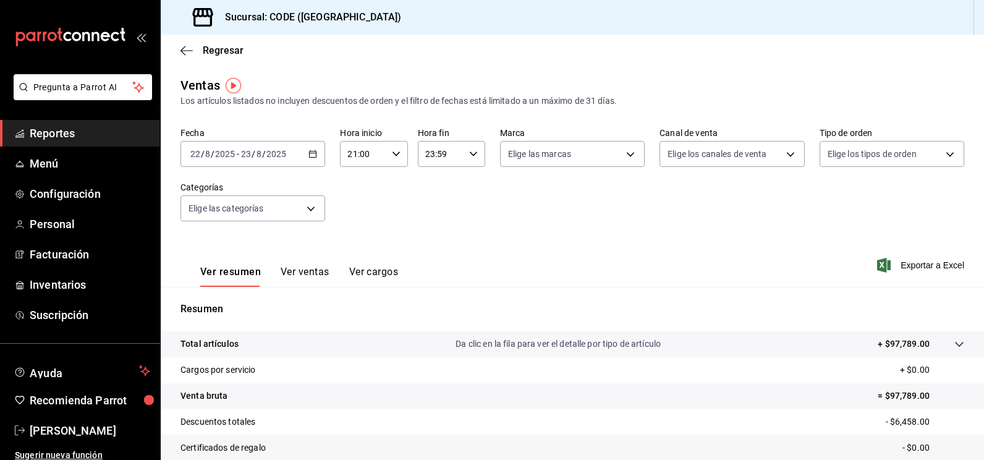
click at [470, 153] on icon "button" at bounding box center [473, 154] width 9 height 9
click at [433, 184] on button "10" at bounding box center [431, 178] width 28 height 25
click at [463, 183] on span "00" at bounding box center [465, 185] width 14 height 10
type input "10:00"
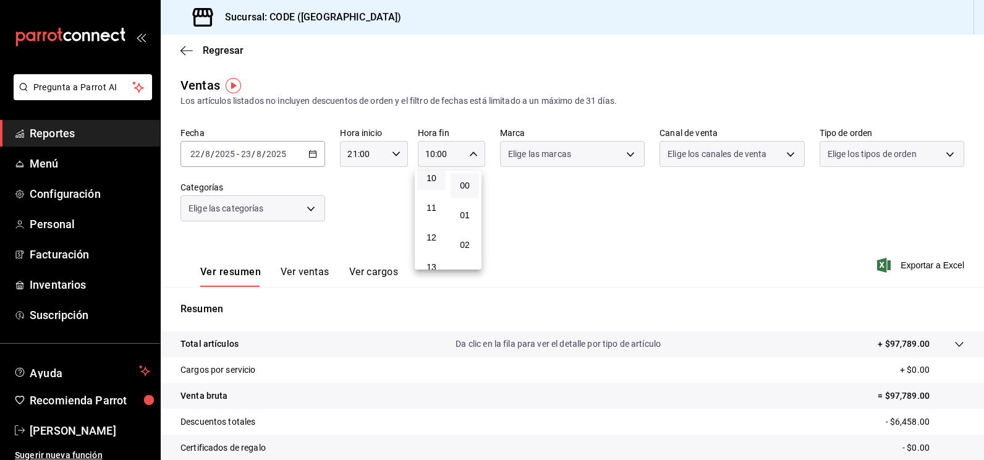
click at [549, 183] on div at bounding box center [492, 230] width 984 height 460
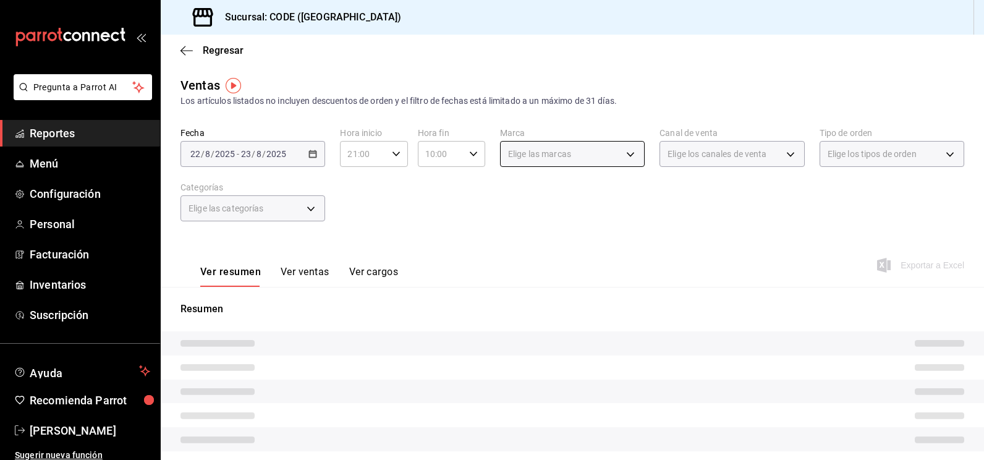
click at [576, 156] on body "Pregunta a Parrot AI Reportes Menú Configuración Personal Facturación Inventari…" at bounding box center [492, 230] width 984 height 460
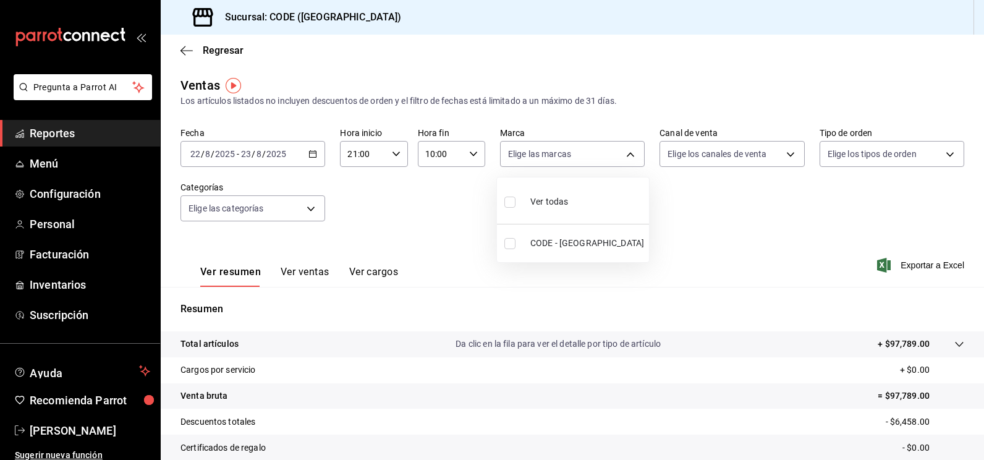
click at [546, 242] on span "CODE - [GEOGRAPHIC_DATA]" at bounding box center [587, 243] width 114 height 13
type input "b4274379-98e3-4a61-b813-167c2f875b9b"
checkbox input "true"
click at [706, 154] on div at bounding box center [492, 230] width 984 height 460
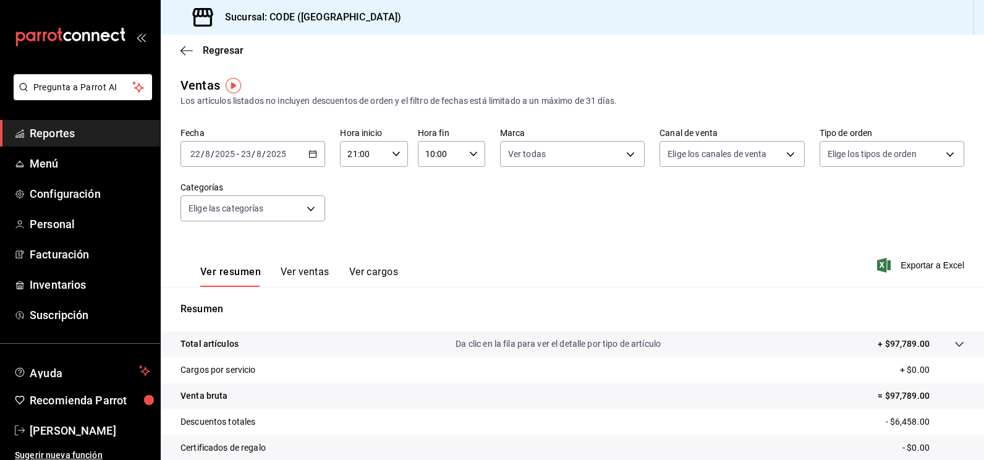
click at [707, 158] on div at bounding box center [492, 230] width 984 height 460
click at [707, 158] on body "Pregunta a Parrot AI Reportes Menú Configuración Personal Facturación Inventari…" at bounding box center [492, 230] width 984 height 460
click at [684, 245] on li "Punto de venta" at bounding box center [724, 243] width 141 height 28
type input "PARROT"
checkbox input "true"
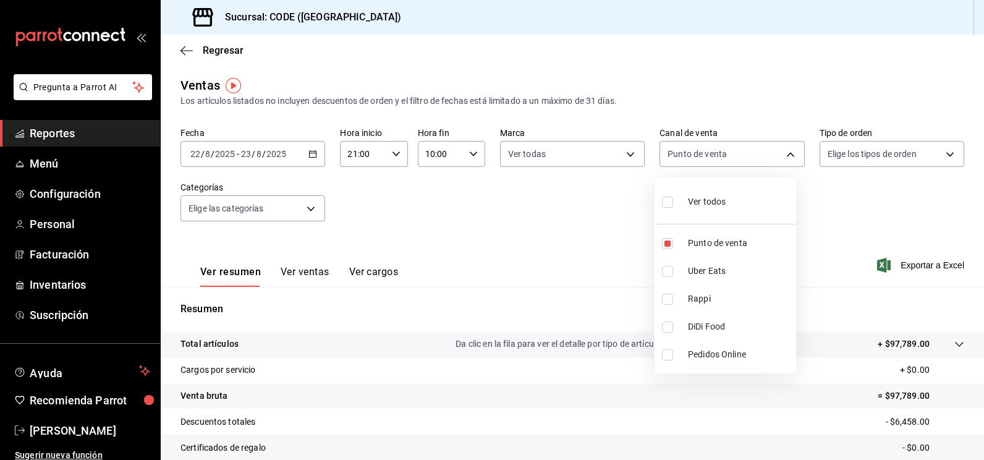
click at [853, 158] on div at bounding box center [492, 230] width 984 height 460
click at [853, 159] on div "Ver todos Punto de venta Uber Eats Rappi DiDi Food Pedidos Online" at bounding box center [492, 230] width 984 height 460
click at [853, 159] on body "Pregunta a Parrot AI Reportes Menú Configuración Personal Facturación Inventari…" at bounding box center [492, 230] width 984 height 460
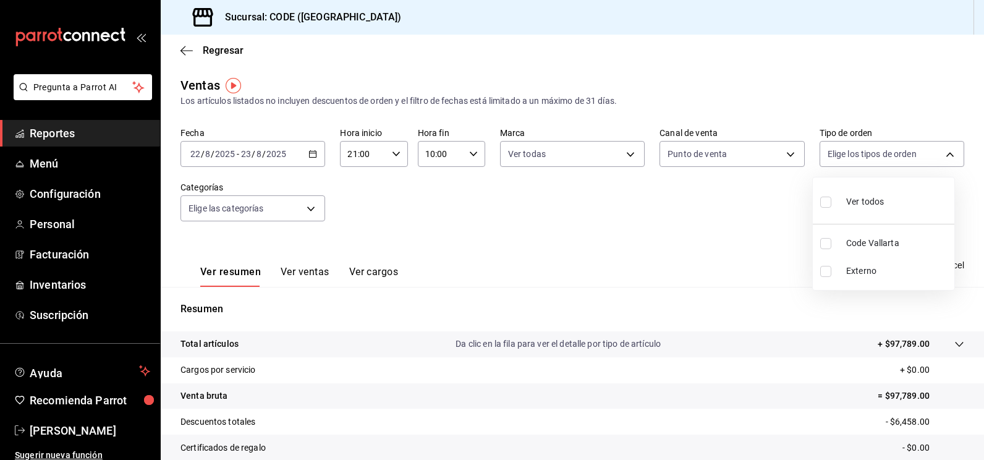
drag, startPoint x: 839, startPoint y: 247, endPoint x: 820, endPoint y: 253, distance: 19.5
click at [839, 248] on li "Code Vallarta" at bounding box center [882, 243] width 141 height 28
type input "5e044743-194e-4ac1-a373-21a517007421"
checkbox input "true"
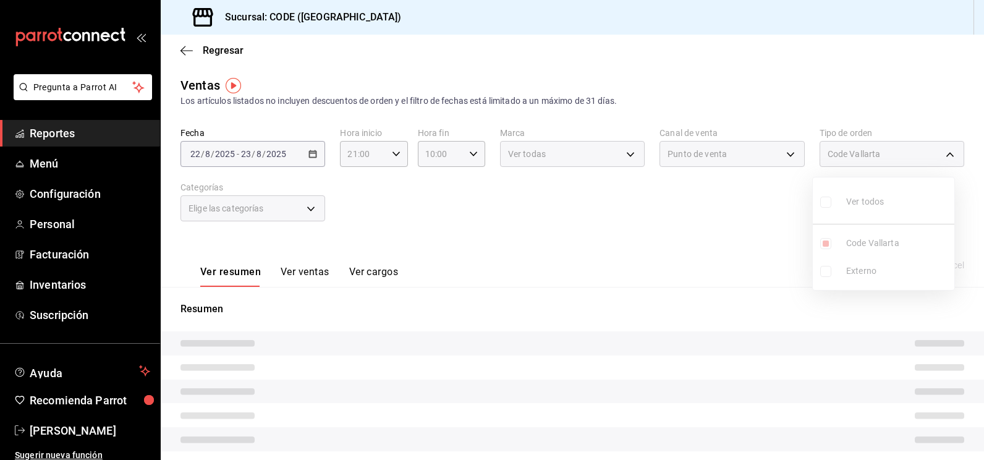
click at [474, 240] on div at bounding box center [492, 230] width 984 height 460
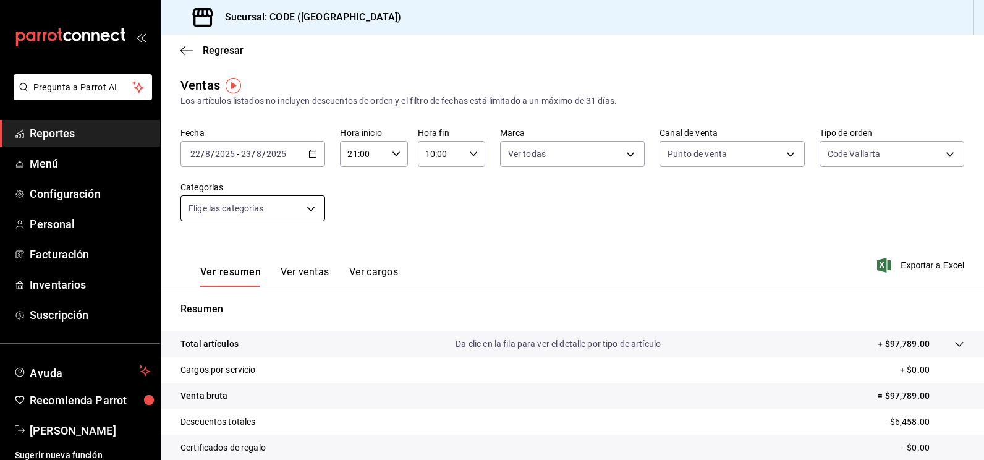
click at [313, 210] on body "Pregunta a Parrot AI Reportes Menú Configuración Personal Facturación Inventari…" at bounding box center [492, 230] width 984 height 460
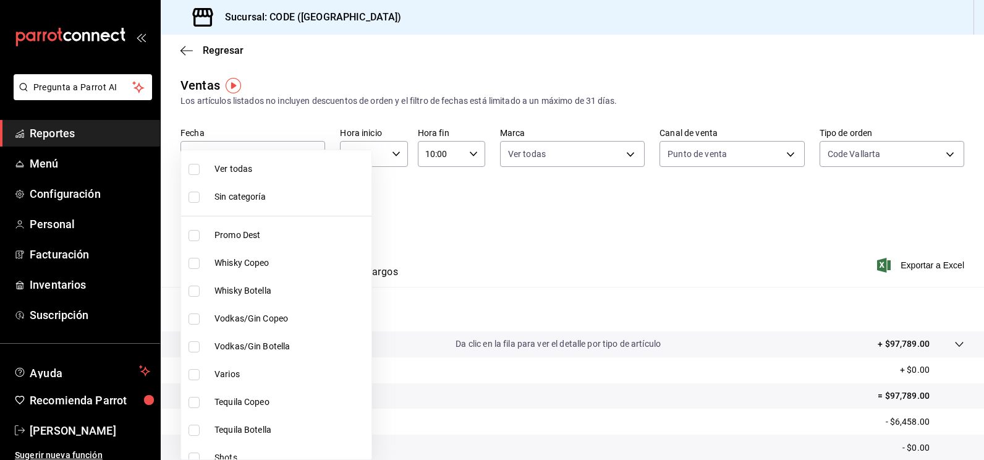
click at [237, 162] on span "Ver todas" at bounding box center [290, 168] width 152 height 13
type input "f391cf47-fcb9-47d4-a0a8-cb8543f6f021,4bb38f7e-a5c0-4edd-b3a9-4b6ffc0329f0,fb8a9…"
checkbox input "true"
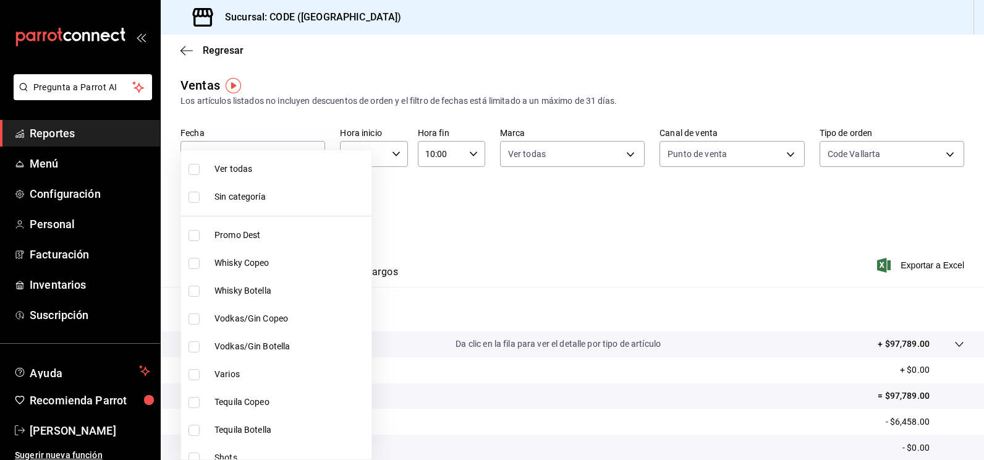
checkbox input "true"
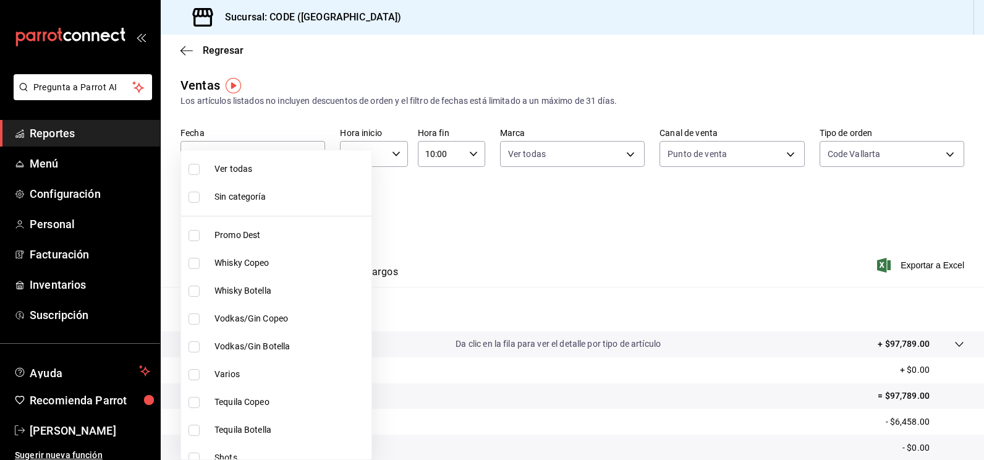
checkbox input "true"
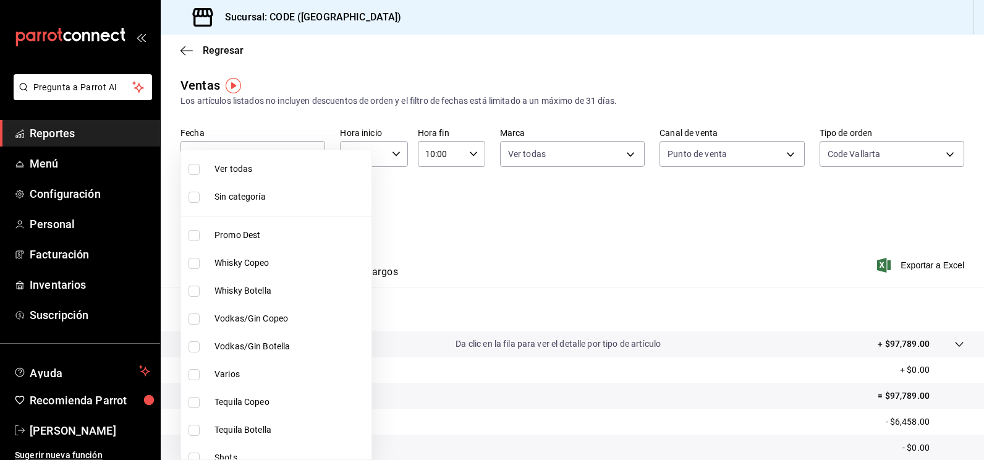
checkbox input "true"
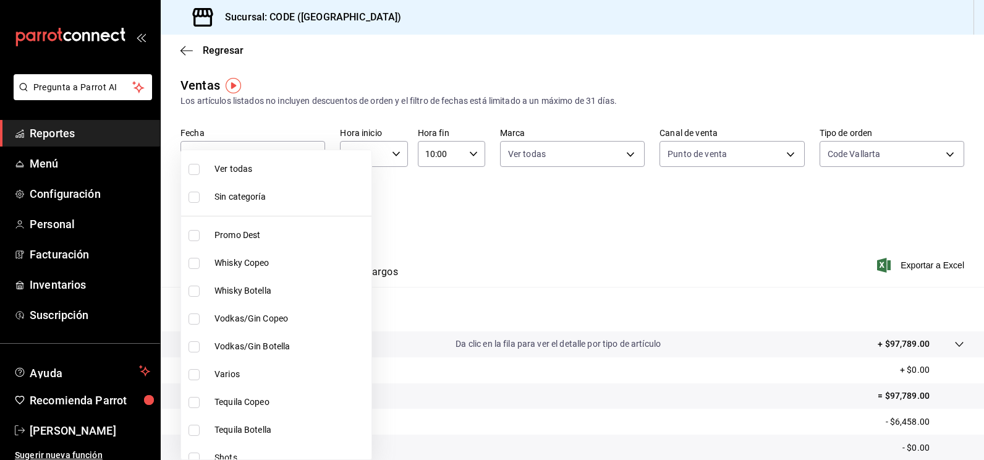
checkbox input "true"
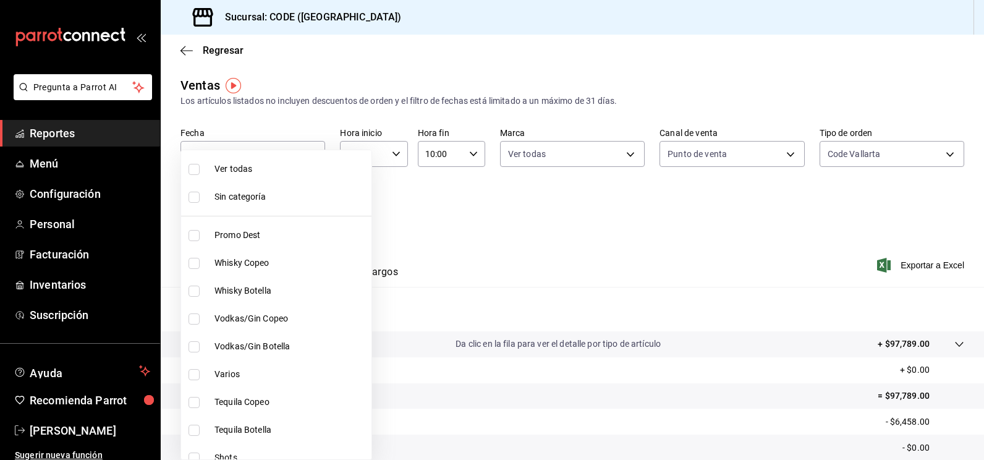
checkbox input "true"
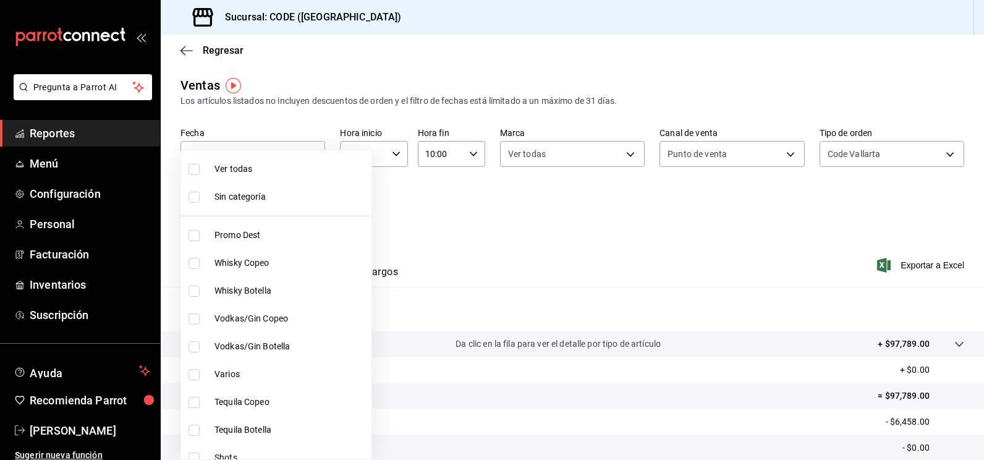
checkbox input "true"
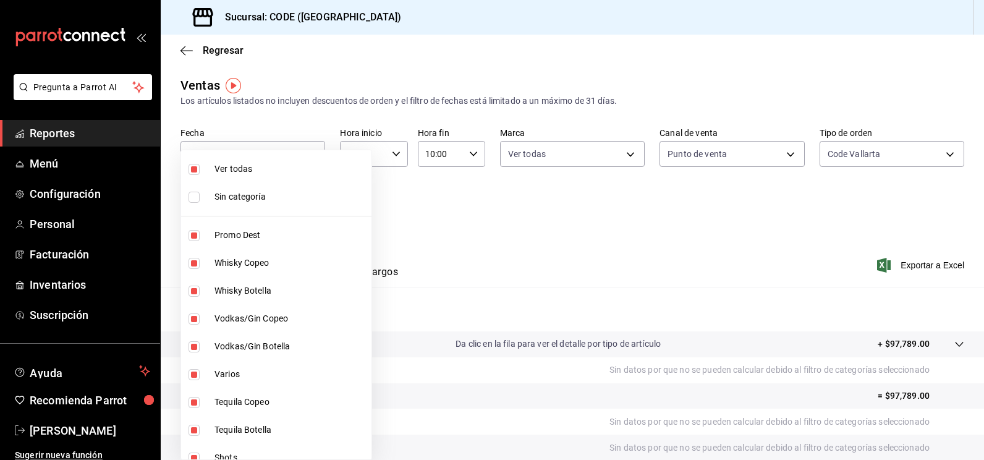
click at [229, 199] on span "Sin categoría" at bounding box center [290, 196] width 152 height 13
checkbox input "true"
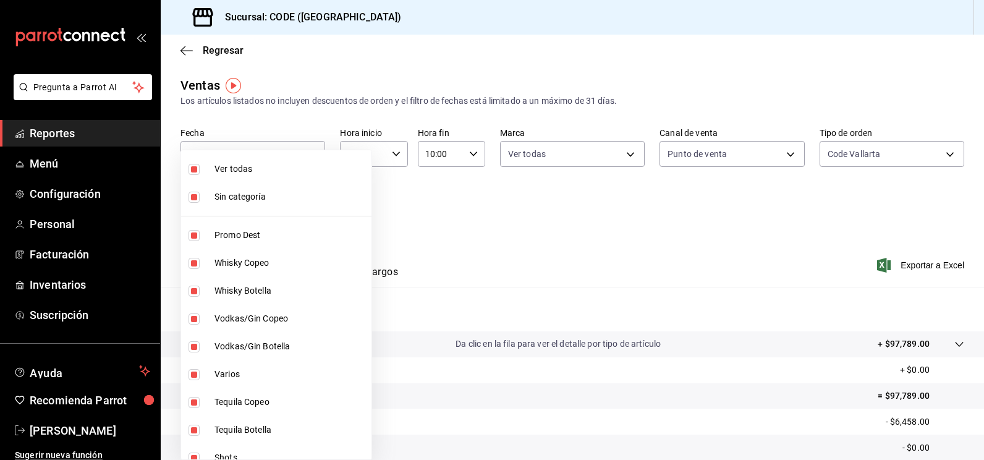
click at [416, 222] on div at bounding box center [492, 230] width 984 height 460
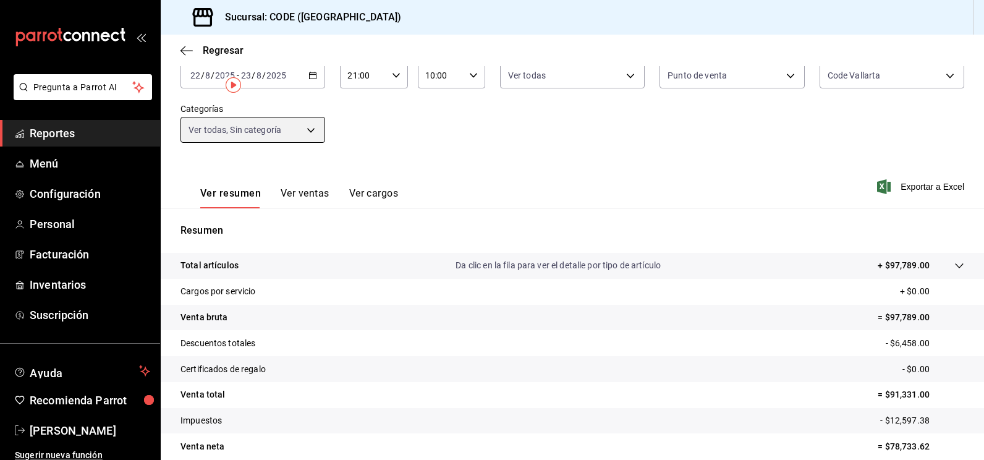
scroll to position [124, 0]
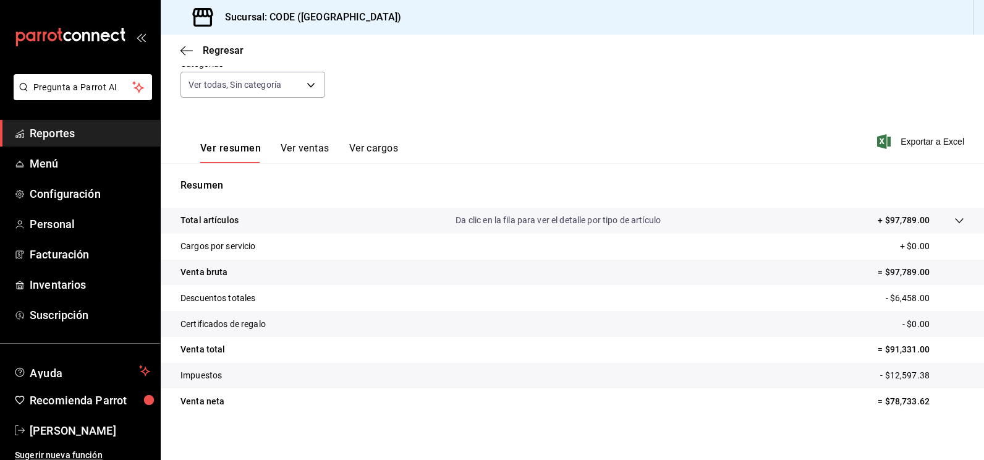
click at [314, 150] on button "Ver ventas" at bounding box center [304, 152] width 49 height 21
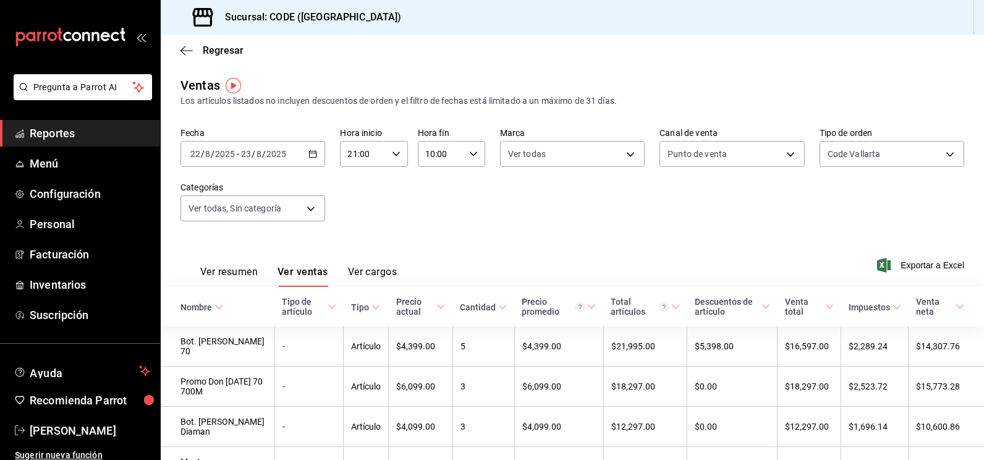
click at [376, 273] on button "Ver cargos" at bounding box center [372, 276] width 49 height 21
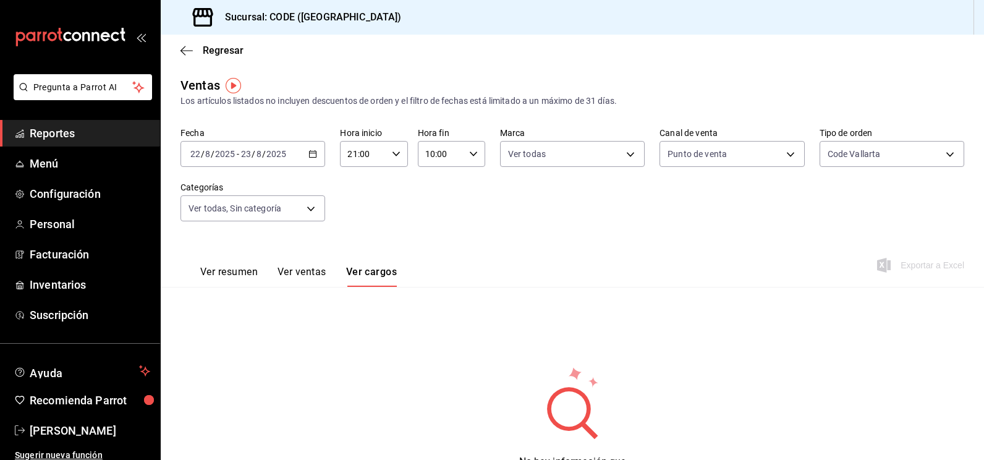
click at [302, 266] on button "Ver ventas" at bounding box center [301, 276] width 49 height 21
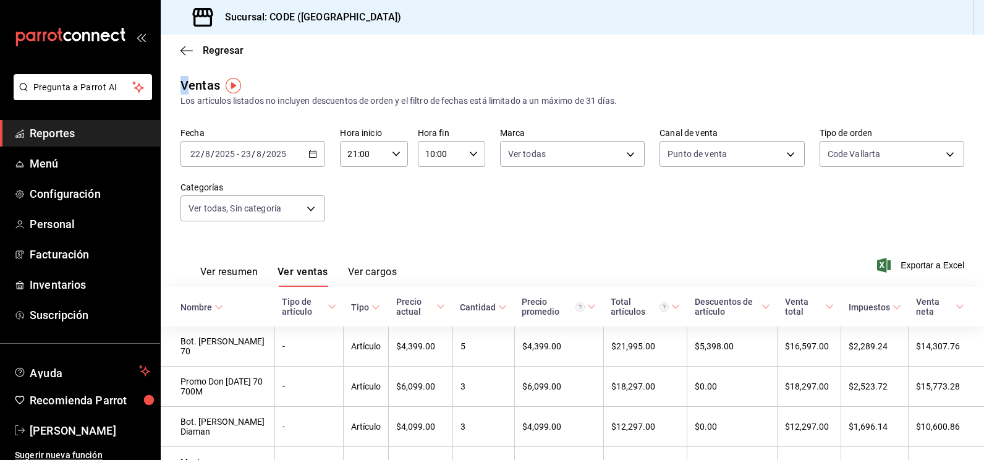
drag, startPoint x: 179, startPoint y: 86, endPoint x: 185, endPoint y: 93, distance: 9.2
drag, startPoint x: 185, startPoint y: 93, endPoint x: 175, endPoint y: 75, distance: 20.5
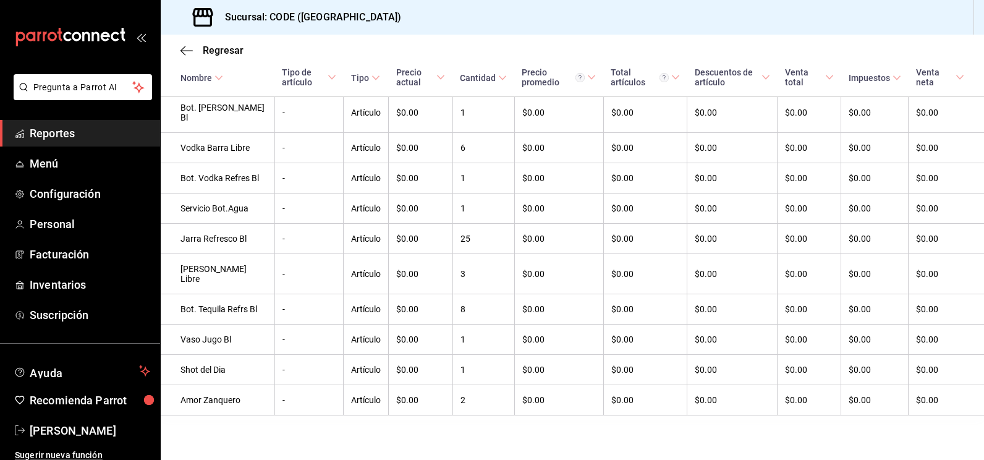
drag, startPoint x: 177, startPoint y: 85, endPoint x: 943, endPoint y: 491, distance: 867.0
click at [943, 459] on html "Pregunta a Parrot AI Reportes Menú Configuración Personal Facturación Inventari…" at bounding box center [492, 230] width 984 height 460
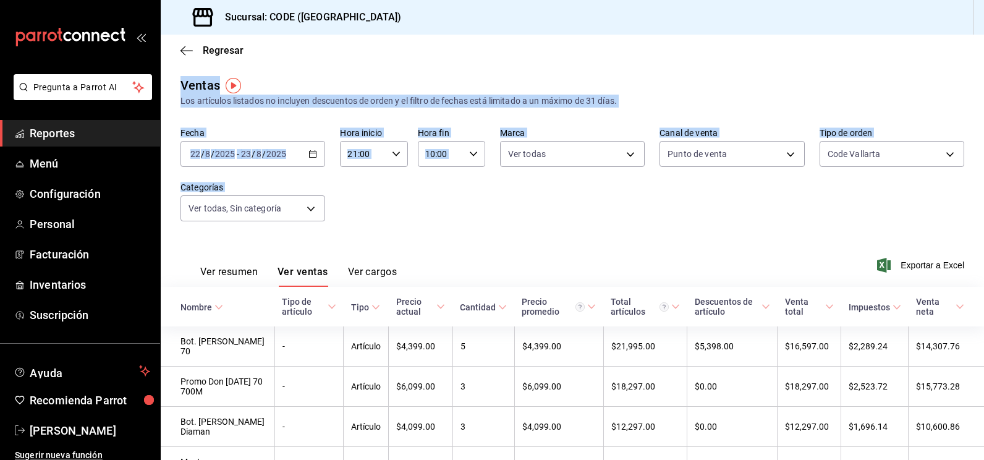
click at [695, 221] on div "Fecha [DATE] [DATE] - [DATE] [DATE] Hora inicio 21:00 Hora inicio Hora fin 10:0…" at bounding box center [571, 181] width 783 height 109
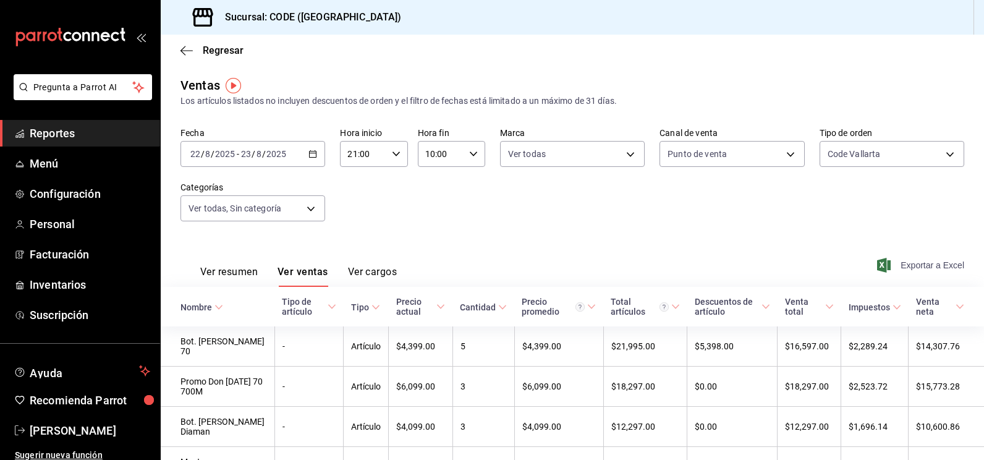
click at [898, 262] on span "Exportar a Excel" at bounding box center [921, 265] width 85 height 15
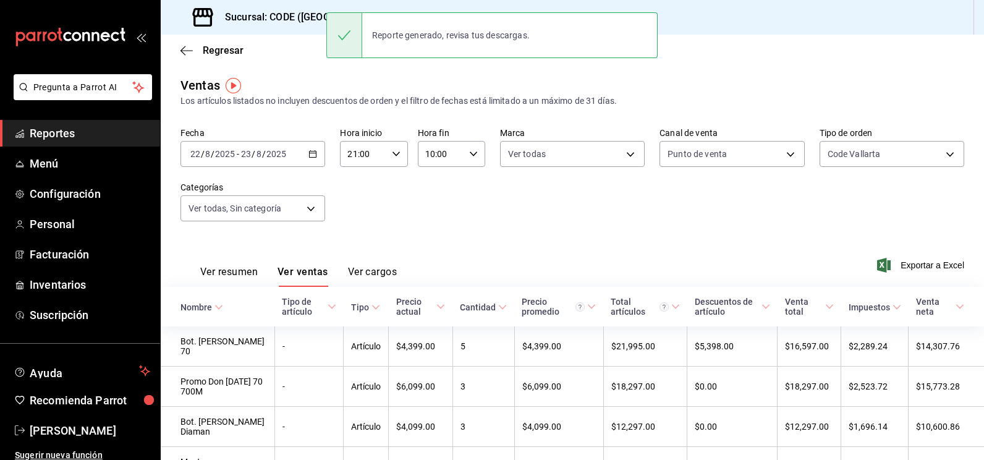
click at [604, 228] on div "Fecha [DATE] [DATE] - [DATE] [DATE] Hora inicio 21:00 Hora inicio Hora fin 10:0…" at bounding box center [571, 181] width 783 height 109
click at [615, 222] on div "Fecha [DATE] [DATE] - [DATE] [DATE] Hora inicio 21:00 Hora inicio Hora fin 10:0…" at bounding box center [571, 181] width 783 height 109
click at [67, 131] on span "Reportes" at bounding box center [90, 133] width 120 height 17
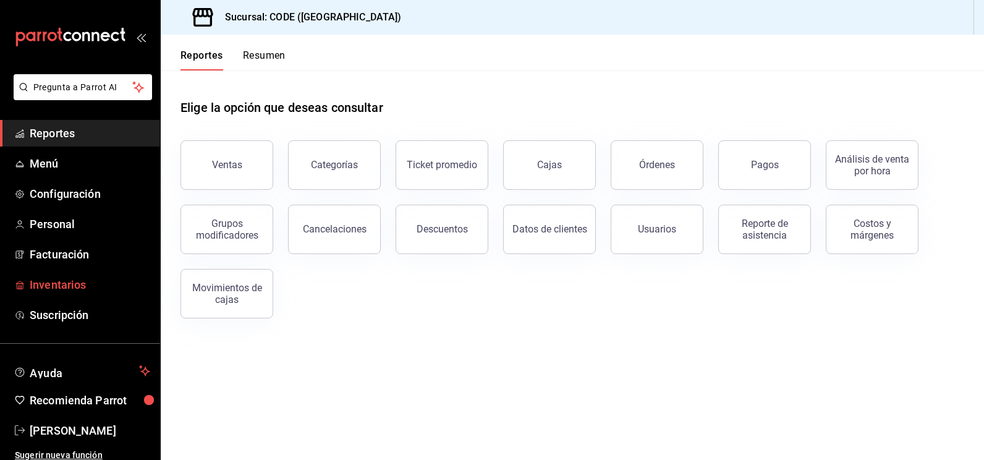
click at [81, 282] on span "Inventarios" at bounding box center [90, 284] width 120 height 17
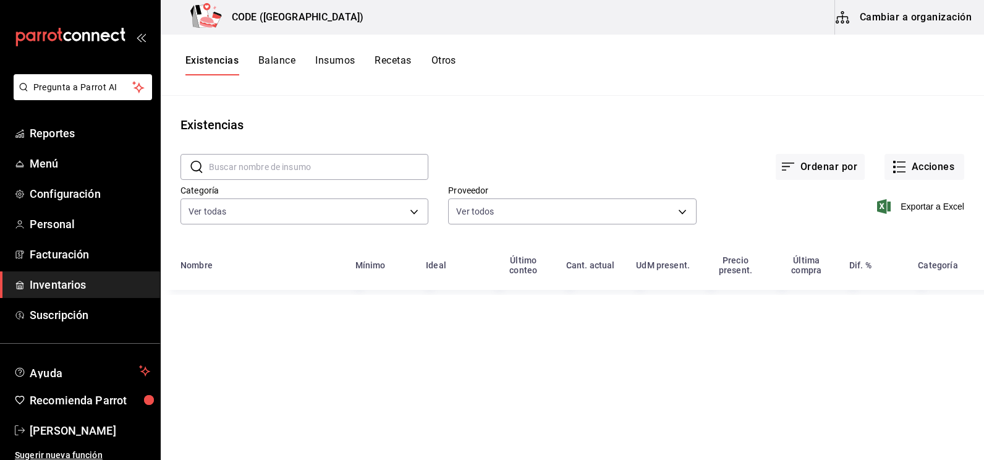
click at [570, 126] on div "Existencias" at bounding box center [572, 125] width 823 height 19
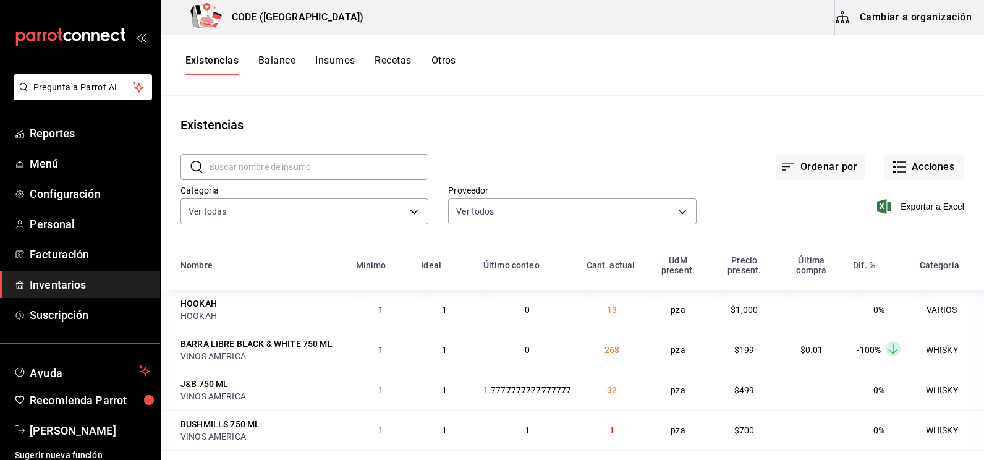
click at [405, 125] on div "Existencias" at bounding box center [572, 125] width 823 height 19
click at [65, 285] on span "Inventarios" at bounding box center [90, 284] width 120 height 17
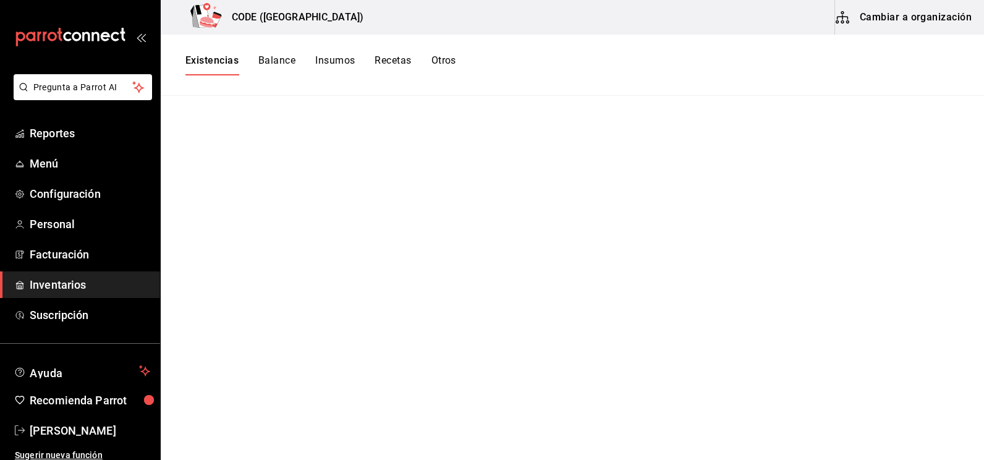
click at [353, 212] on main at bounding box center [572, 273] width 823 height 355
click at [360, 192] on main at bounding box center [572, 273] width 823 height 355
click at [286, 65] on button "Balance" at bounding box center [276, 64] width 37 height 21
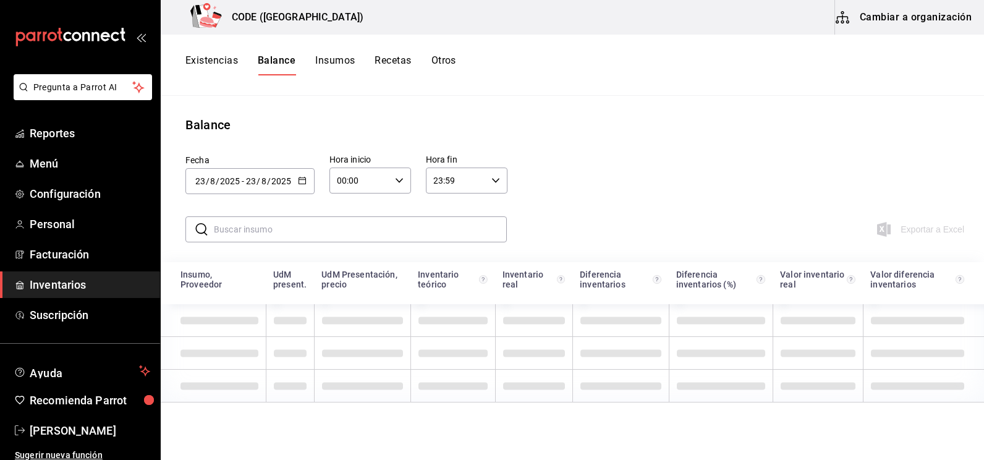
click at [211, 61] on button "Existencias" at bounding box center [211, 64] width 53 height 21
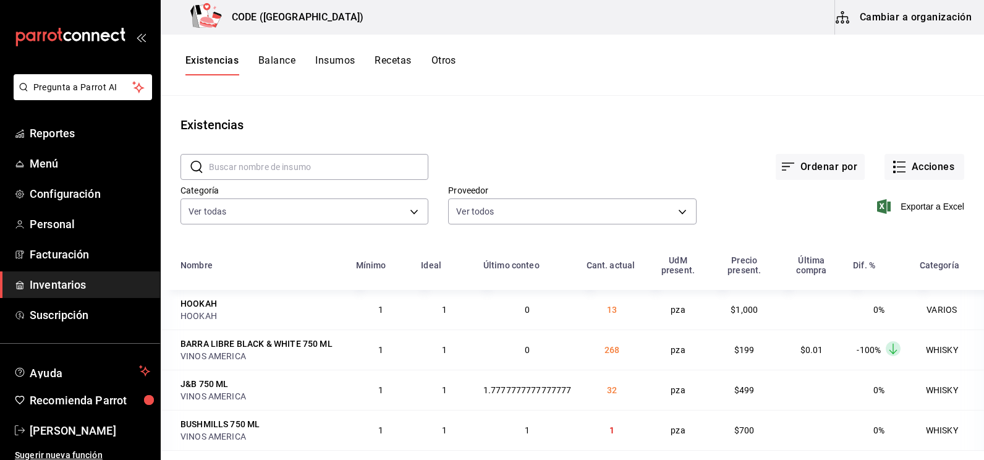
click at [533, 104] on main "Existencias ​ ​ Ordenar por Acciones Categoría Ver todas 7625fb74-ce78-458f-b8a…" at bounding box center [572, 273] width 823 height 355
